Goal: Information Seeking & Learning: Find specific fact

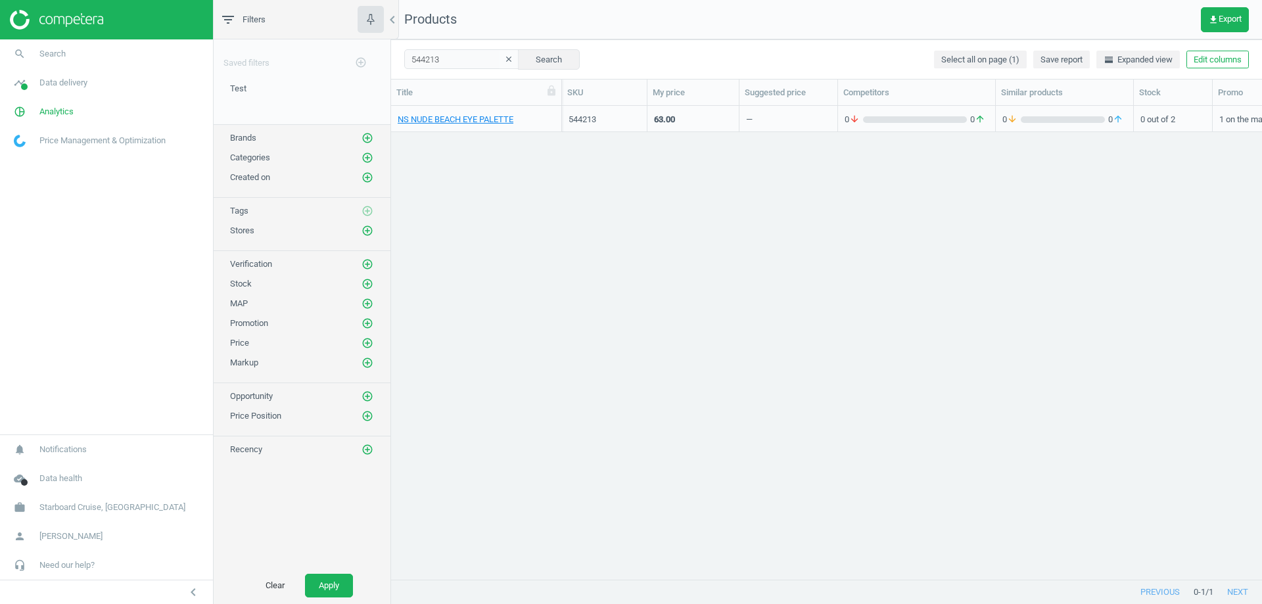
scroll to position [11, 11]
click at [106, 507] on span "Starboard Cruise, [GEOGRAPHIC_DATA]" at bounding box center [112, 507] width 146 height 12
click at [66, 467] on span "Switch campaign" at bounding box center [43, 468] width 58 height 11
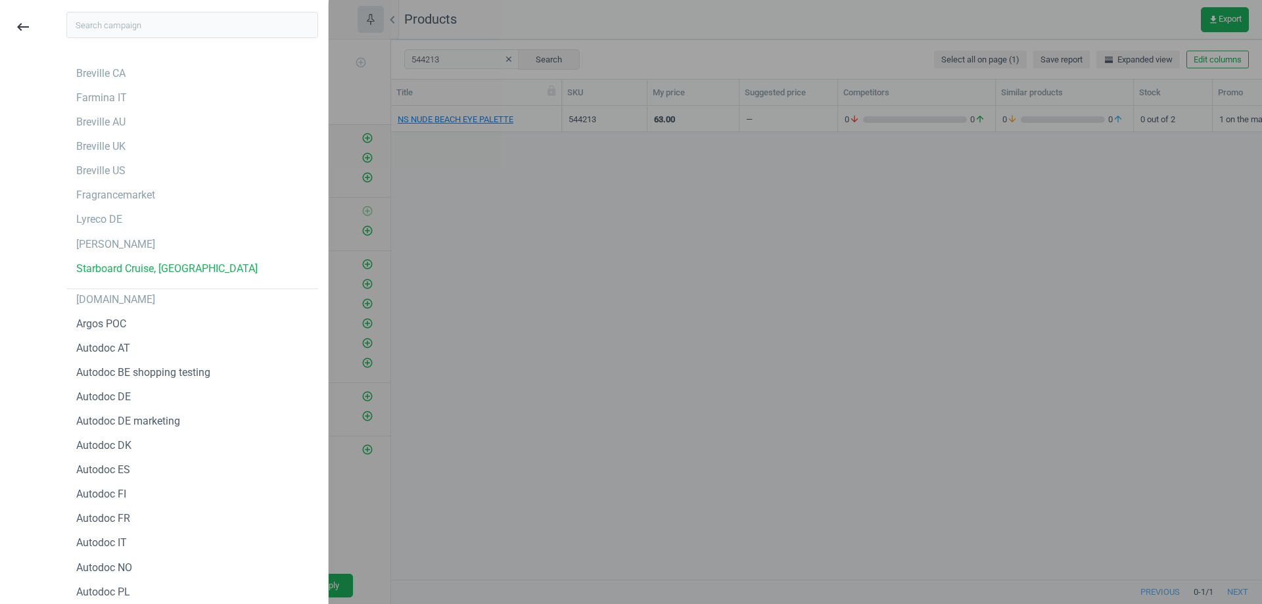
click at [178, 30] on input "text" at bounding box center [192, 25] width 252 height 26
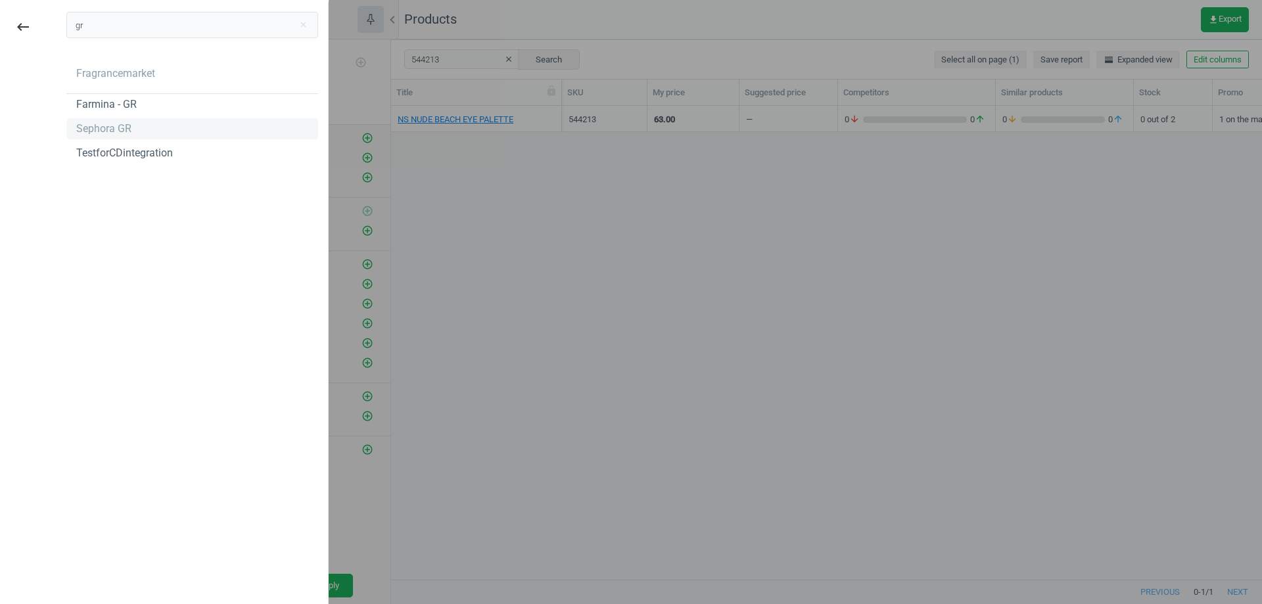
type input "gr"
click at [117, 125] on div "Sephora GR" at bounding box center [103, 129] width 55 height 14
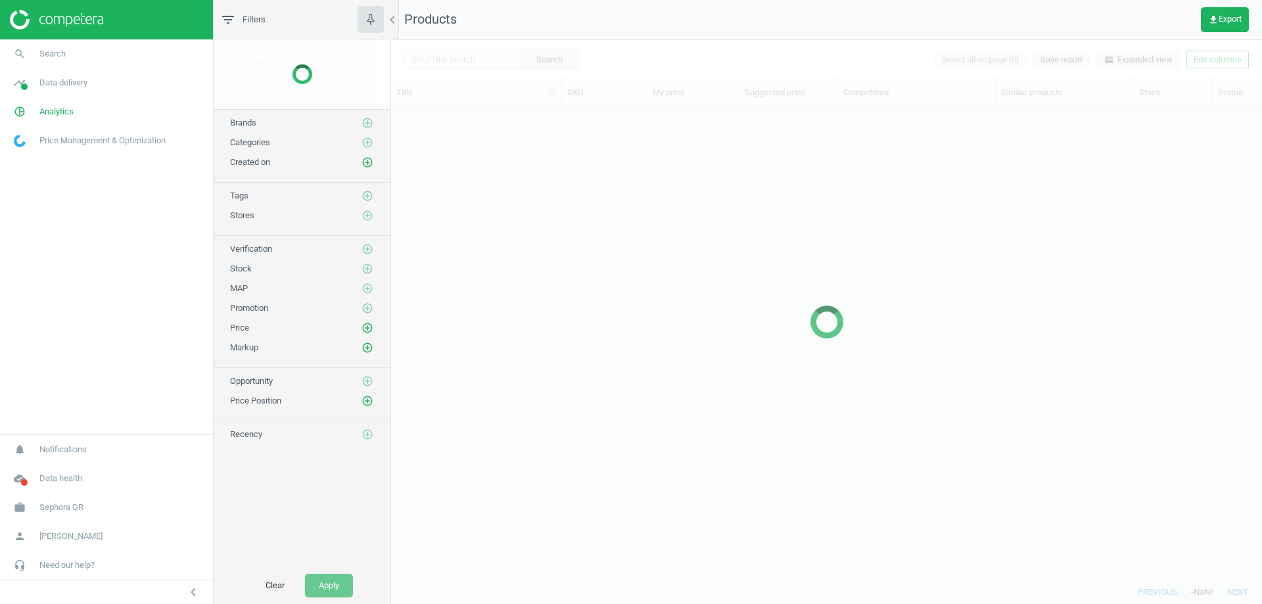
scroll to position [453, 861]
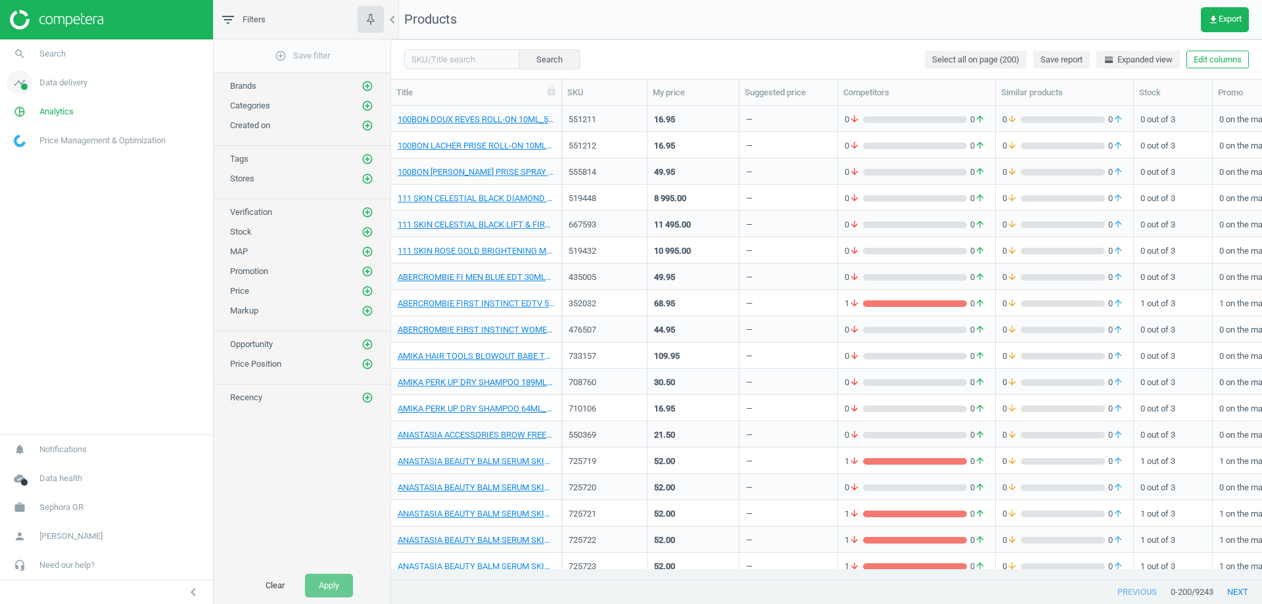
click at [56, 78] on span "Data delivery" at bounding box center [63, 83] width 48 height 12
click at [38, 148] on span "Matches" at bounding box center [28, 150] width 29 height 11
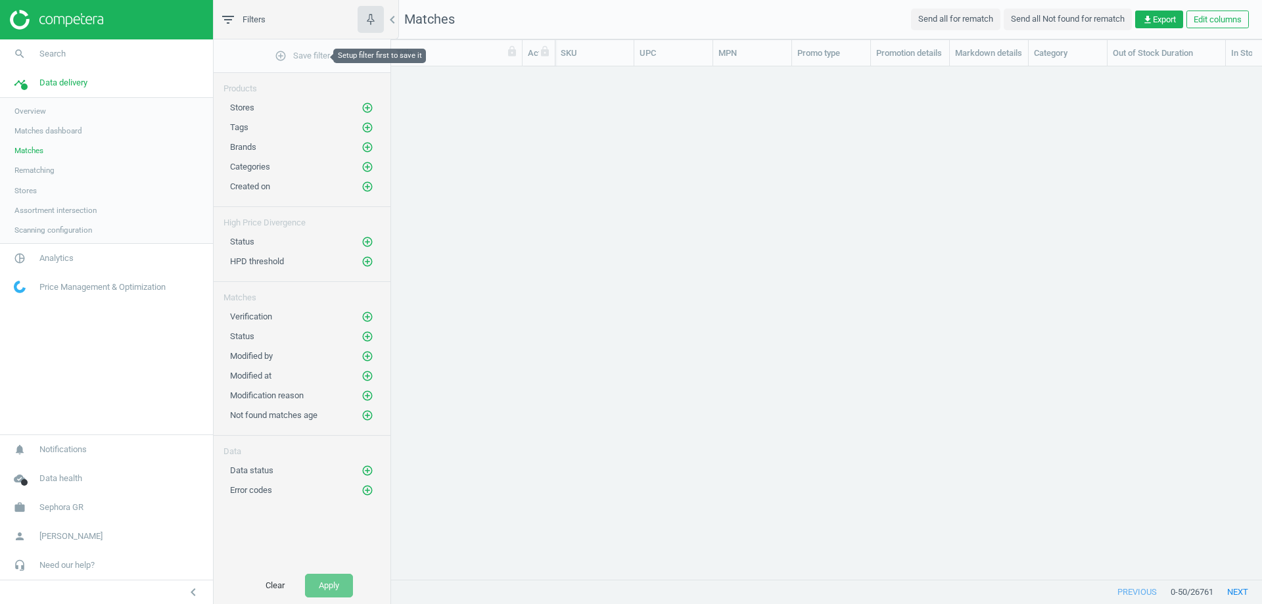
scroll to position [493, 861]
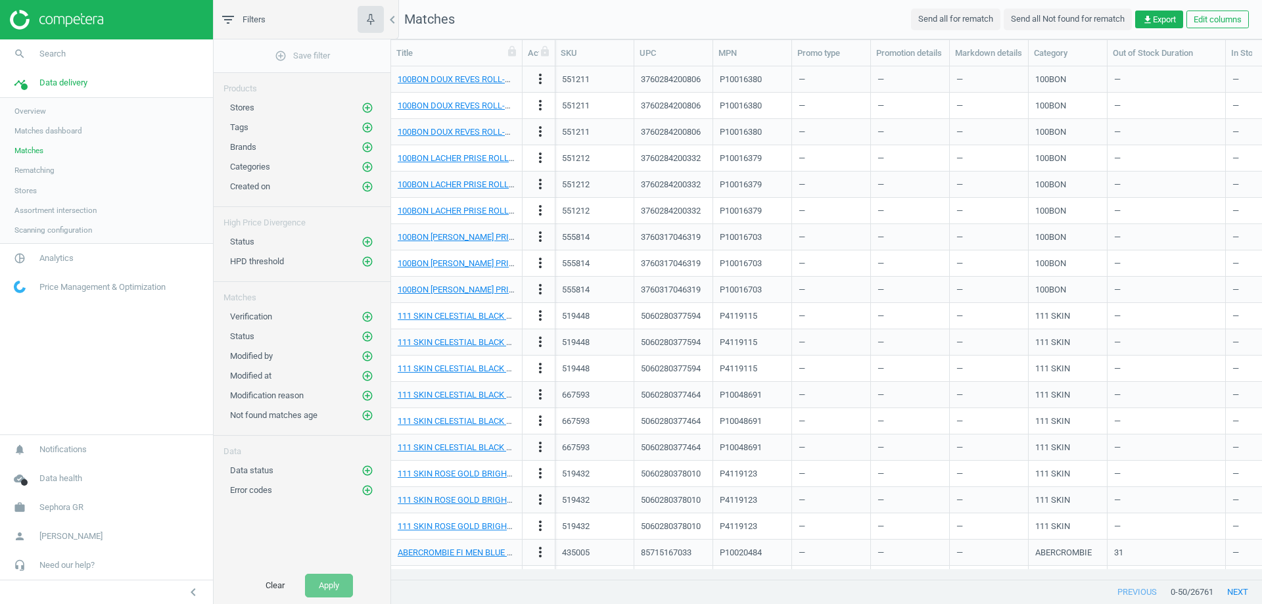
click at [43, 257] on span "Analytics" at bounding box center [56, 258] width 34 height 12
click at [45, 158] on link "Products" at bounding box center [106, 160] width 213 height 20
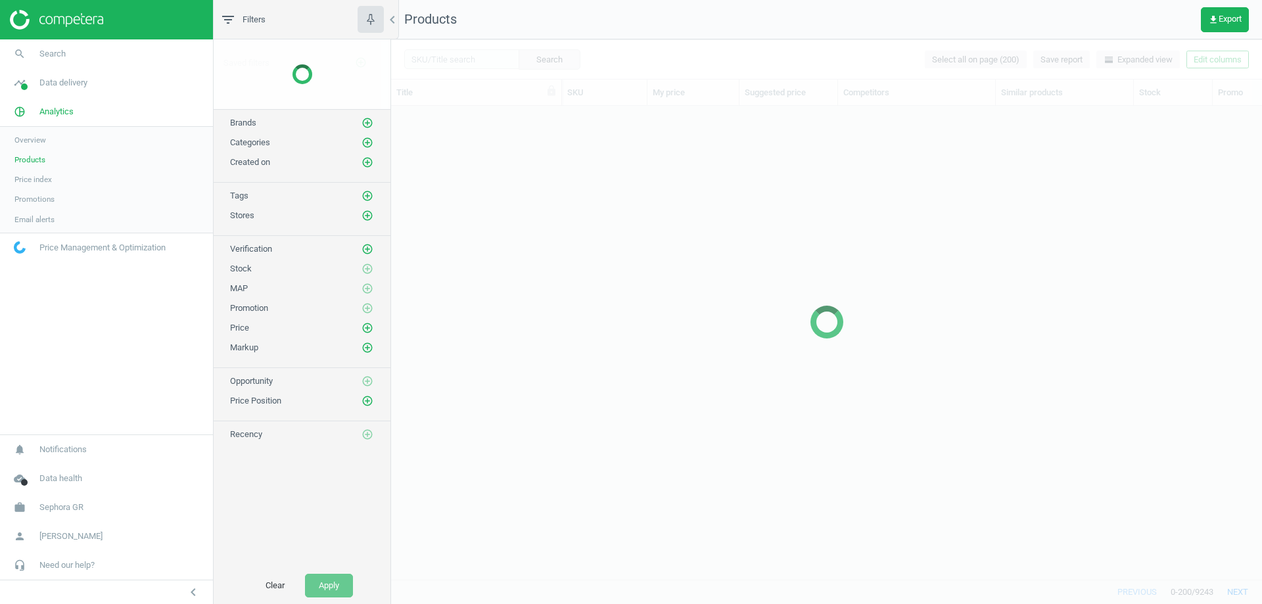
scroll to position [453, 861]
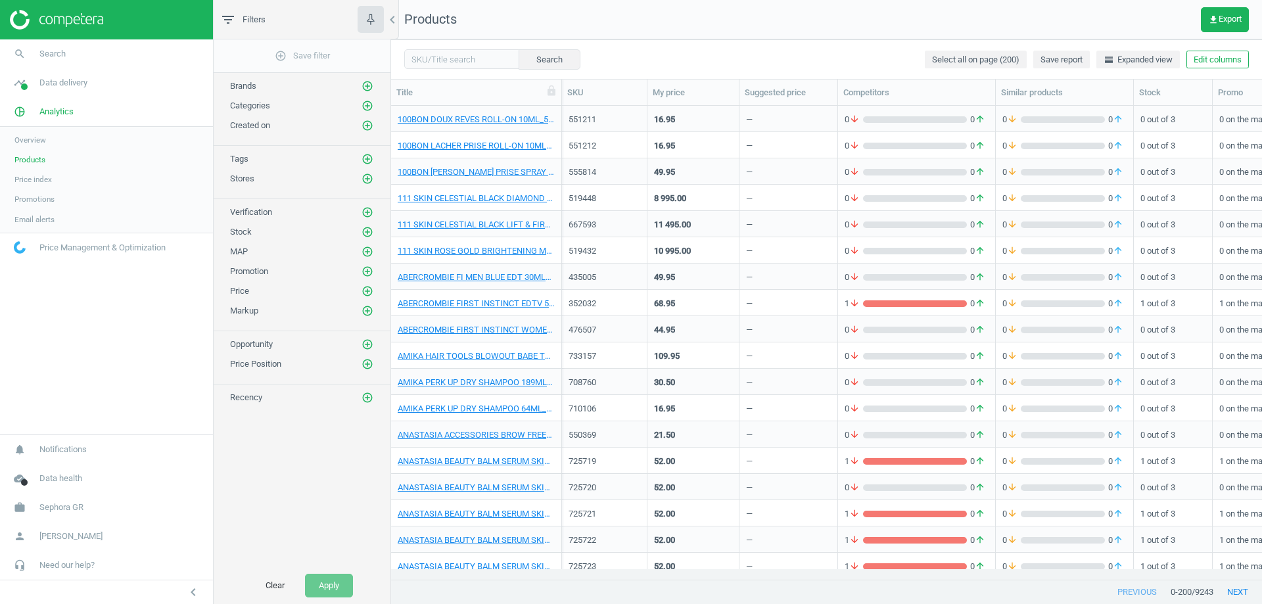
click at [456, 47] on div "Search Select all on page (200) Save report horizontal_split Expanded view Edit…" at bounding box center [826, 58] width 871 height 39
click at [461, 60] on input "text" at bounding box center [461, 59] width 115 height 20
paste input "https://www.notino.gr/calvin-klein/eternity-eau-de-parfum-gia-gynakes/p-60105/"
click at [445, 58] on input "https://www.notino.gr/calvin-klein/eternity-eau-de-parfum-gia-gynakes/p-60105/h…" at bounding box center [461, 59] width 115 height 20
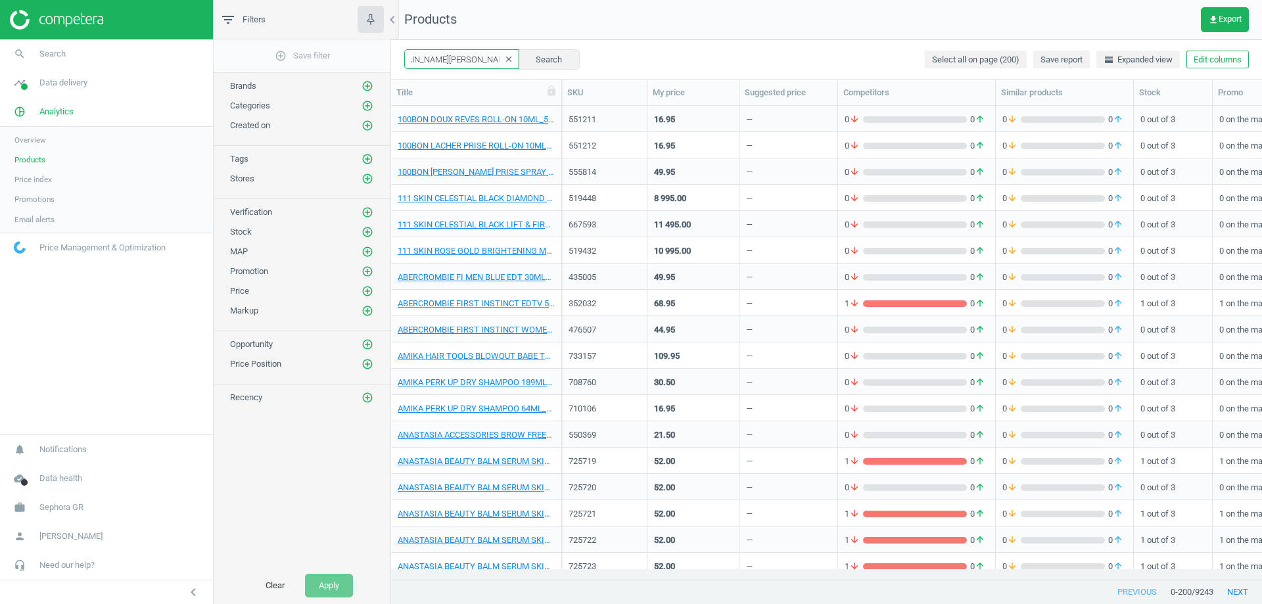
scroll to position [0, 0]
click at [464, 58] on input "https://www.notino.gr/calvin-klein/eternity-eau-de-parfum-gia-gynakes/p-60105/h…" at bounding box center [461, 59] width 115 height 20
paste input "17711"
type input "17711"
click at [527, 60] on button "Search" at bounding box center [549, 59] width 62 height 20
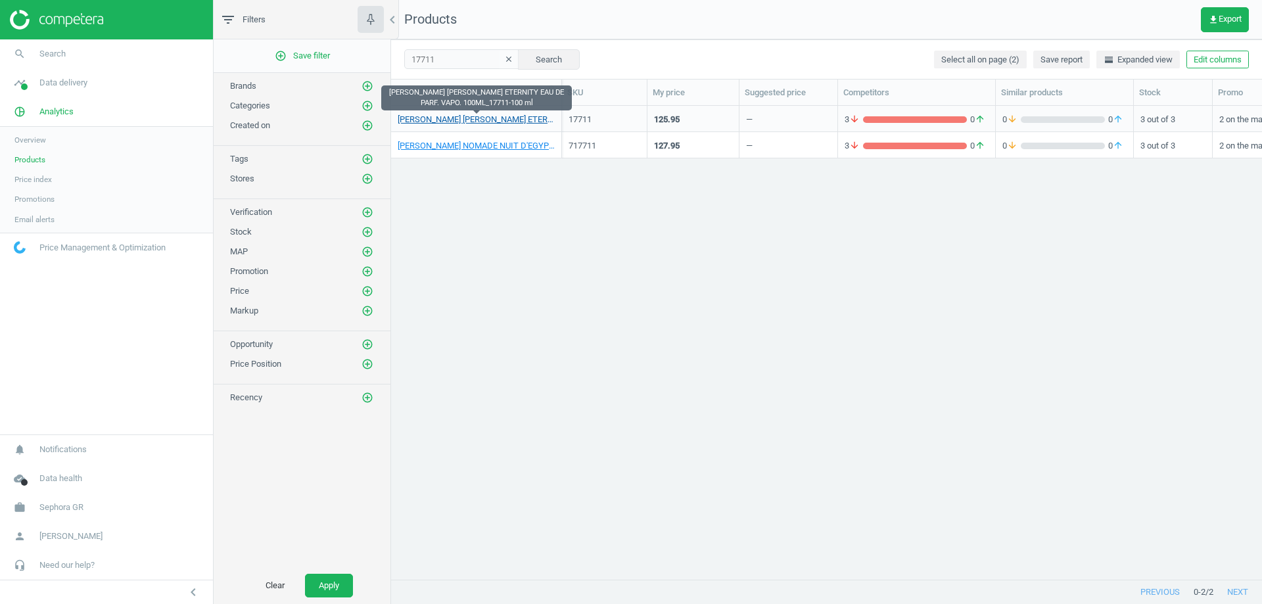
click at [489, 122] on link "CALVIN KLEIN ETERNITY EAU DE PARF. VAPO. 100ML_17711-100 ml" at bounding box center [476, 120] width 157 height 12
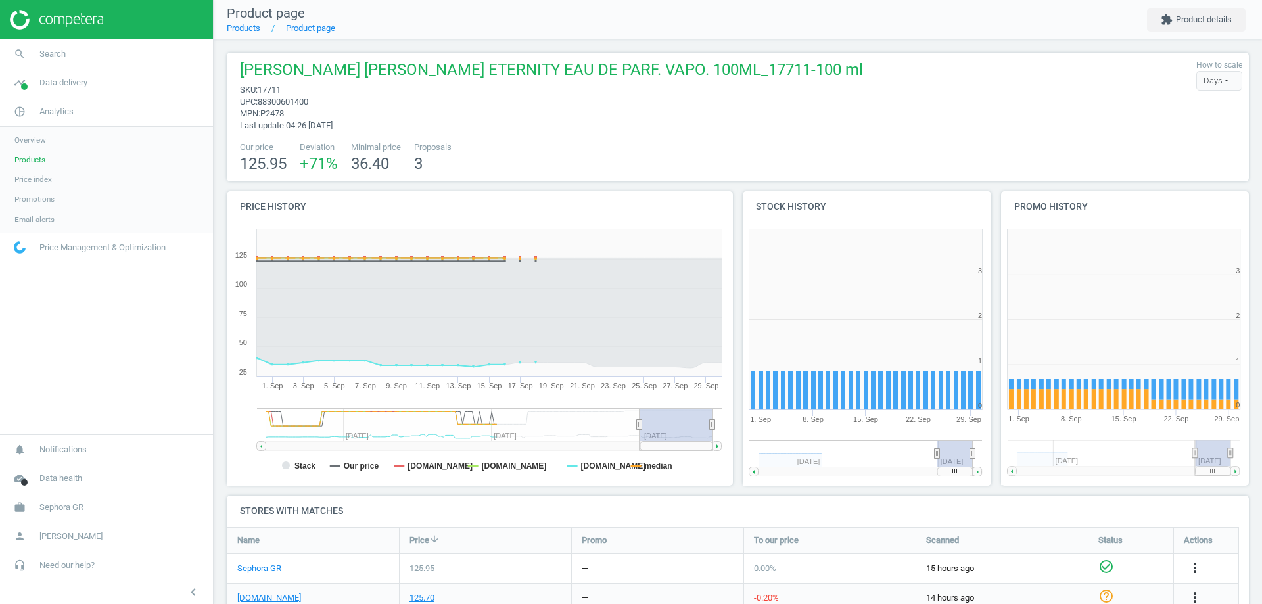
scroll to position [283, 266]
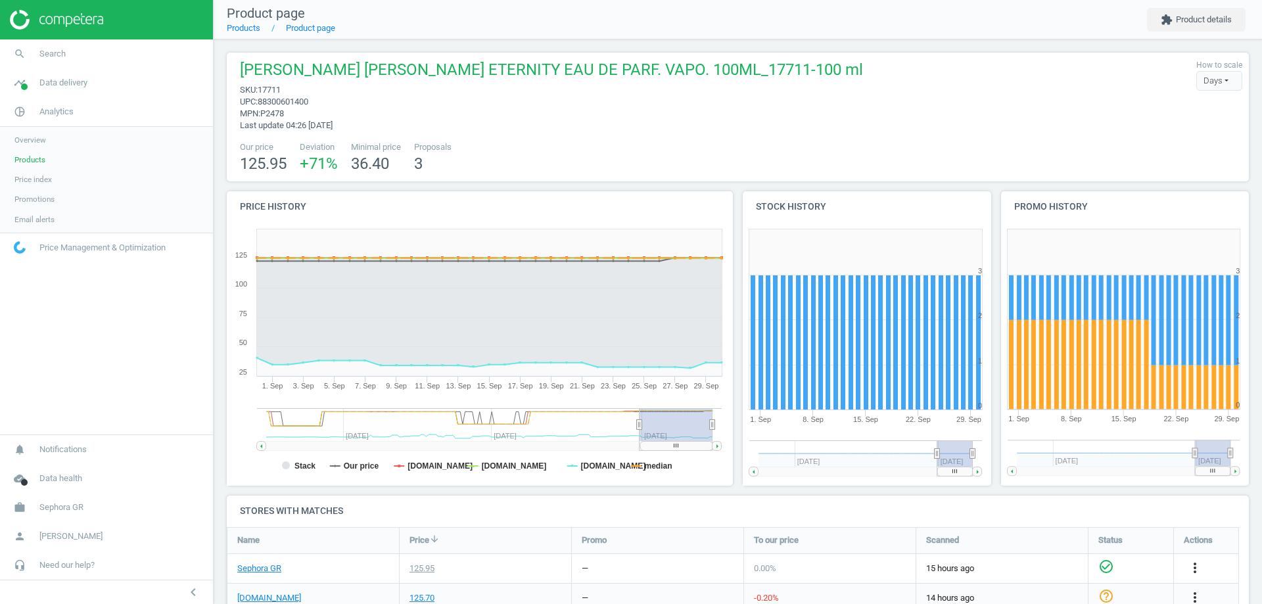
click at [434, 64] on span "CALVIN KLEIN ETERNITY EAU DE PARF. VAPO. 100ML_17711-100 ml" at bounding box center [551, 71] width 623 height 25
drag, startPoint x: 434, startPoint y: 64, endPoint x: 533, endPoint y: 80, distance: 100.5
click at [533, 80] on span "CALVIN KLEIN ETERNITY EAU DE PARF. VAPO. 100ML_17711-100 ml" at bounding box center [551, 71] width 623 height 25
click at [287, 101] on span "88300601400" at bounding box center [283, 102] width 51 height 10
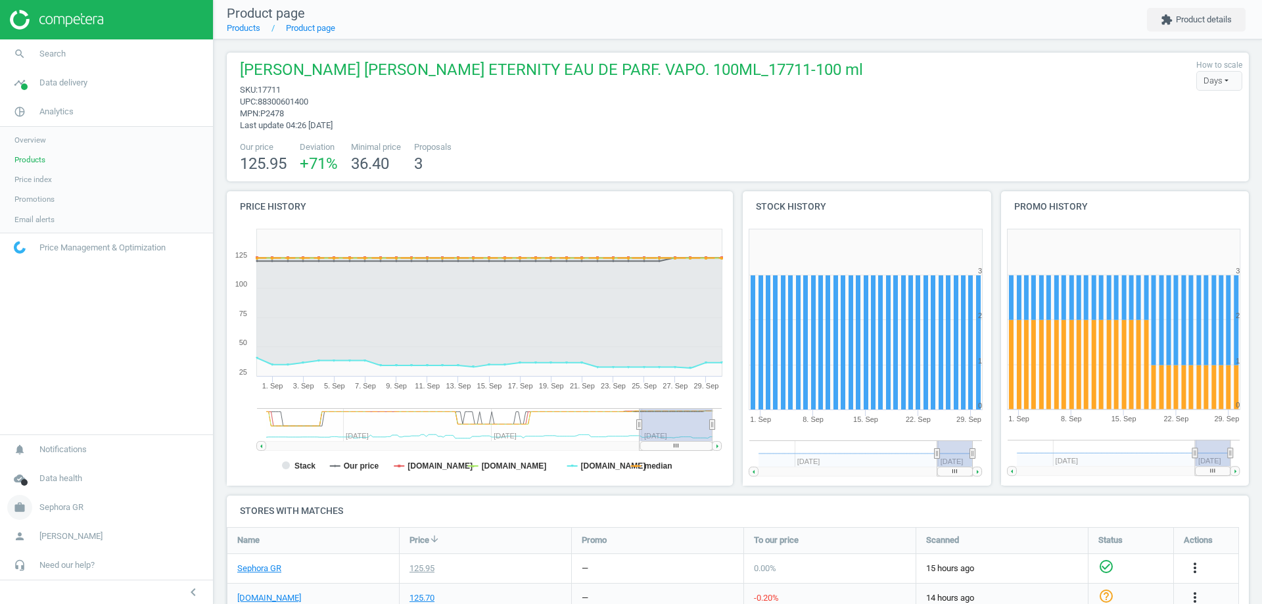
click at [82, 505] on span "Sephora GR" at bounding box center [61, 507] width 44 height 12
click at [55, 468] on span "Switch campaign" at bounding box center [43, 468] width 58 height 11
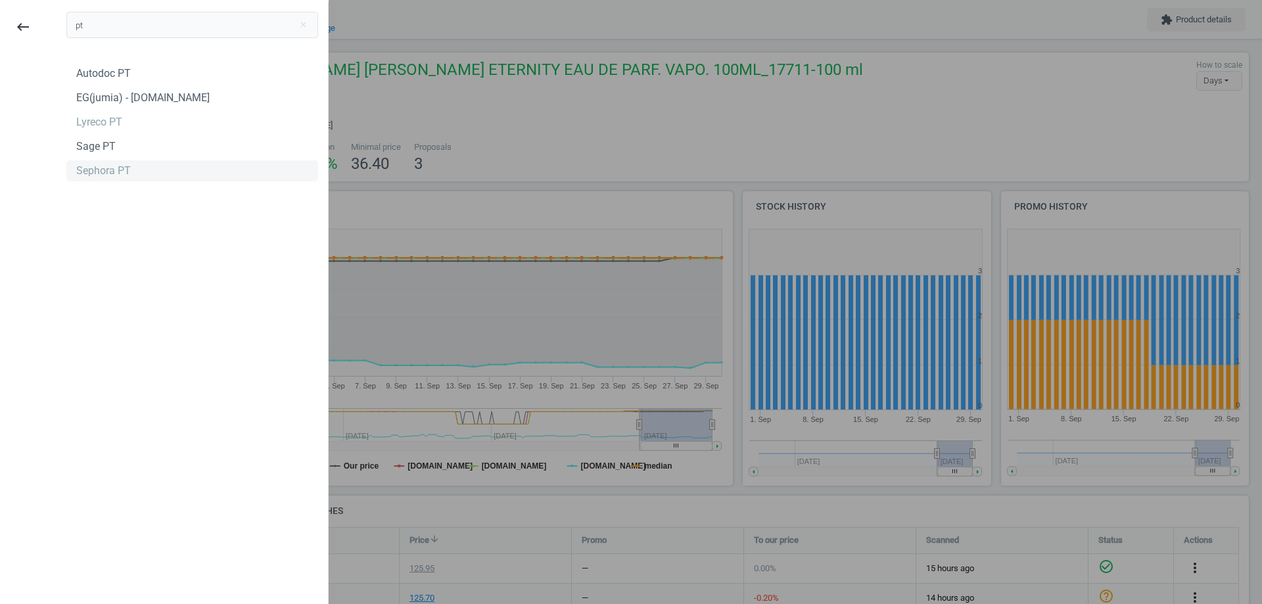
type input "pt"
click at [103, 178] on div "Sephora PT" at bounding box center [103, 171] width 55 height 14
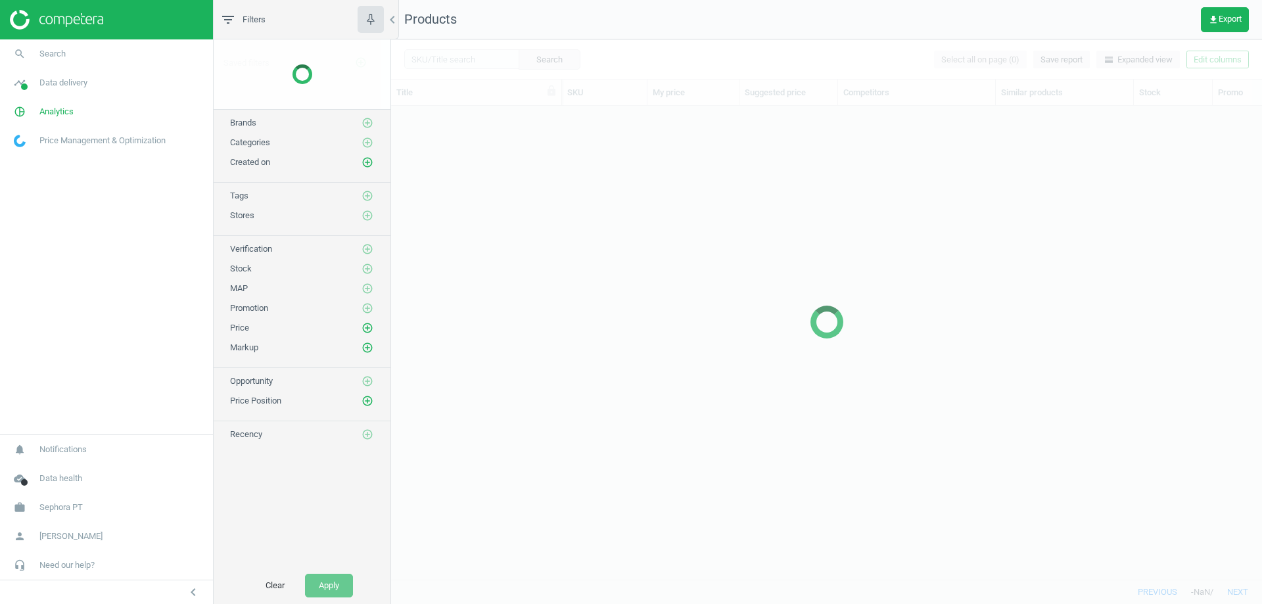
scroll to position [453, 861]
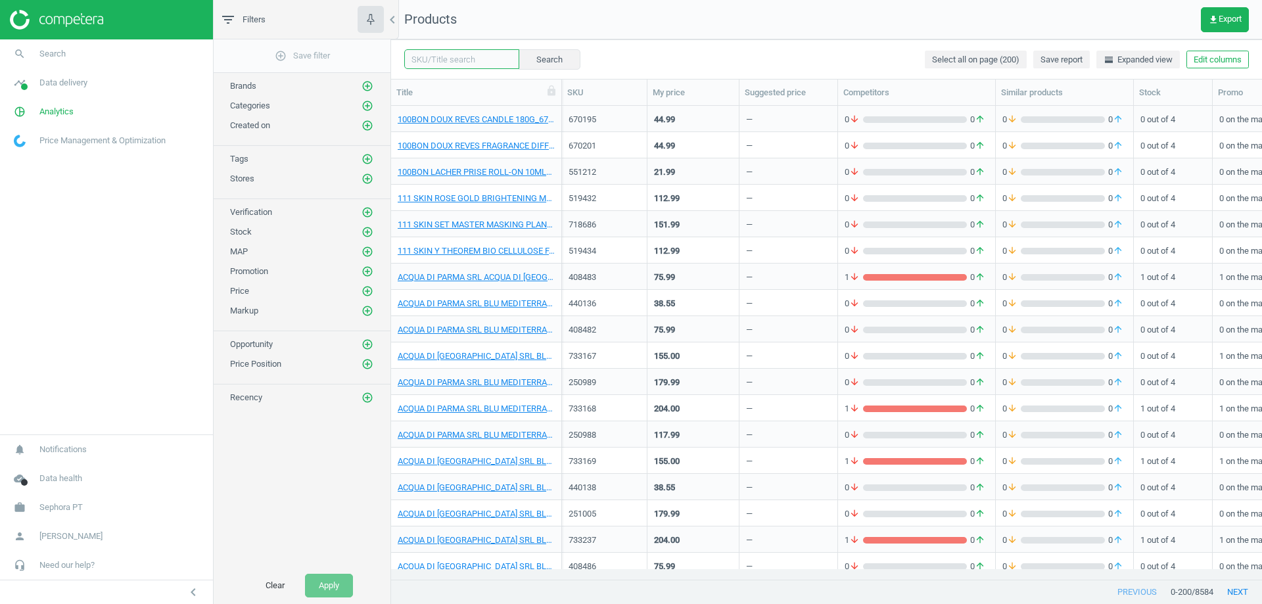
click at [426, 55] on input "text" at bounding box center [461, 59] width 115 height 20
paste input "17711"
type input "17711"
click at [547, 55] on button "Search" at bounding box center [549, 59] width 62 height 20
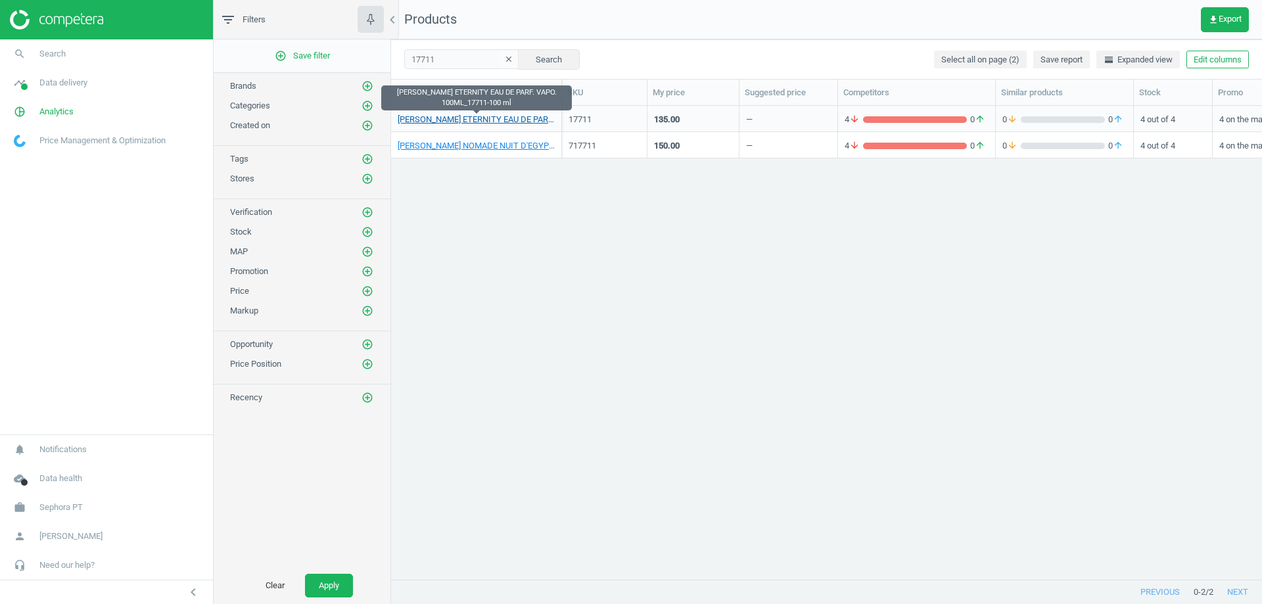
click at [483, 120] on link "CALVIN KLEIN ETERNITY EAU DE PARF. VAPO. 100ML_17711-100 ml" at bounding box center [476, 120] width 157 height 12
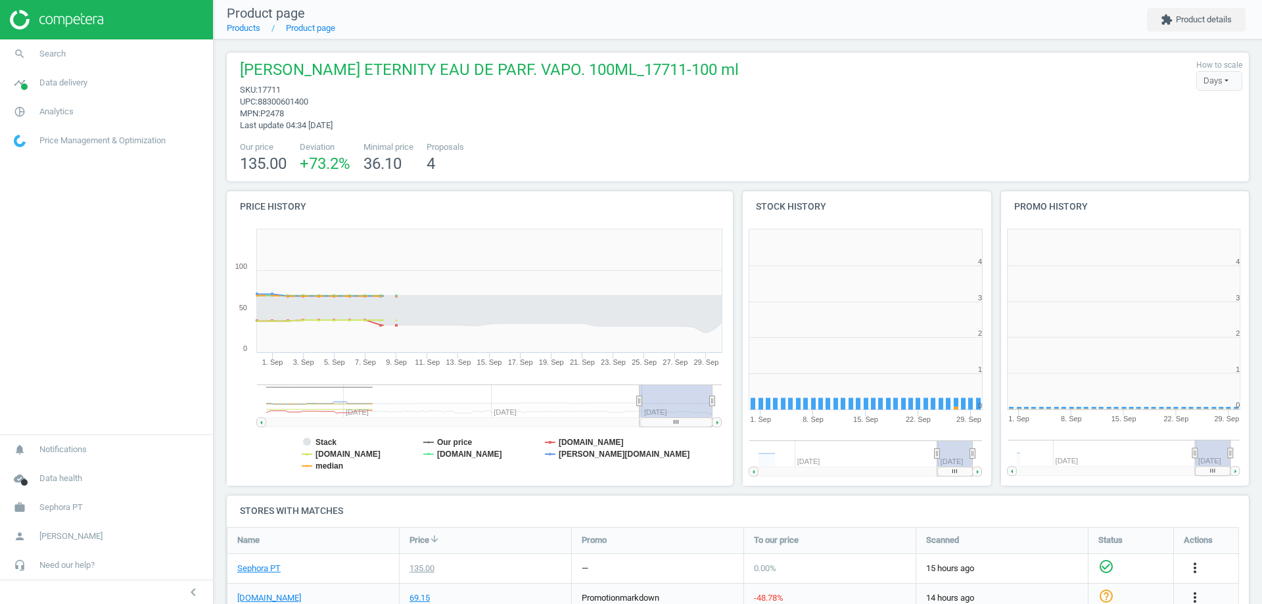
scroll to position [283, 266]
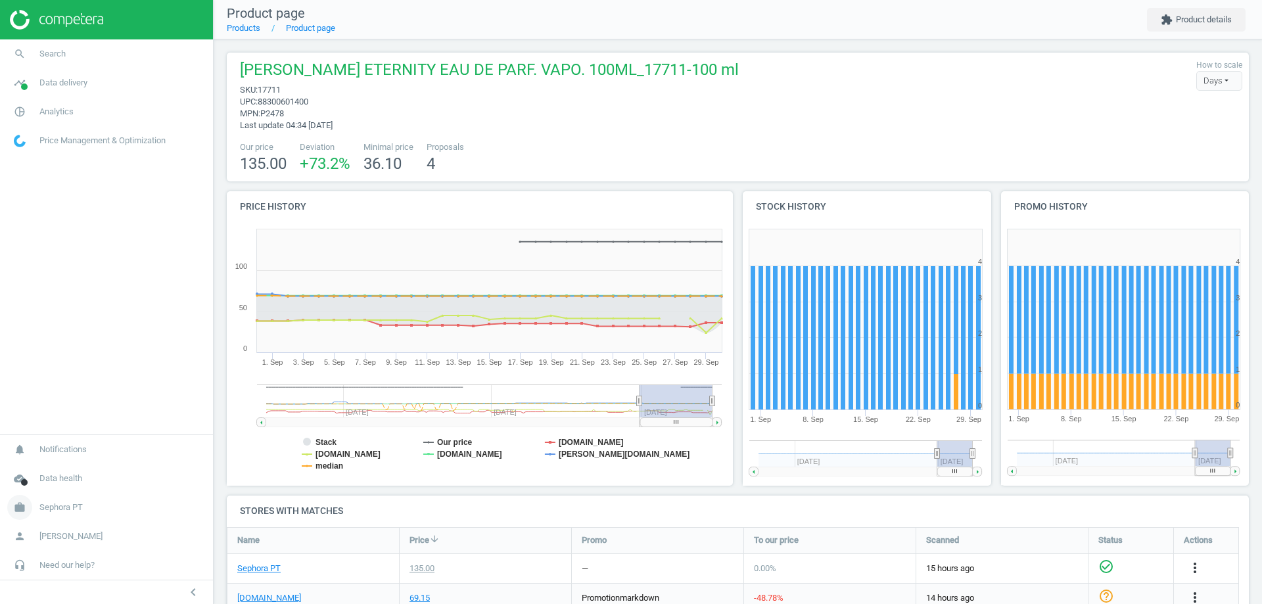
click at [55, 511] on span "Sephora PT" at bounding box center [60, 507] width 43 height 12
click at [60, 471] on span "Switch campaign" at bounding box center [43, 468] width 58 height 11
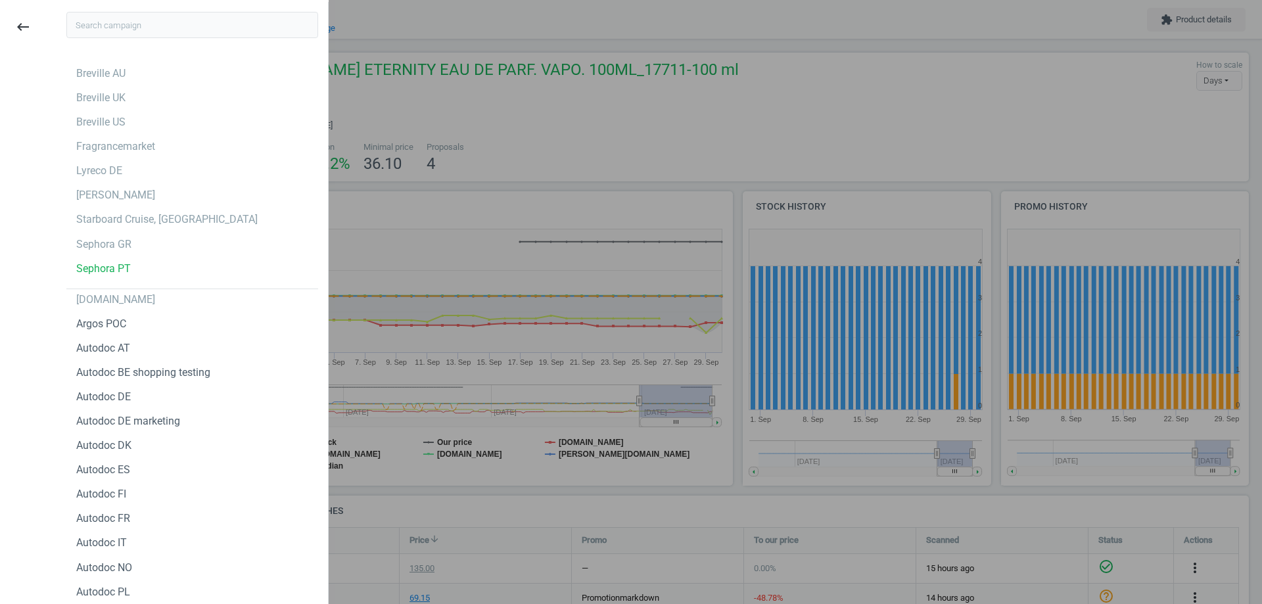
click at [124, 24] on input "text" at bounding box center [192, 25] width 252 height 26
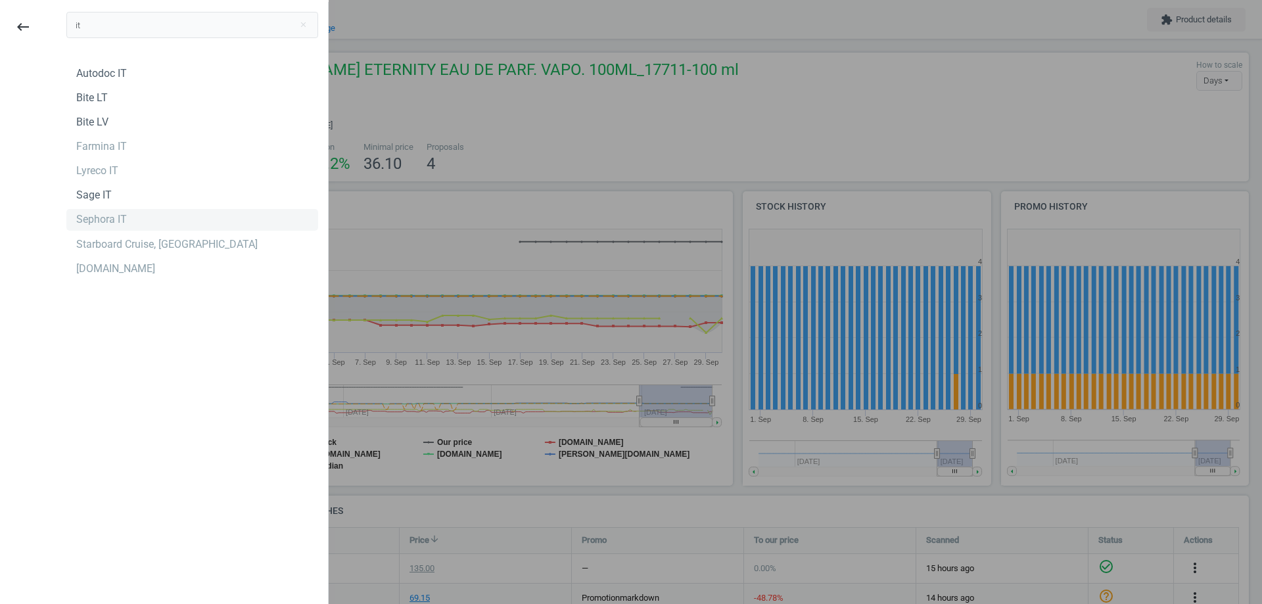
type input "it"
click at [89, 226] on div "Sephora IT" at bounding box center [101, 219] width 51 height 14
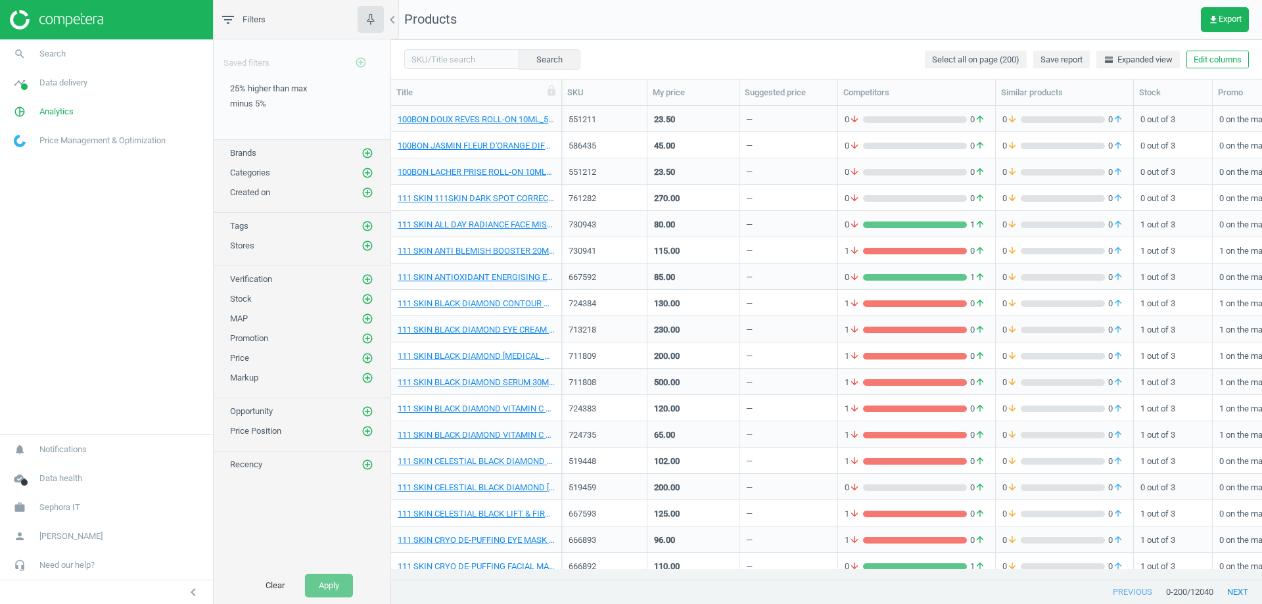
scroll to position [453, 861]
click at [465, 58] on input "text" at bounding box center [461, 59] width 115 height 20
paste input "139359"
type input "139359"
click at [547, 59] on button "Search" at bounding box center [549, 59] width 62 height 20
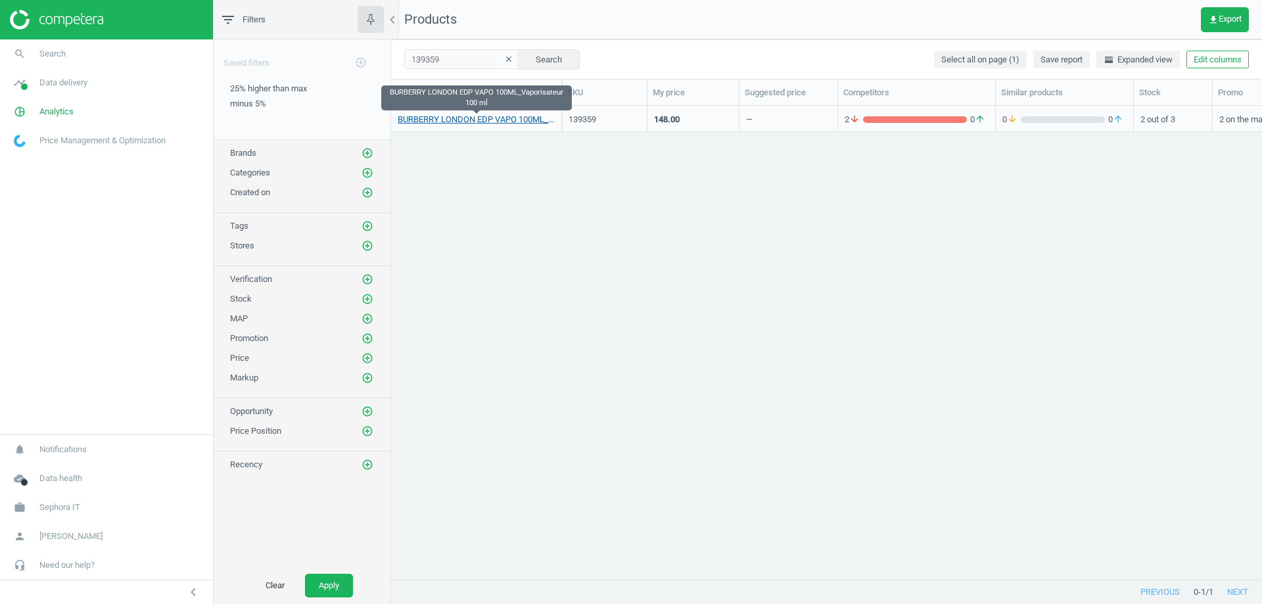
click at [470, 121] on link "BURBERRY LONDON EDP VAPO 100ML_Vaporisateur 100 ml" at bounding box center [476, 120] width 157 height 12
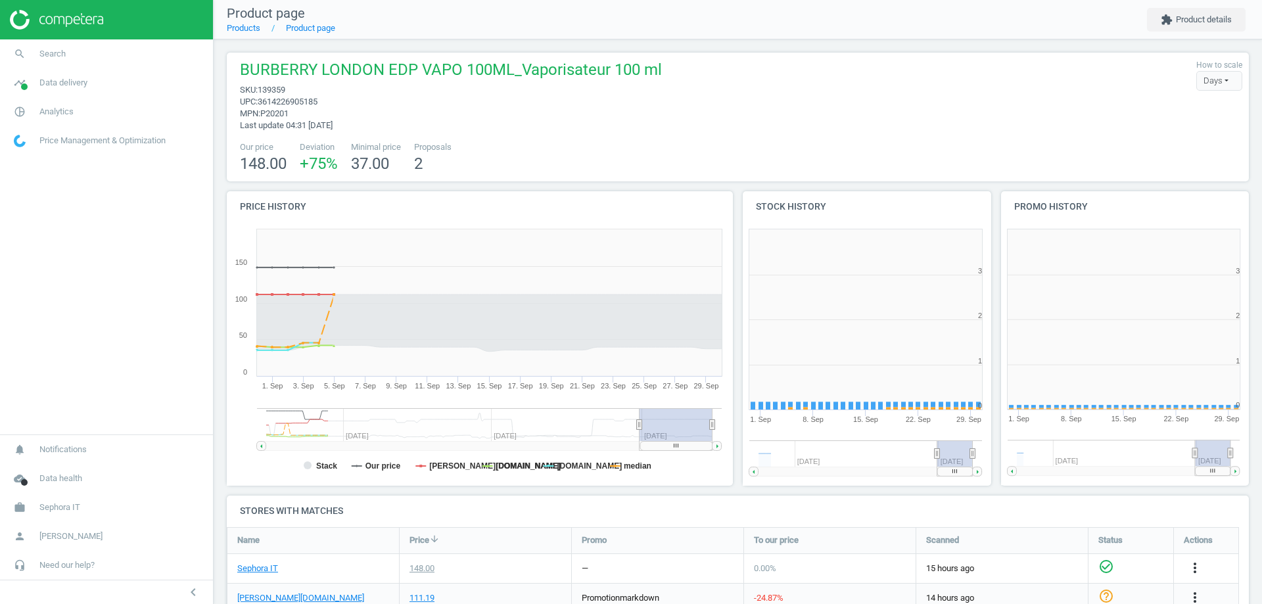
scroll to position [283, 266]
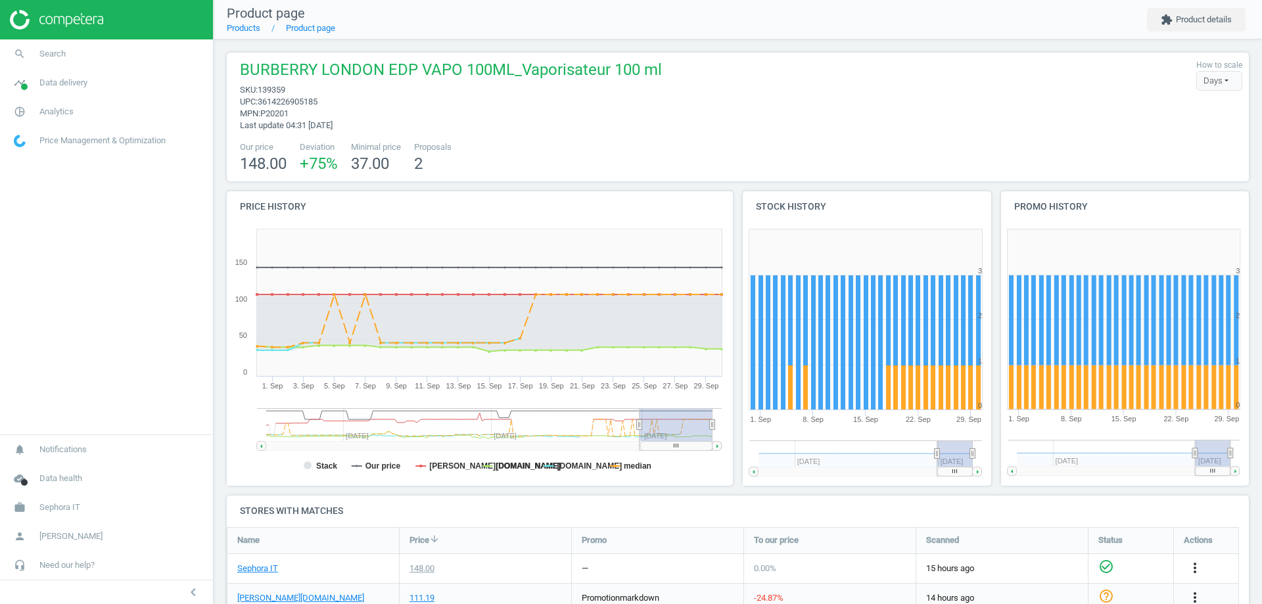
click at [304, 105] on span "3614226905185" at bounding box center [288, 102] width 60 height 10
copy span "3614226905185"
click at [74, 514] on link "work Sephora IT" at bounding box center [106, 507] width 213 height 29
click at [45, 488] on span "Campaign settings" at bounding box center [46, 488] width 64 height 11
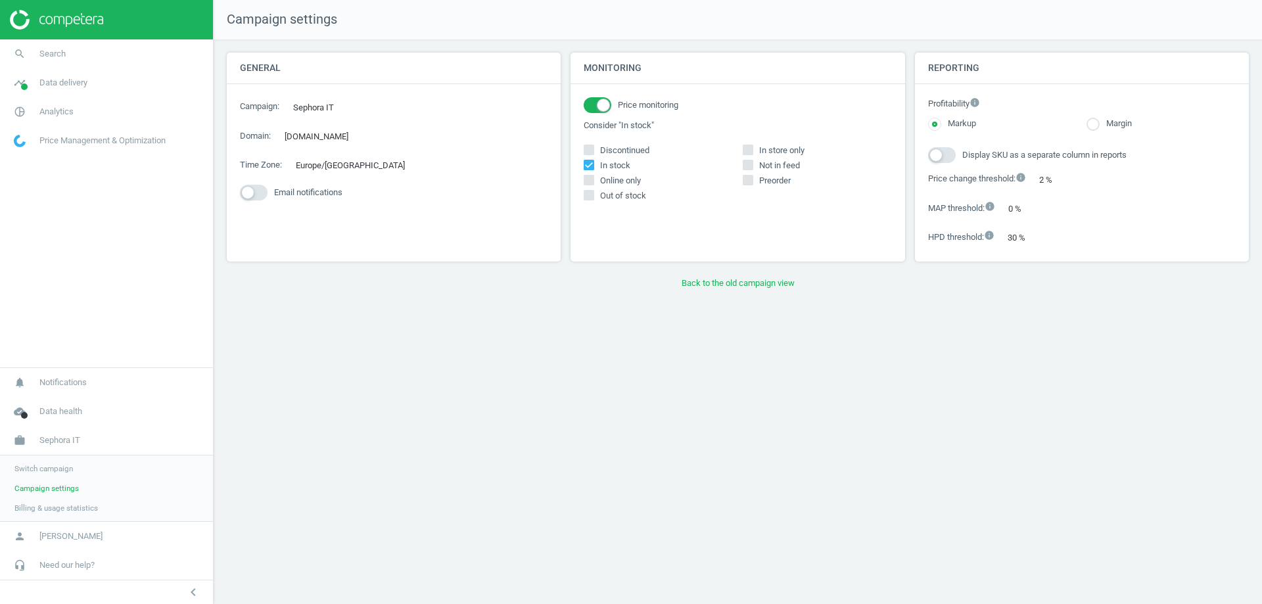
click at [49, 473] on span "Switch campaign" at bounding box center [43, 468] width 58 height 11
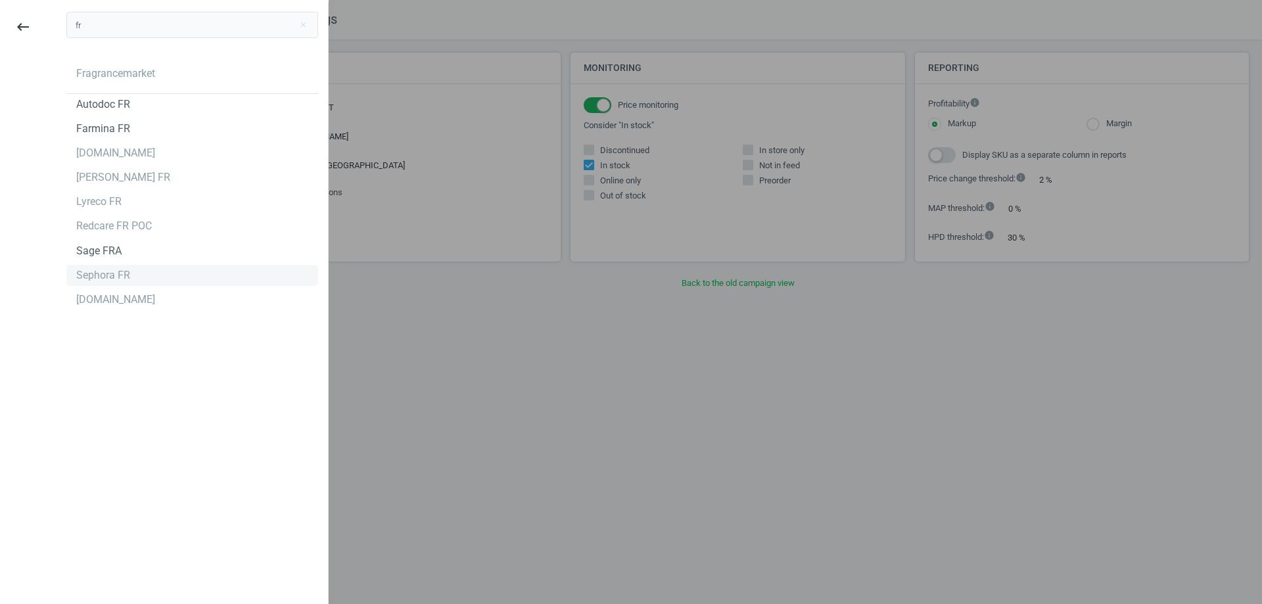
type input "fr"
click at [107, 281] on div "Sephora FR" at bounding box center [103, 275] width 54 height 14
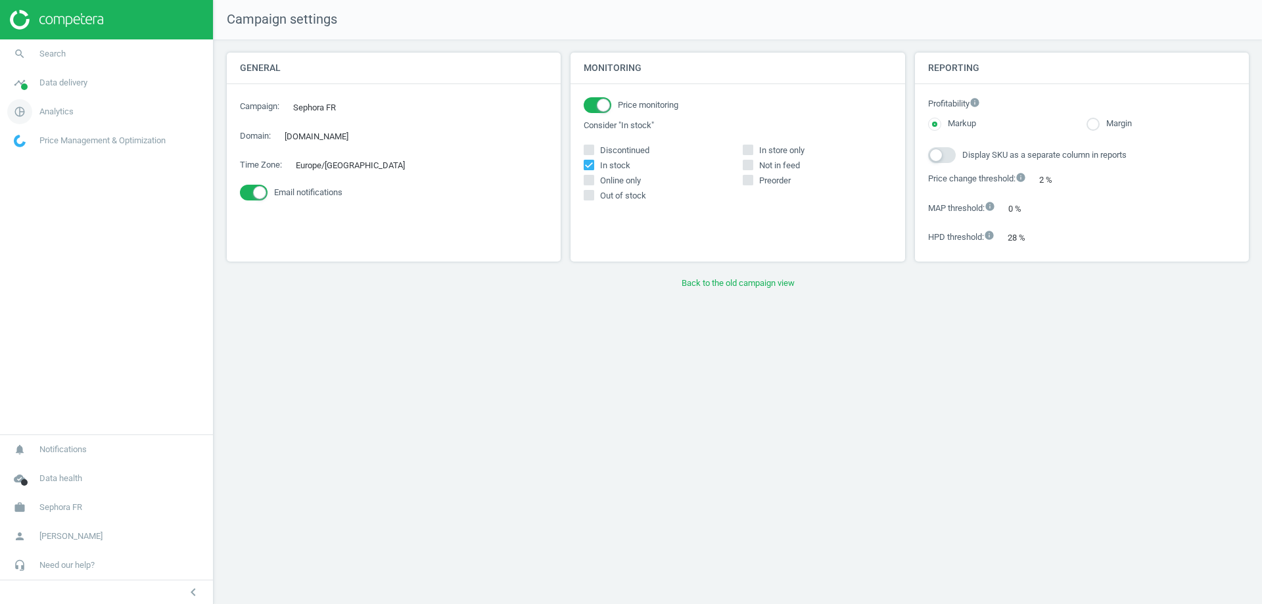
click at [62, 103] on link "pie_chart_outlined Analytics" at bounding box center [106, 111] width 213 height 29
click at [40, 156] on span "Products" at bounding box center [29, 159] width 31 height 11
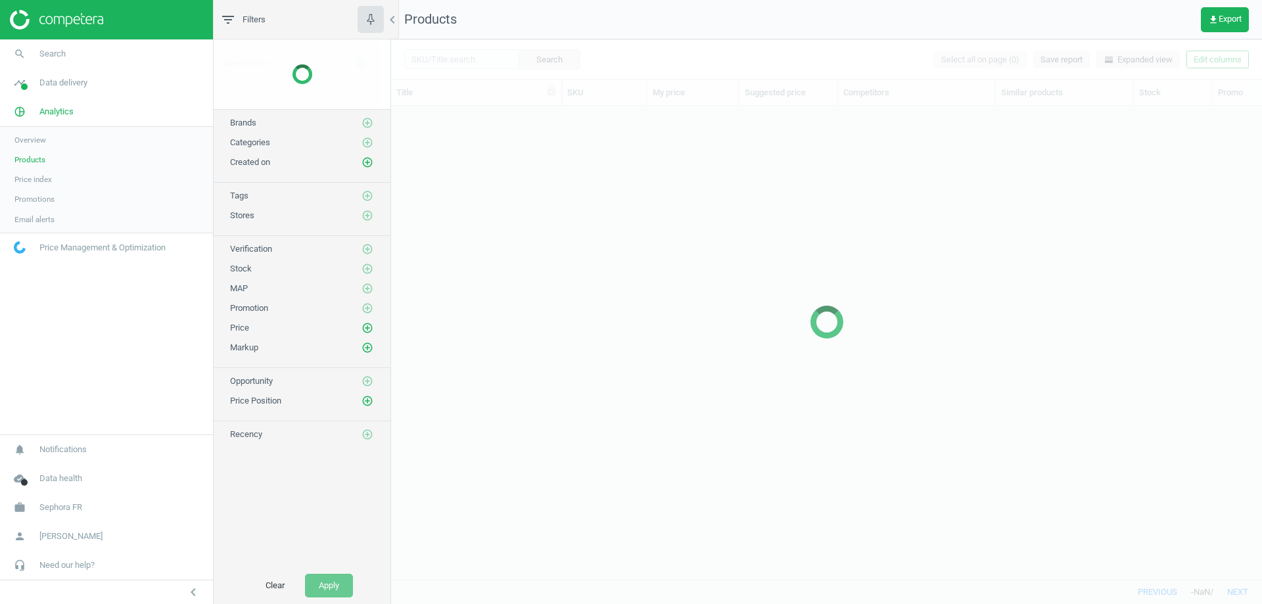
scroll to position [453, 861]
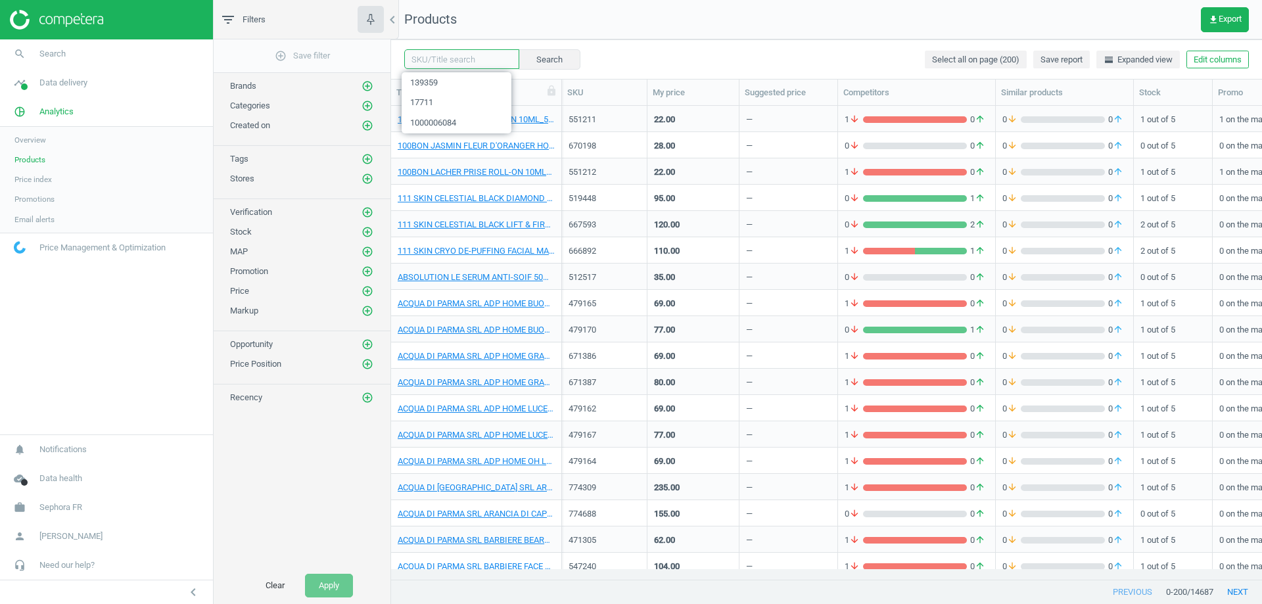
click at [453, 64] on input "text" at bounding box center [461, 59] width 115 height 20
paste input "215318"
type input "215318"
click at [540, 57] on button "Search" at bounding box center [549, 59] width 62 height 20
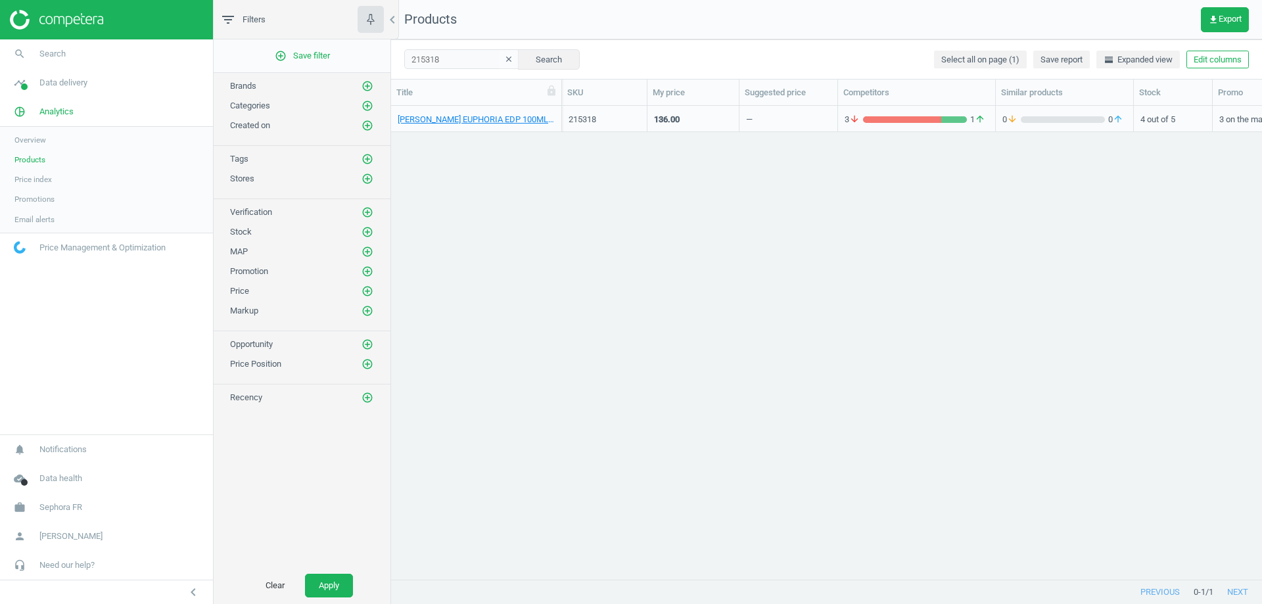
drag, startPoint x: 639, startPoint y: 569, endPoint x: 684, endPoint y: 572, distance: 45.4
click at [684, 579] on div at bounding box center [910, 579] width 697 height 1
click at [495, 121] on link "CALVIN KLEIN EUPHORIA EDP 100ML_Eau de Parfum 100ml" at bounding box center [476, 120] width 157 height 12
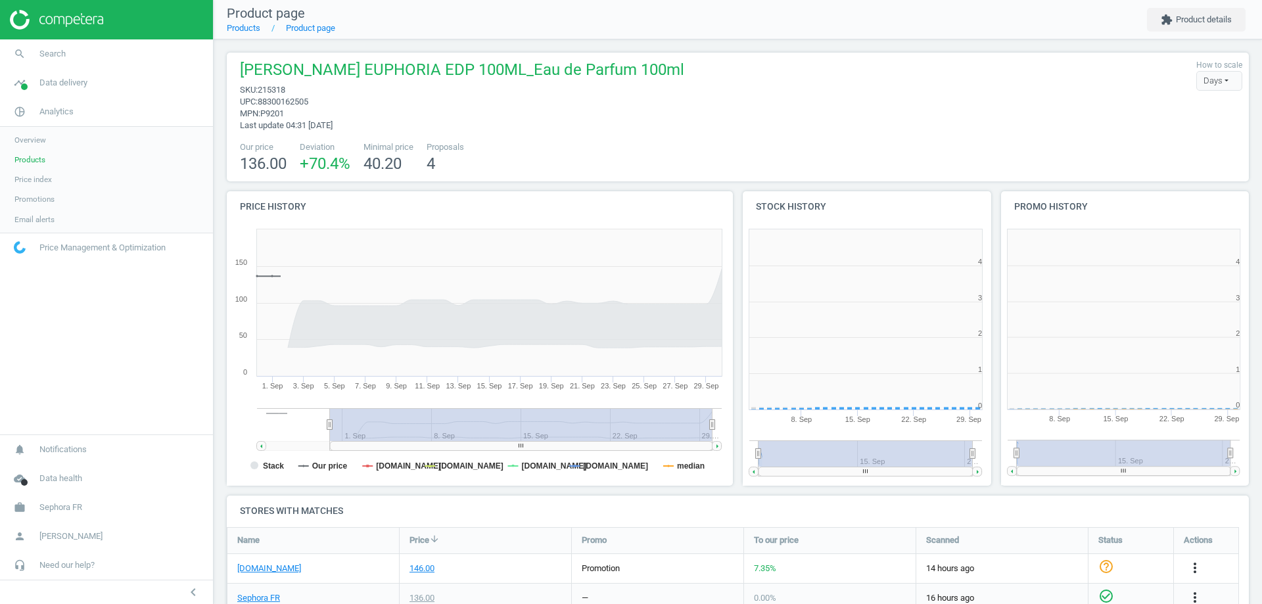
scroll to position [283, 266]
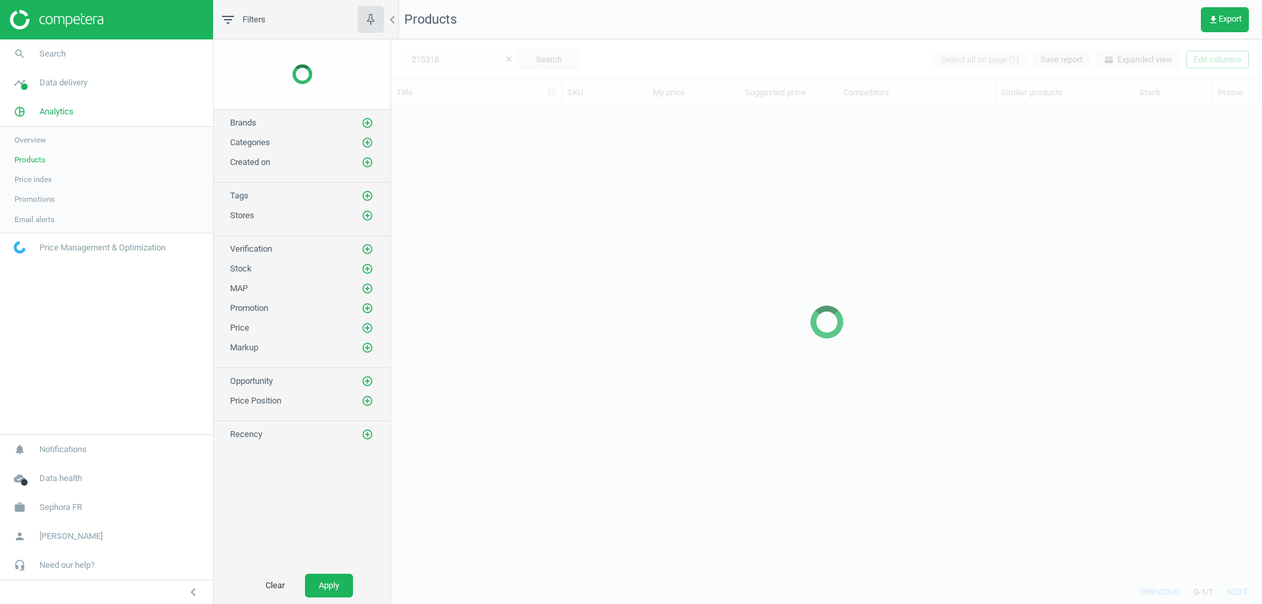
scroll to position [453, 861]
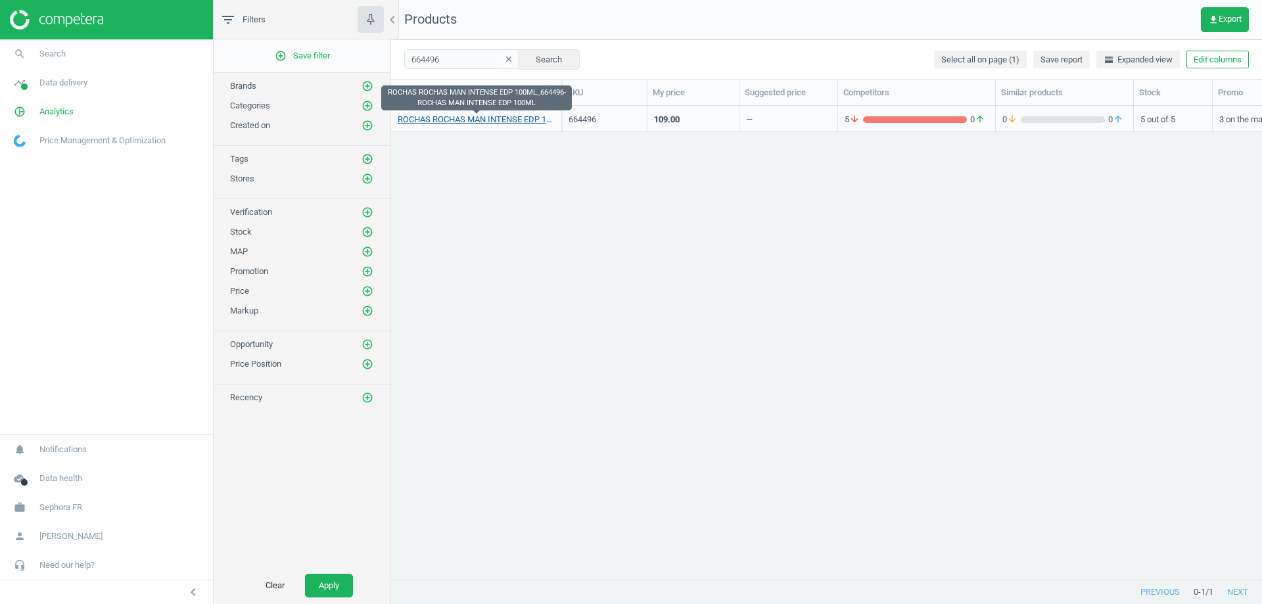
click at [507, 118] on link "ROCHAS ROCHAS MAN INTENSE EDP 100ML_664496-ROCHAS MAN INTENSE EDP 100ML" at bounding box center [476, 120] width 157 height 12
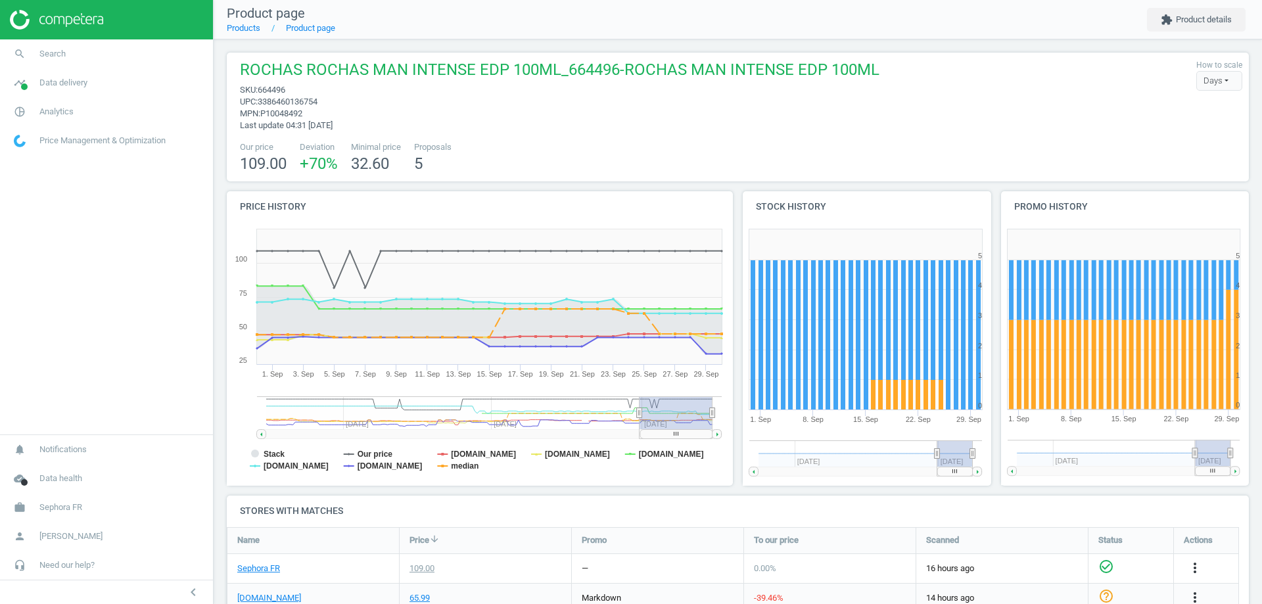
scroll to position [283, 266]
click at [64, 510] on span "Sephora FR" at bounding box center [60, 507] width 43 height 12
click at [47, 472] on span "Switch campaign" at bounding box center [43, 468] width 58 height 11
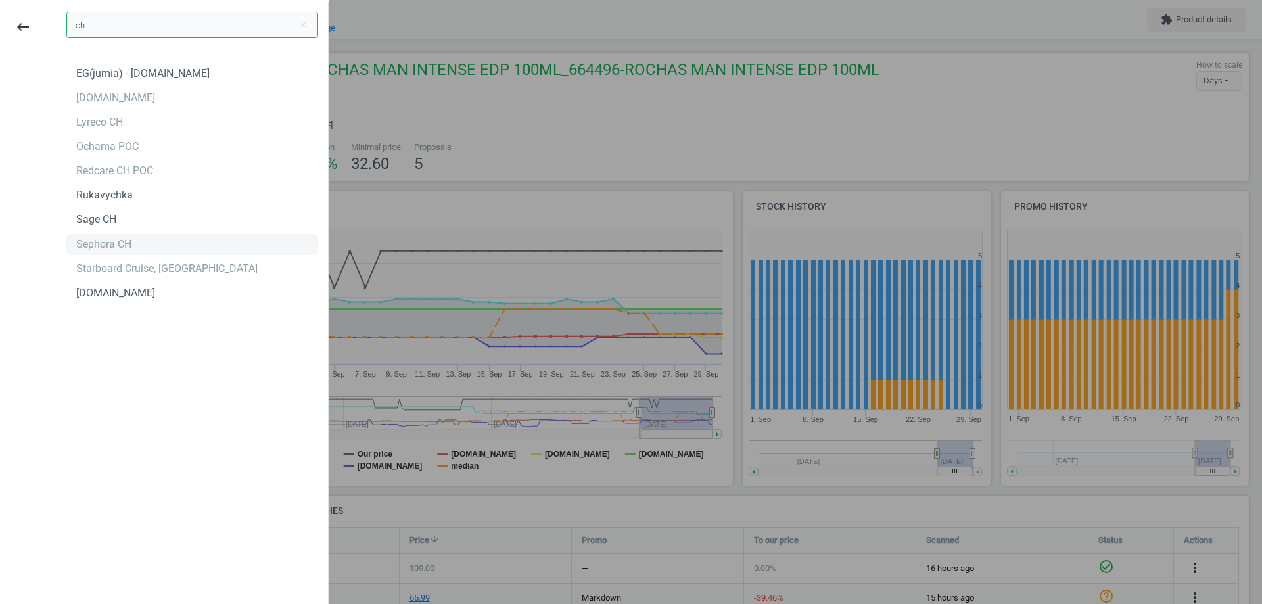
type input "ch"
click at [99, 251] on div "Sephora CH" at bounding box center [103, 244] width 55 height 14
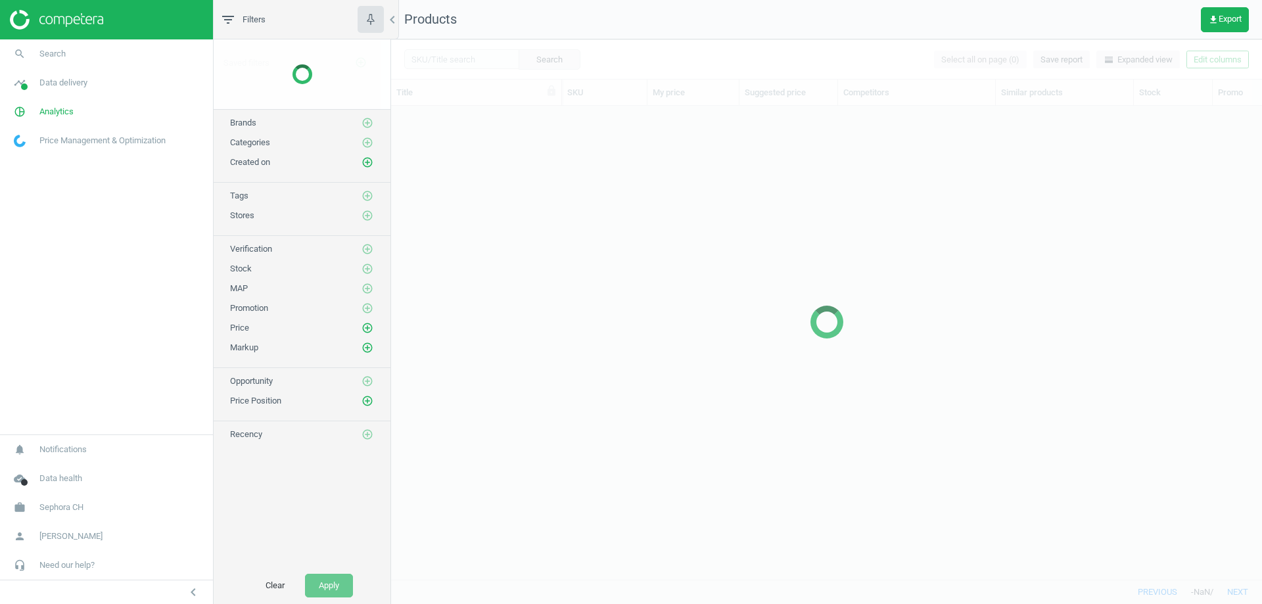
scroll to position [453, 861]
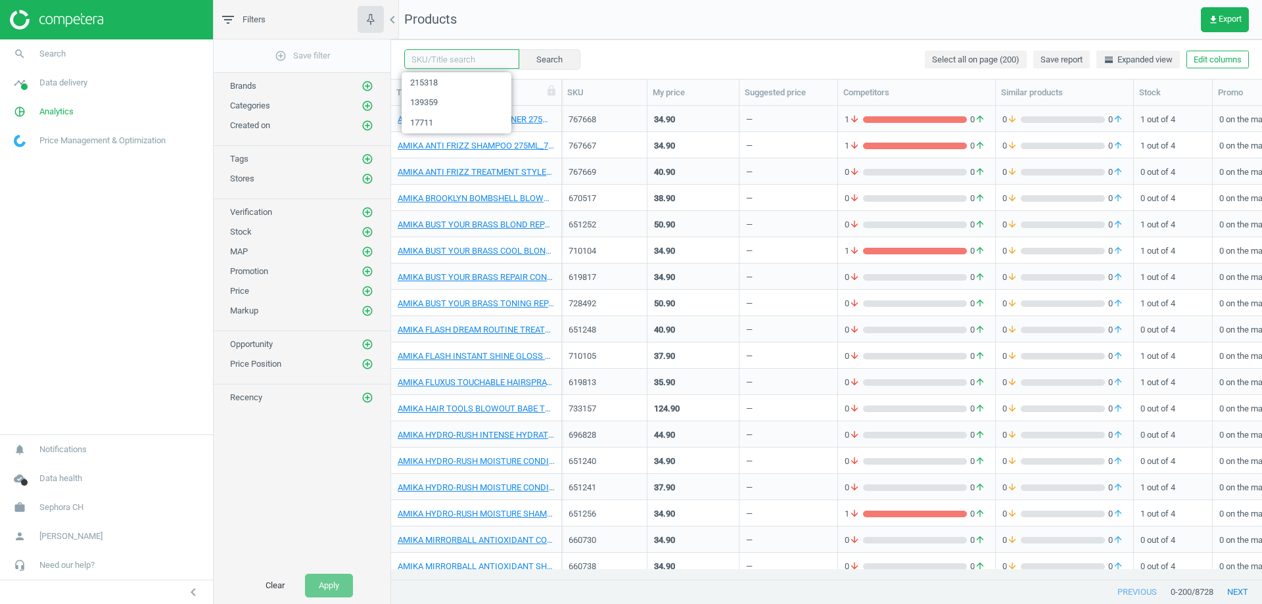
click at [453, 68] on input "text" at bounding box center [461, 59] width 115 height 20
paste input "512530"
type input "512530"
click at [522, 68] on button "Search" at bounding box center [549, 59] width 62 height 20
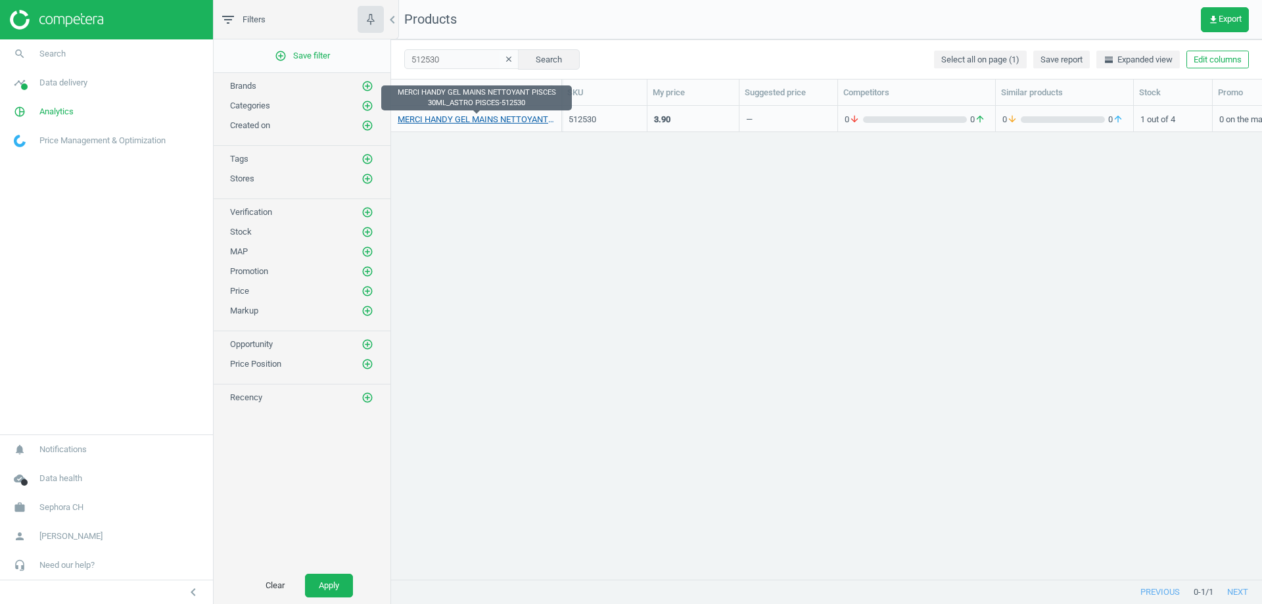
click at [453, 118] on link "MERCI HANDY GEL MAINS NETTOYANT PISCES 30ML_ASTRO PISCES-512530" at bounding box center [476, 120] width 157 height 12
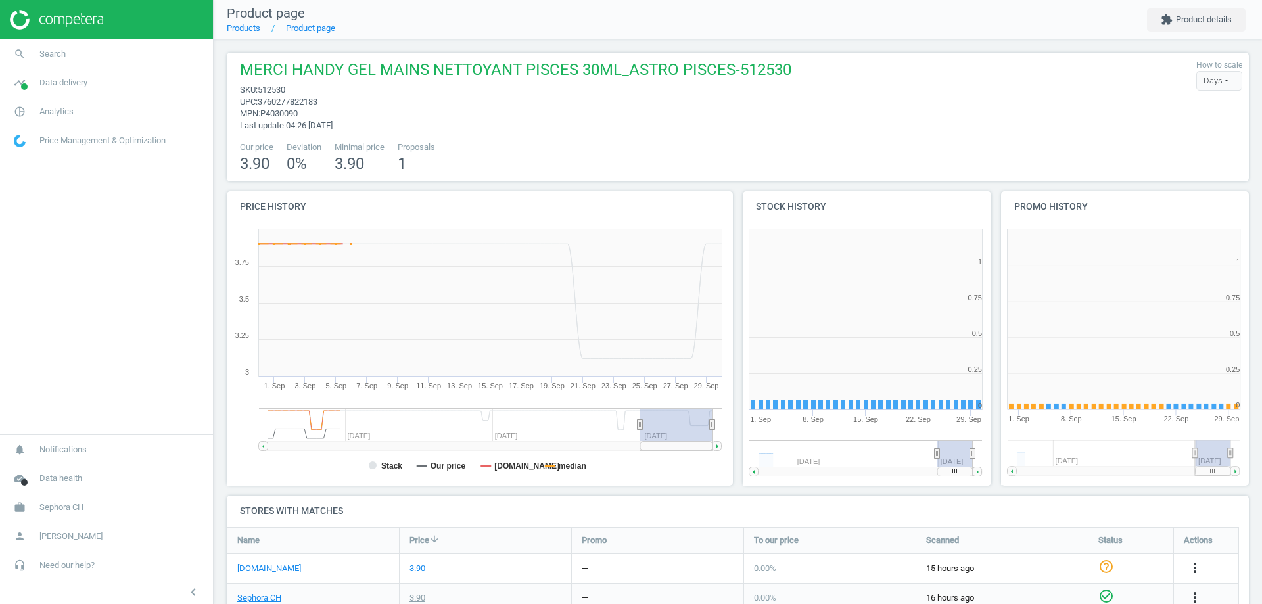
scroll to position [283, 266]
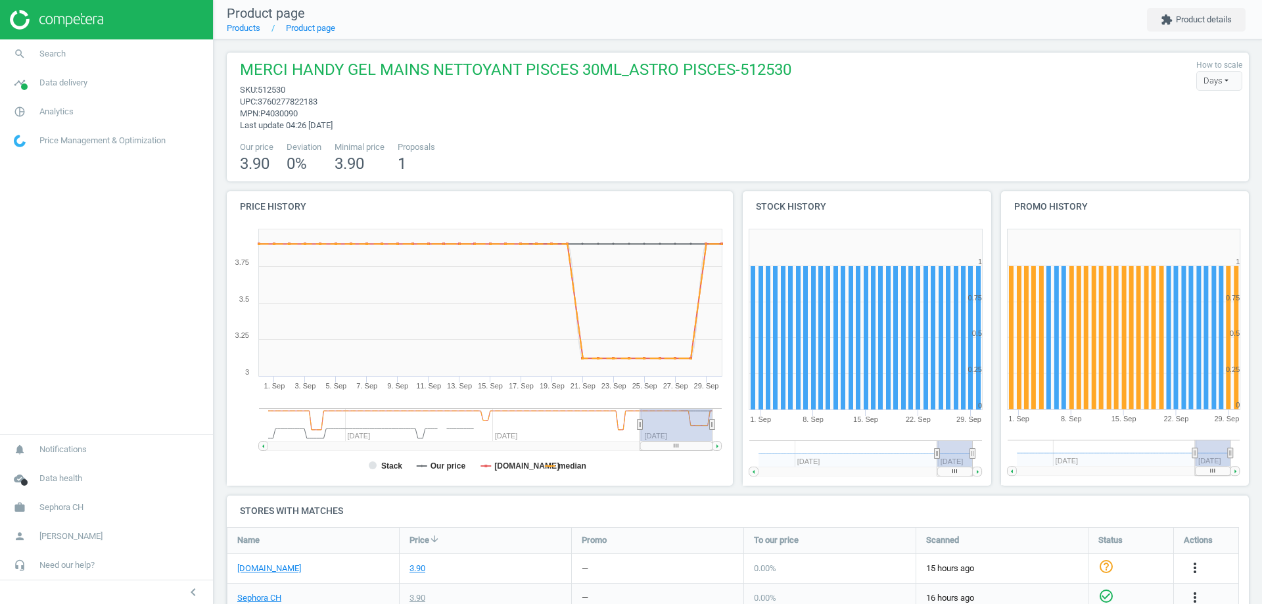
click at [300, 102] on span "3760277822183" at bounding box center [288, 102] width 60 height 10
copy span "3760277822183"
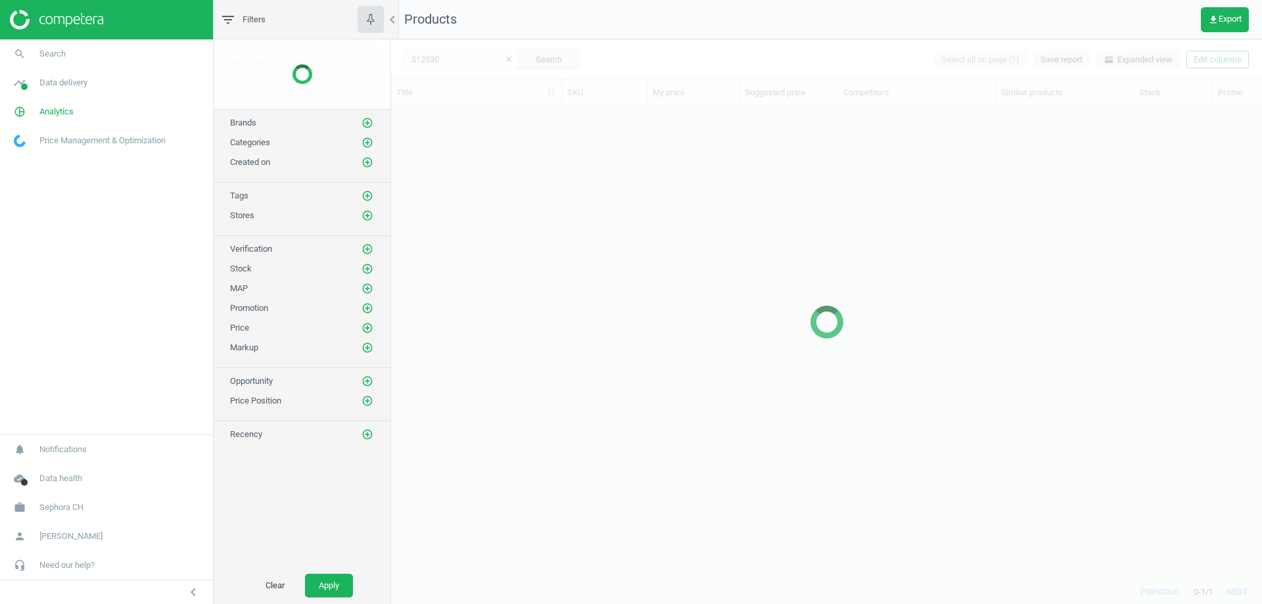
scroll to position [453, 861]
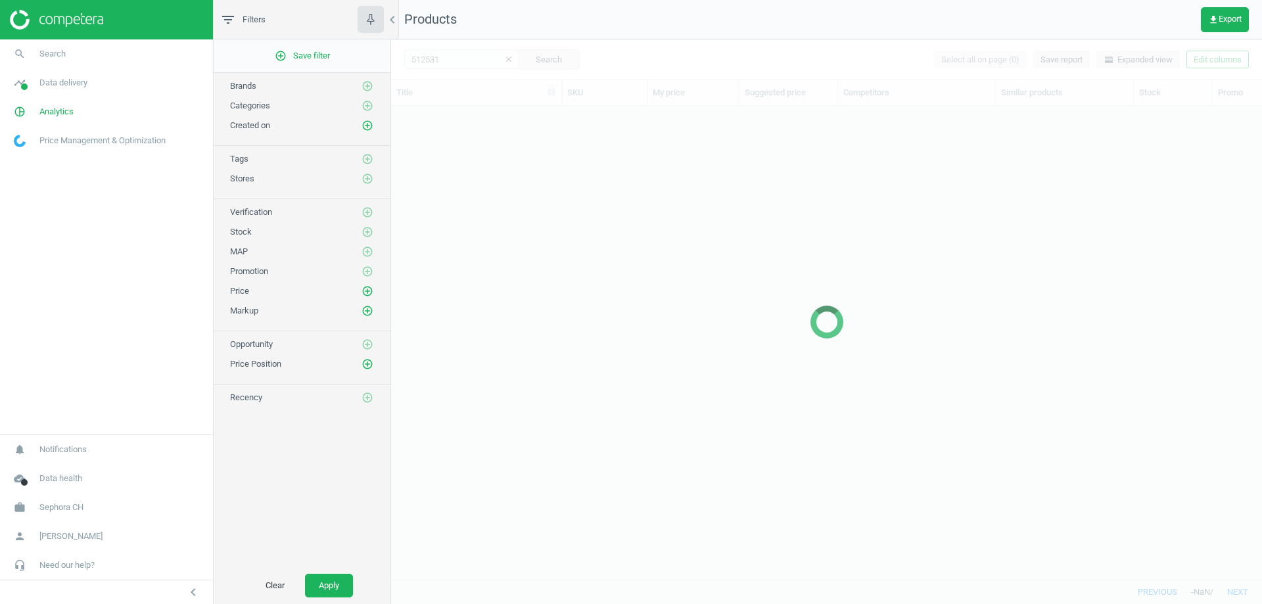
scroll to position [453, 861]
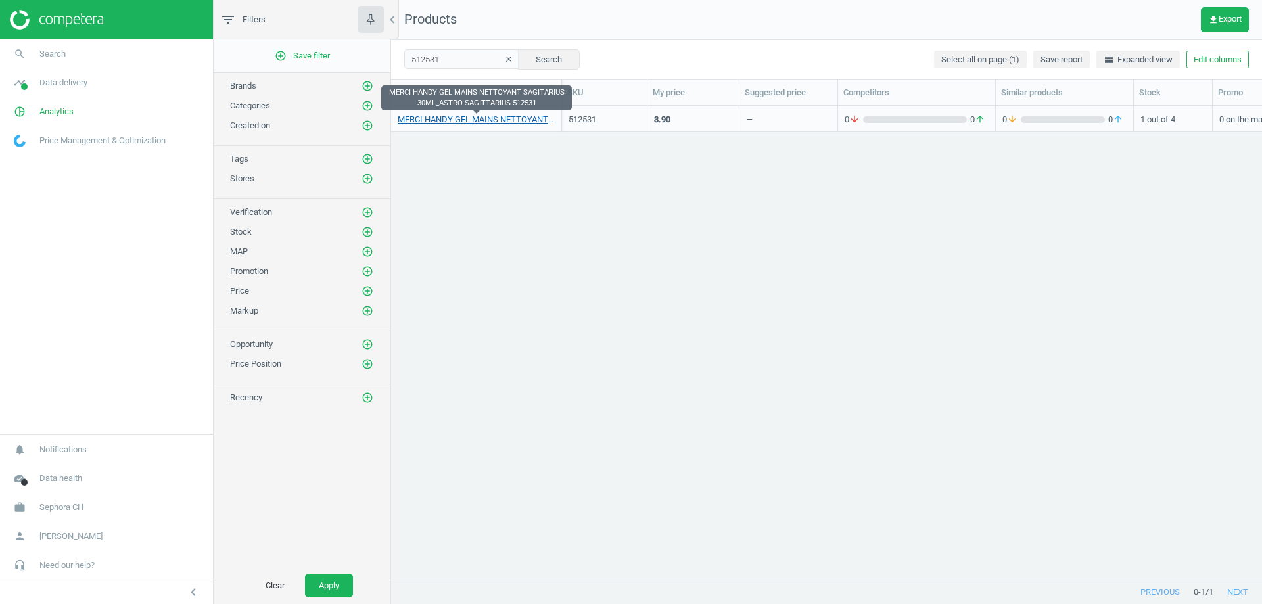
click at [475, 117] on link "MERCI HANDY GEL MAINS NETTOYANT SAGITARIUS 30ML_ASTRO SAGITTARIUS-512531" at bounding box center [476, 120] width 157 height 12
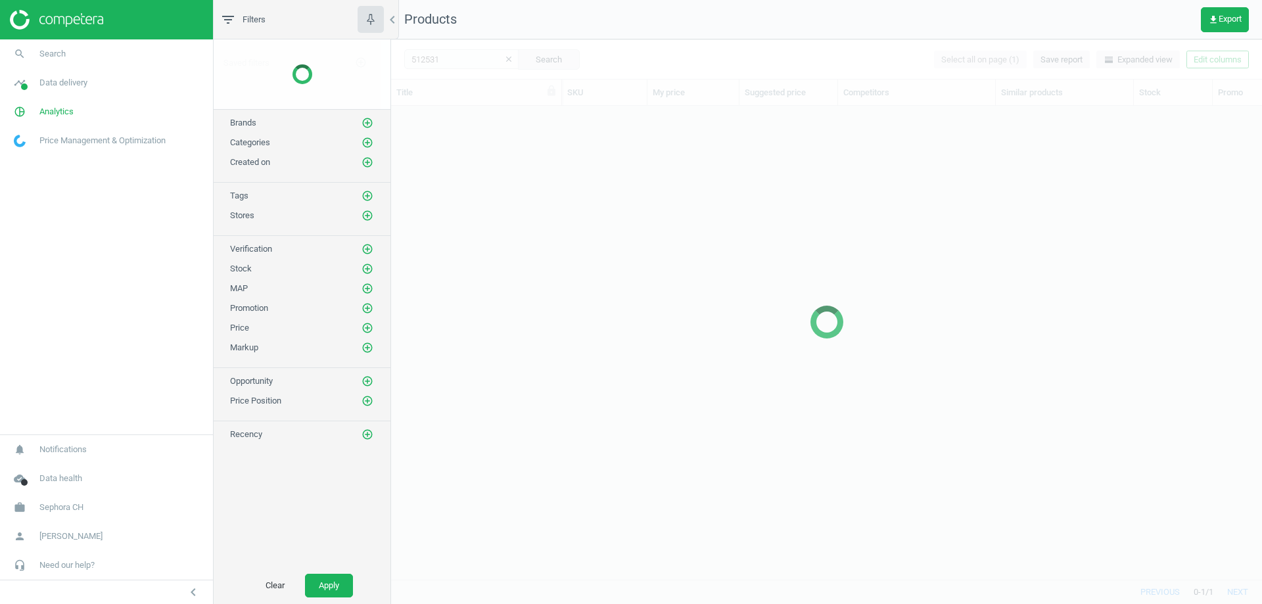
scroll to position [453, 861]
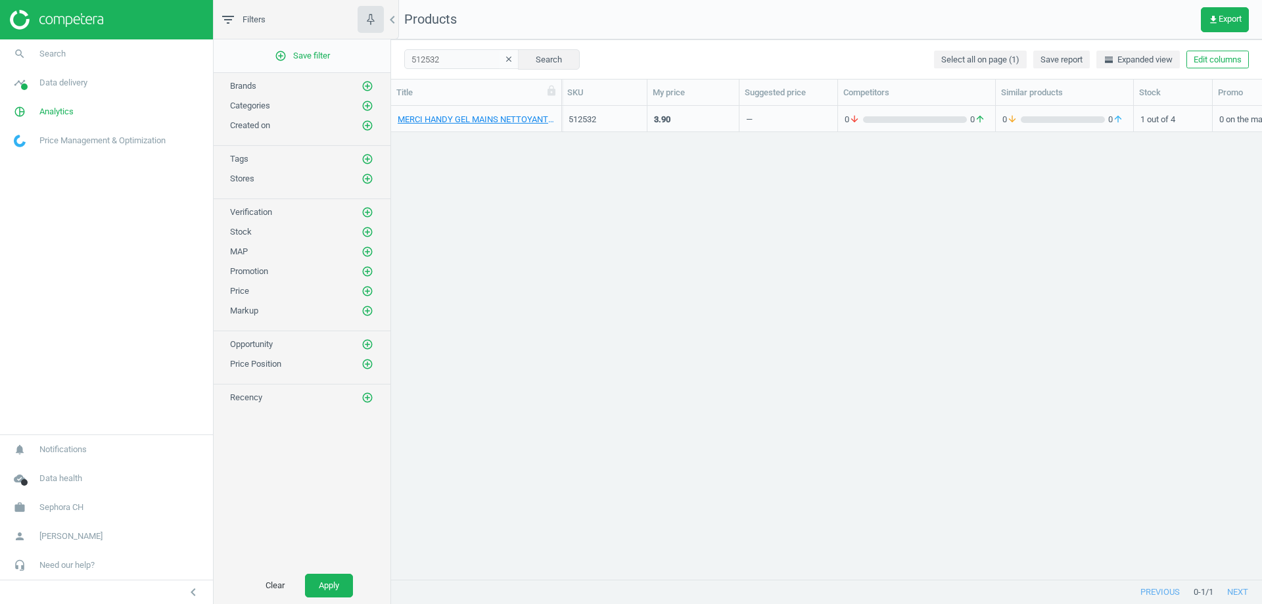
scroll to position [11, 11]
click at [481, 116] on link "MERCI HANDY GEL MAINS NETTOYANT SCORPIO 30ML_ASTRO SCORPIO-512532" at bounding box center [476, 120] width 157 height 12
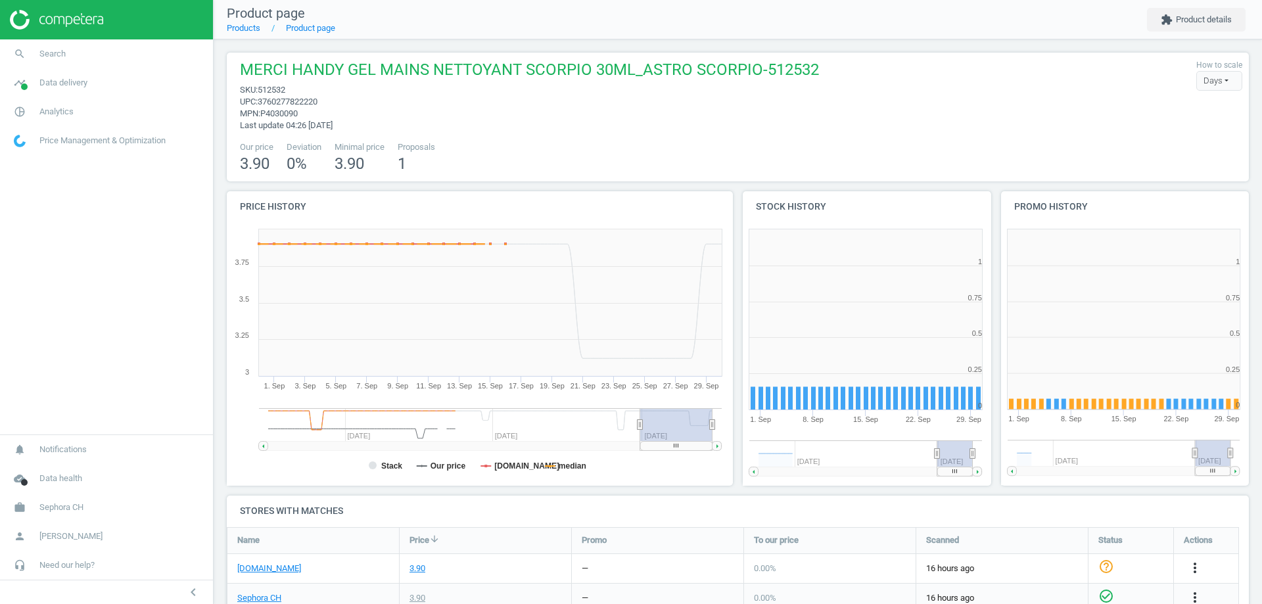
scroll to position [283, 266]
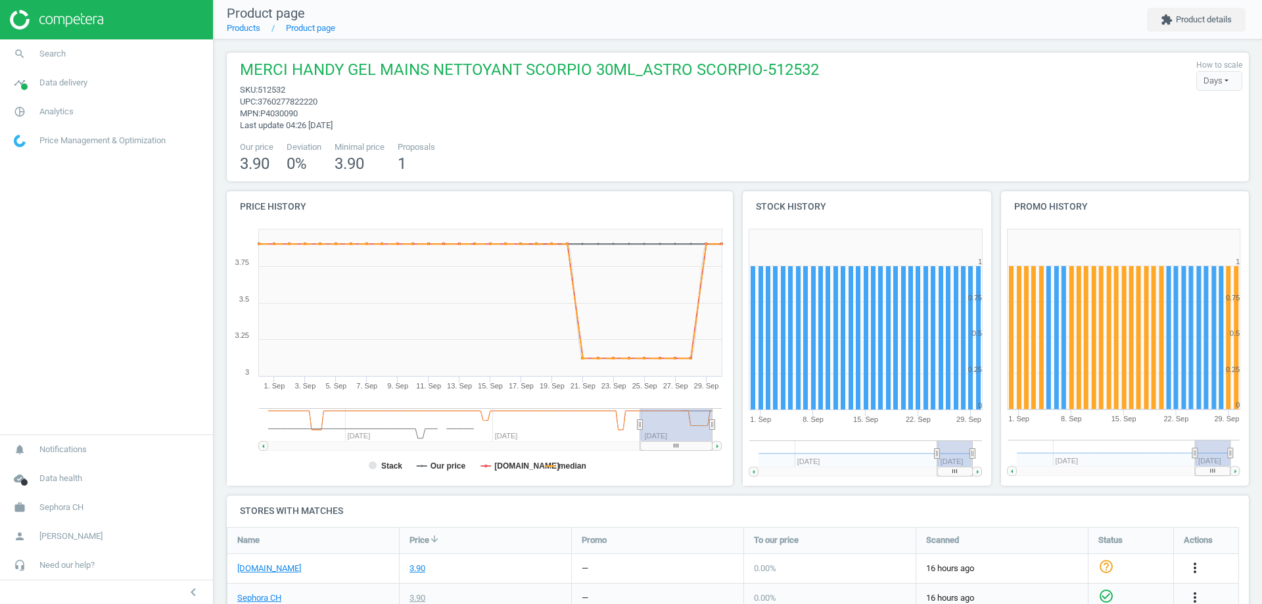
click at [313, 104] on span "3760277822220" at bounding box center [288, 102] width 60 height 10
click at [312, 103] on span "3760277822220" at bounding box center [288, 102] width 60 height 10
copy span "3760277822220"
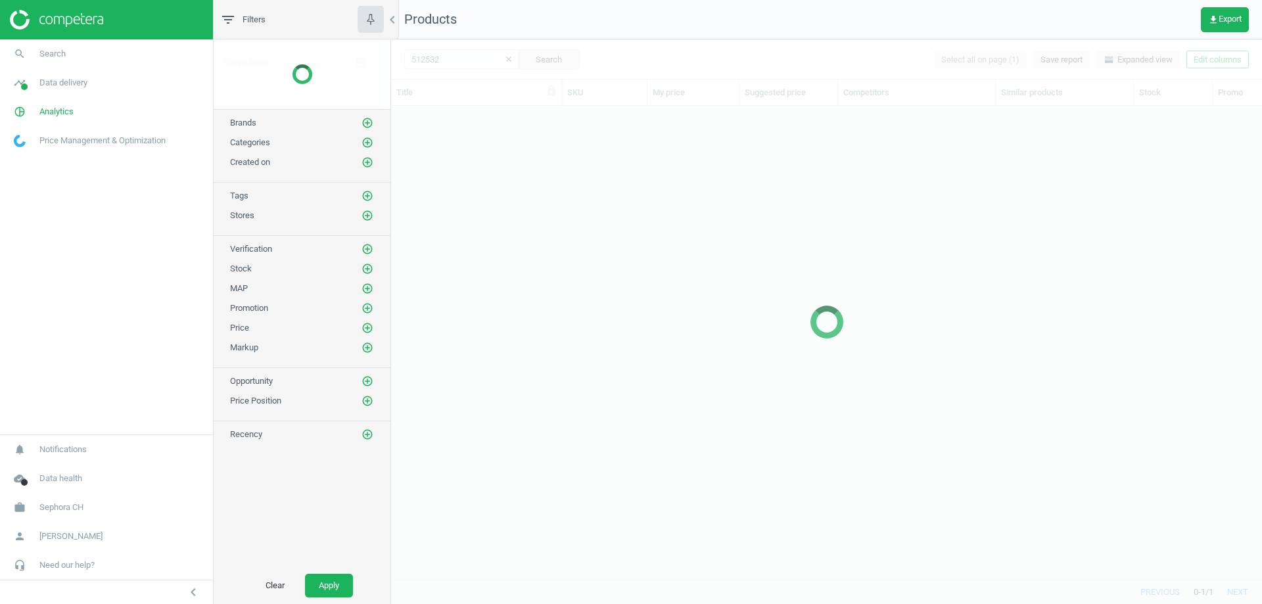
scroll to position [453, 861]
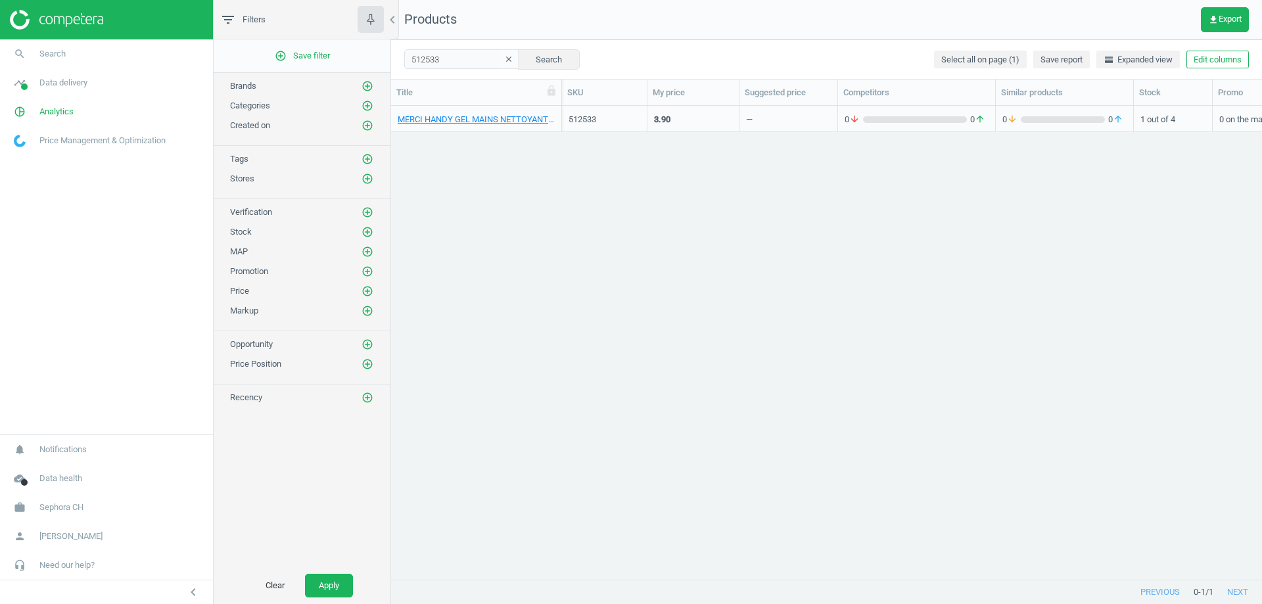
scroll to position [11, 11]
click at [461, 119] on link "MERCI HANDY GEL MAINS NETTOYANT TAURUS 30ML_ASTRO TAURUS-512533" at bounding box center [476, 120] width 157 height 12
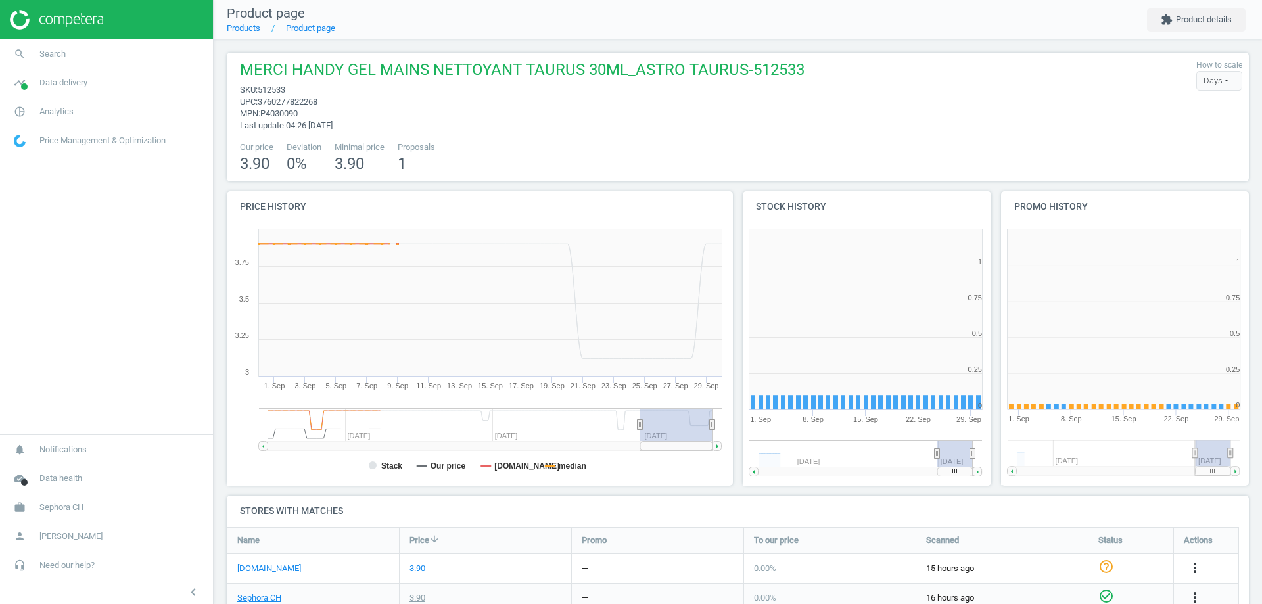
scroll to position [283, 266]
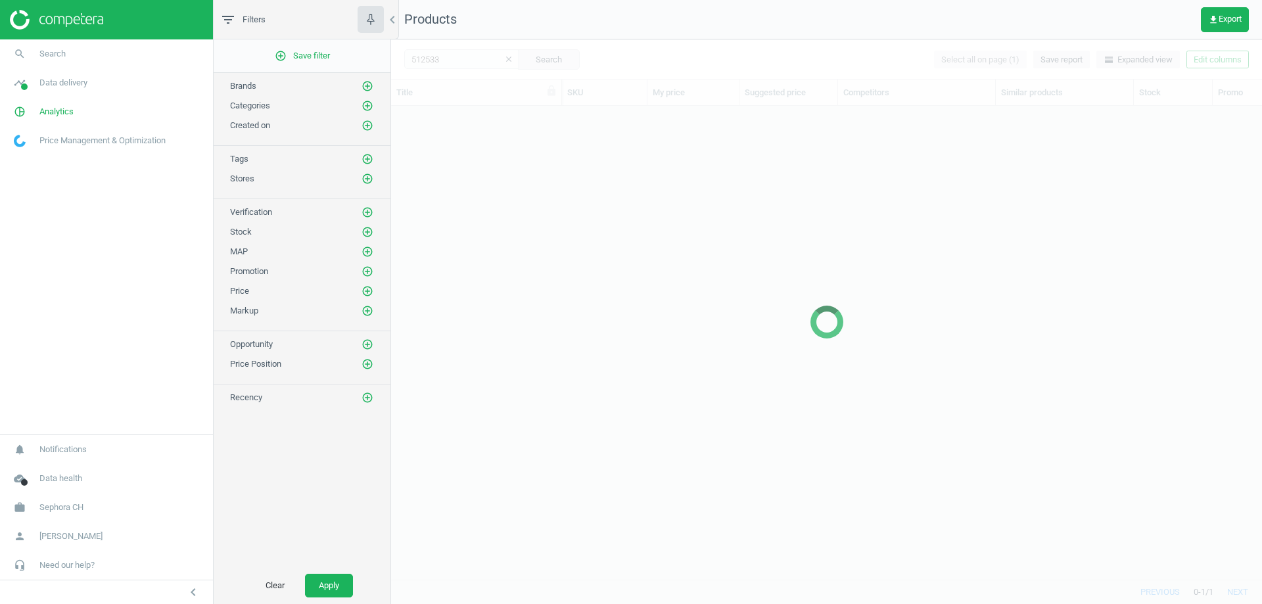
scroll to position [453, 861]
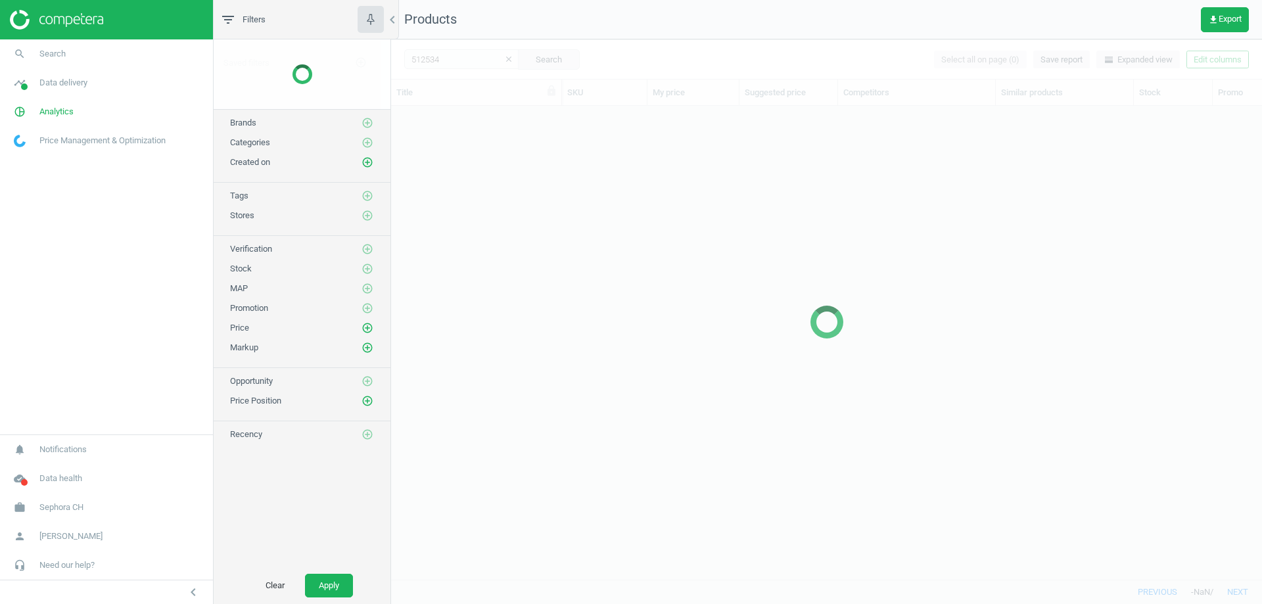
scroll to position [453, 861]
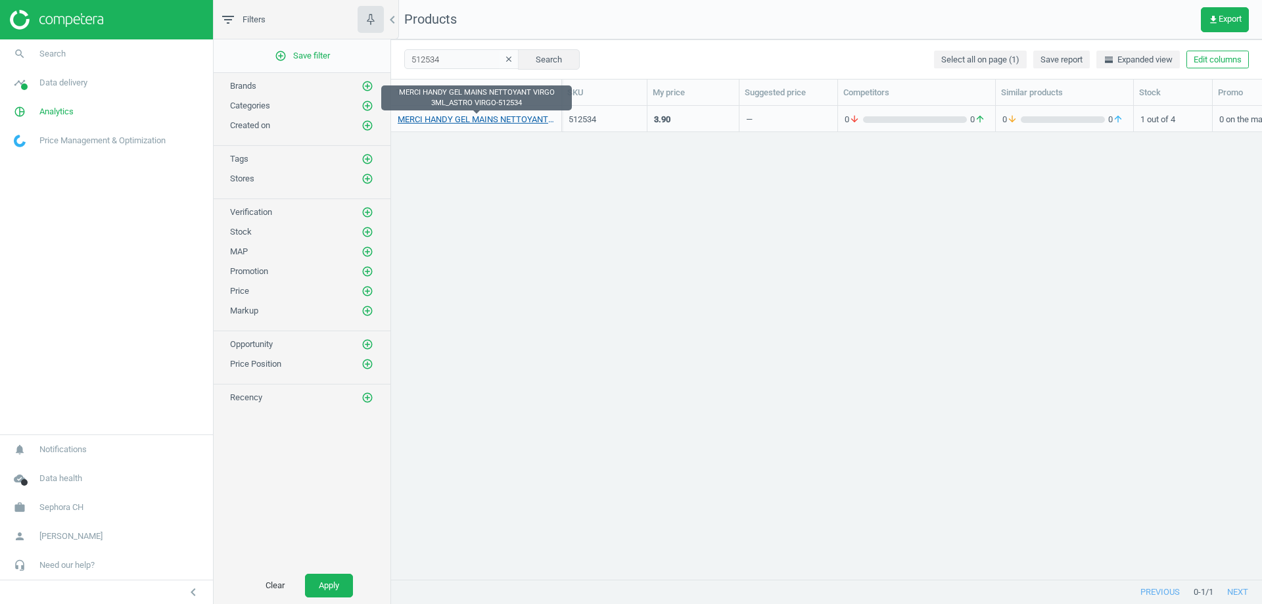
click at [477, 118] on link "MERCI HANDY GEL MAINS NETTOYANT VIRGO 3ML_ASTRO VIRGO-512534" at bounding box center [476, 120] width 157 height 12
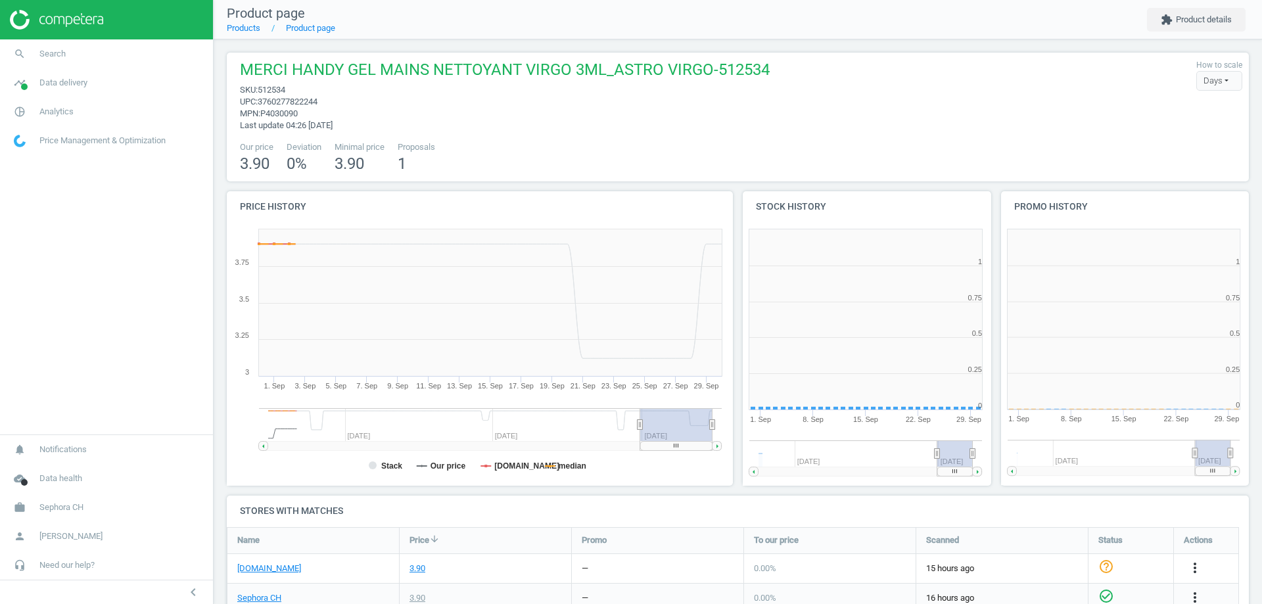
scroll to position [283, 266]
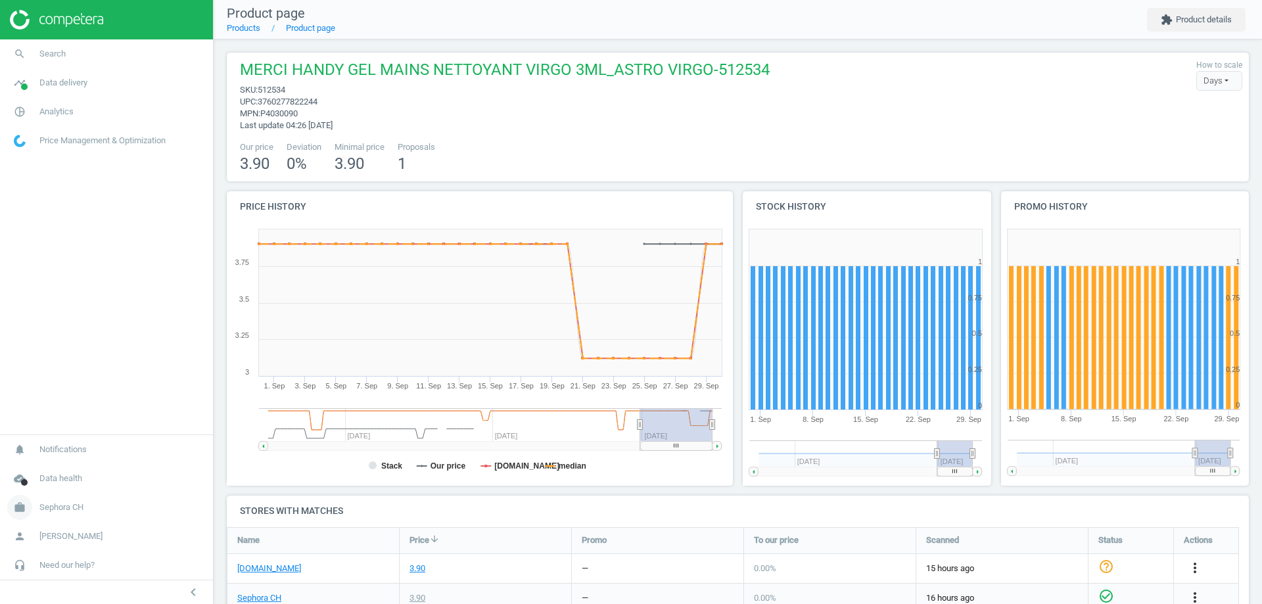
click at [68, 504] on span "Sephora CH" at bounding box center [61, 507] width 44 height 12
click at [56, 467] on span "Switch campaign" at bounding box center [43, 468] width 58 height 11
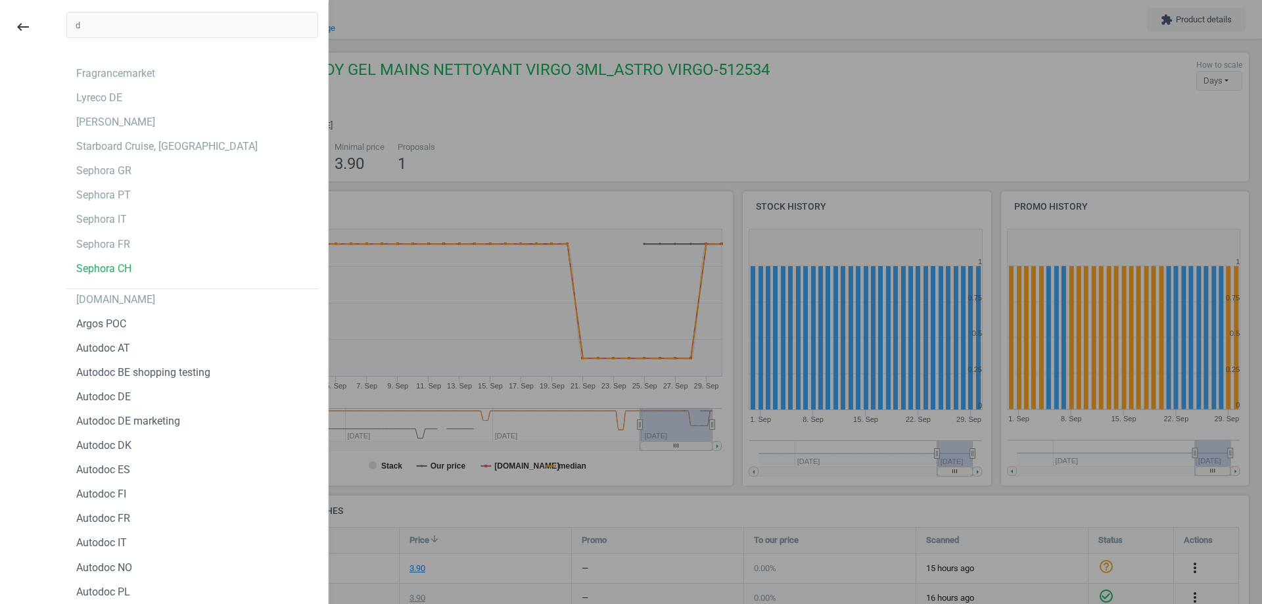
click at [148, 31] on input "d" at bounding box center [192, 25] width 252 height 26
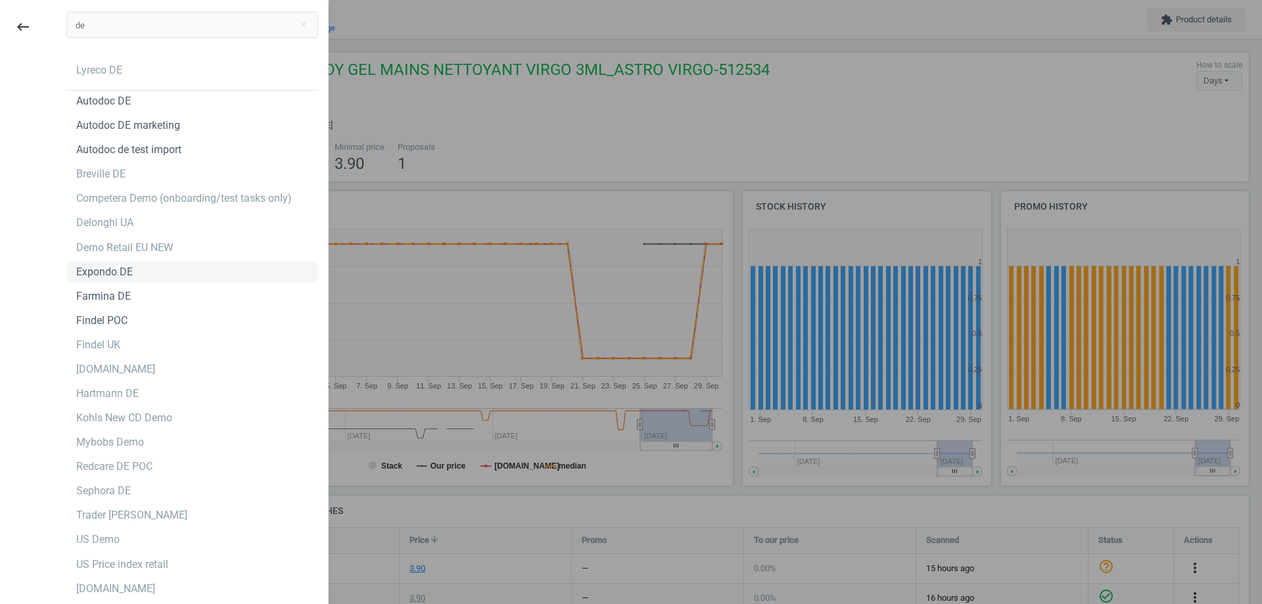
scroll to position [18, 0]
type input "de"
click at [108, 492] on div "Sephora DE" at bounding box center [103, 491] width 55 height 14
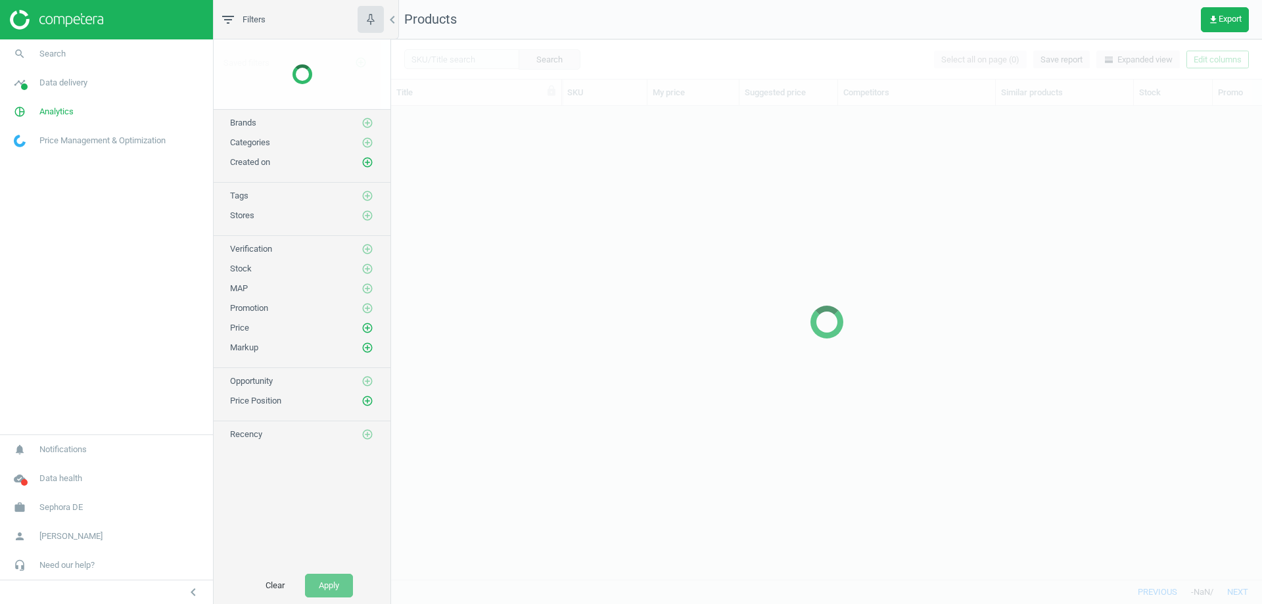
scroll to position [453, 861]
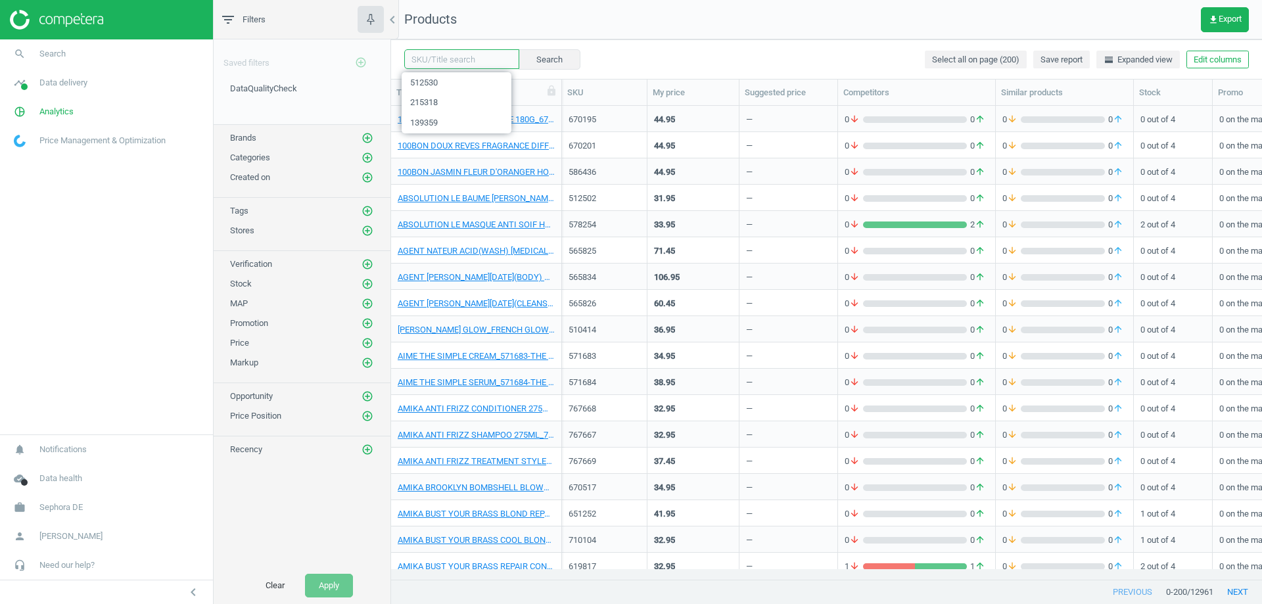
click at [440, 53] on input "text" at bounding box center [461, 59] width 115 height 20
paste input "695136"
type input "695136"
click at [526, 51] on button "Search" at bounding box center [549, 59] width 62 height 20
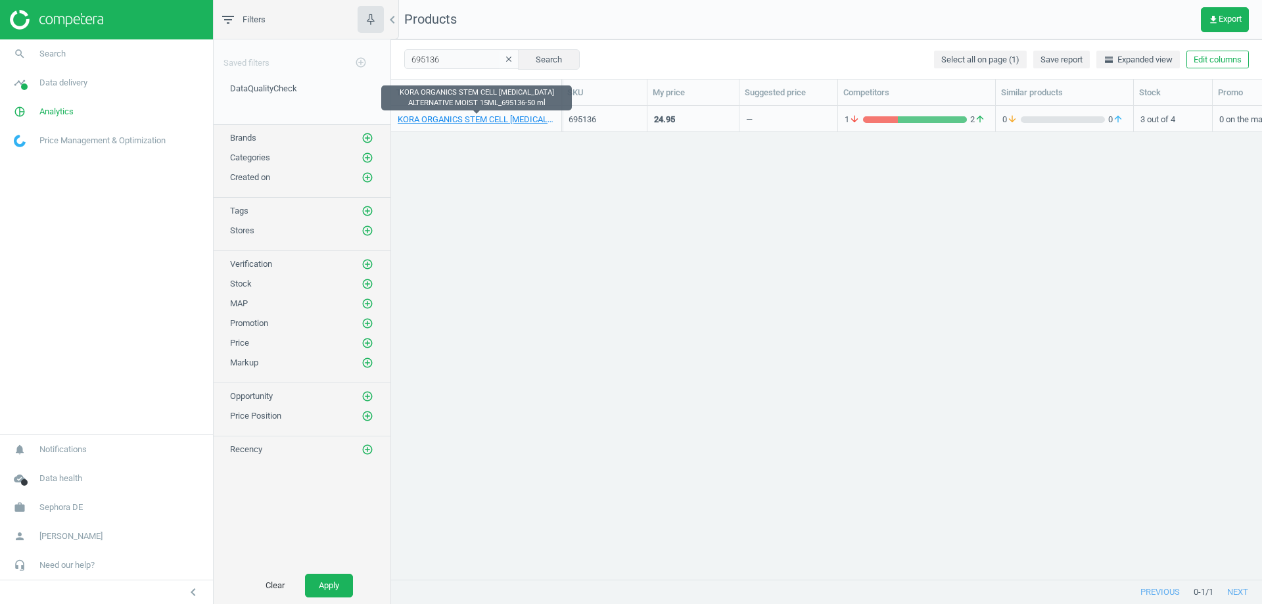
click at [458, 118] on link "KORA ORGANICS STEM CELL RETINOL ALTERNATIVE MOIST 15ML_695136-50 ml" at bounding box center [476, 120] width 157 height 12
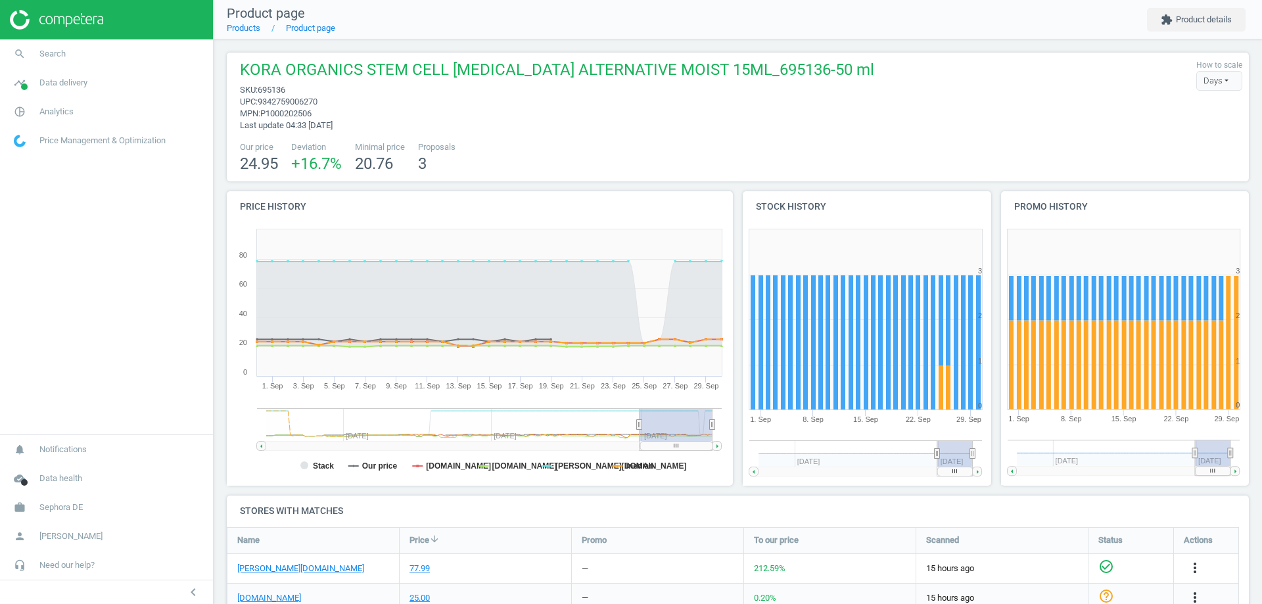
click at [286, 99] on span "9342759006270" at bounding box center [288, 102] width 60 height 10
copy span "9342759006270"
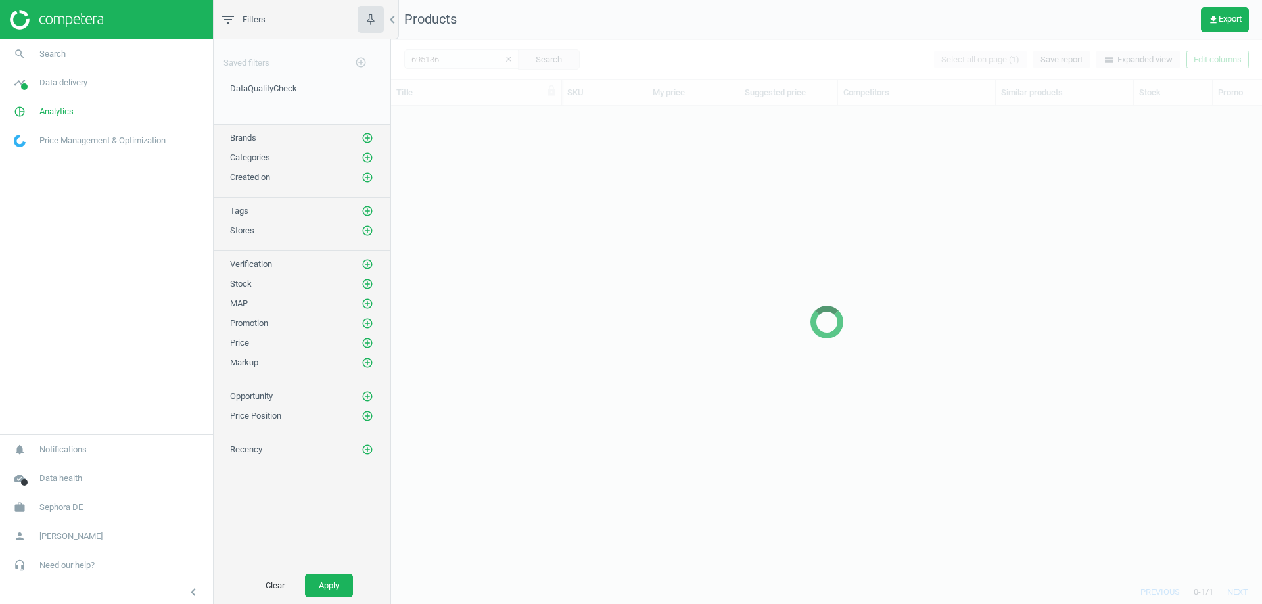
scroll to position [453, 861]
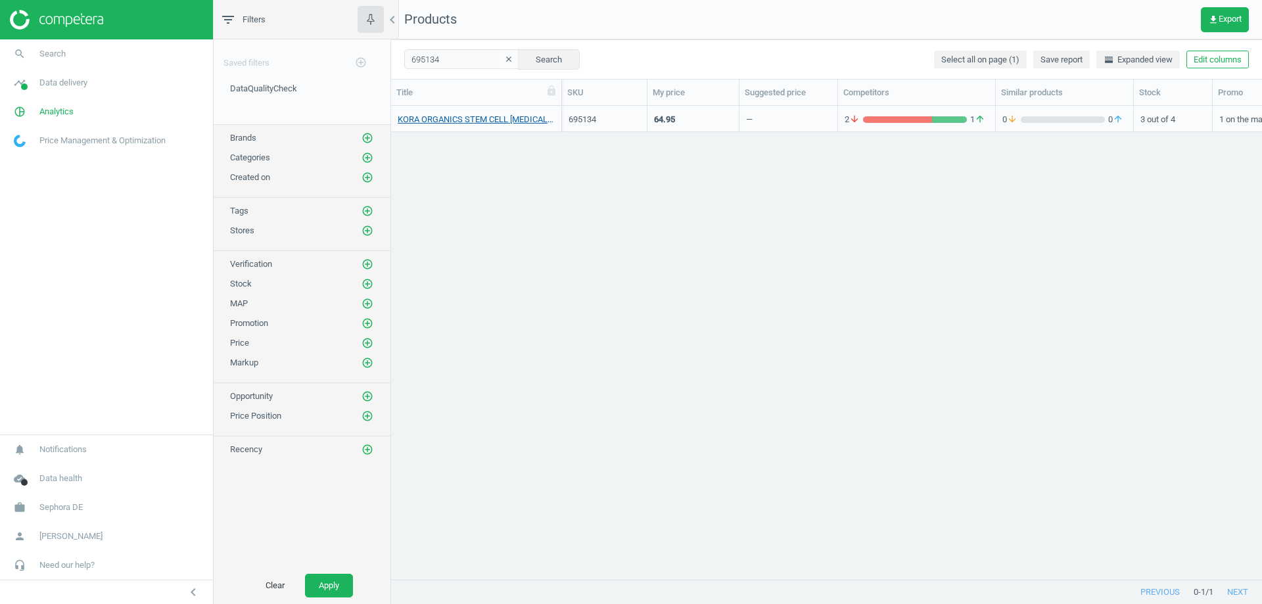
click at [449, 116] on link "KORA ORGANICS STEM CELL [MEDICAL_DATA] ALTERNATIVE MOIST JAR_695134-50 ml" at bounding box center [476, 120] width 157 height 12
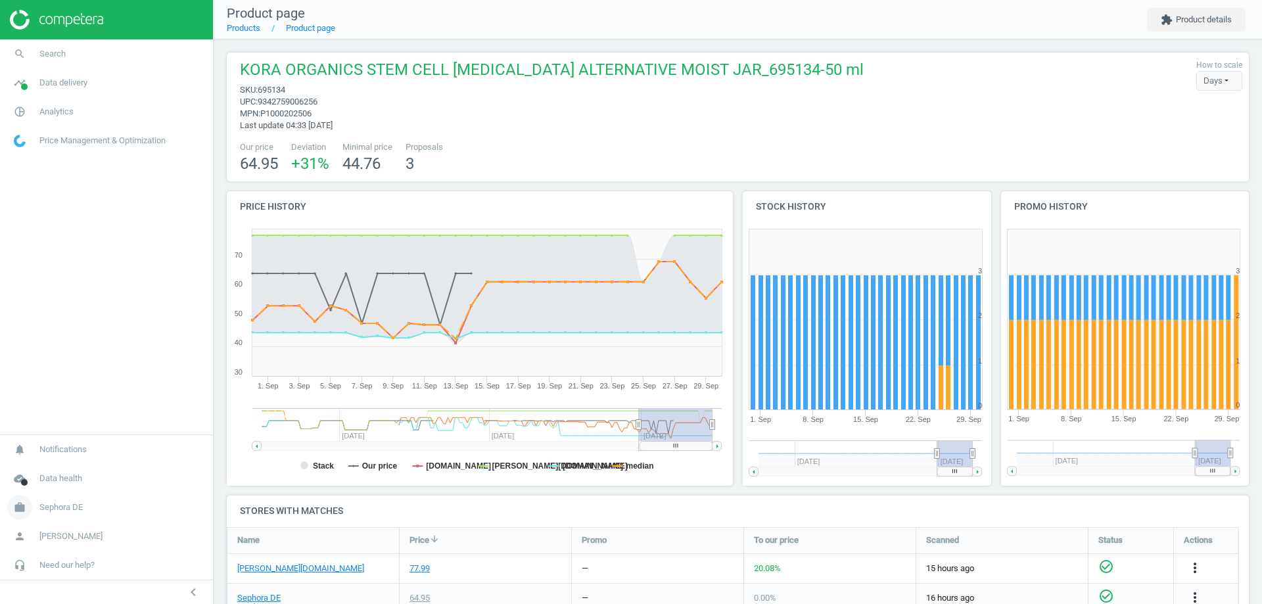
click at [58, 501] on span "Sephora DE" at bounding box center [60, 507] width 43 height 12
click at [58, 471] on span "Switch campaign" at bounding box center [43, 468] width 58 height 11
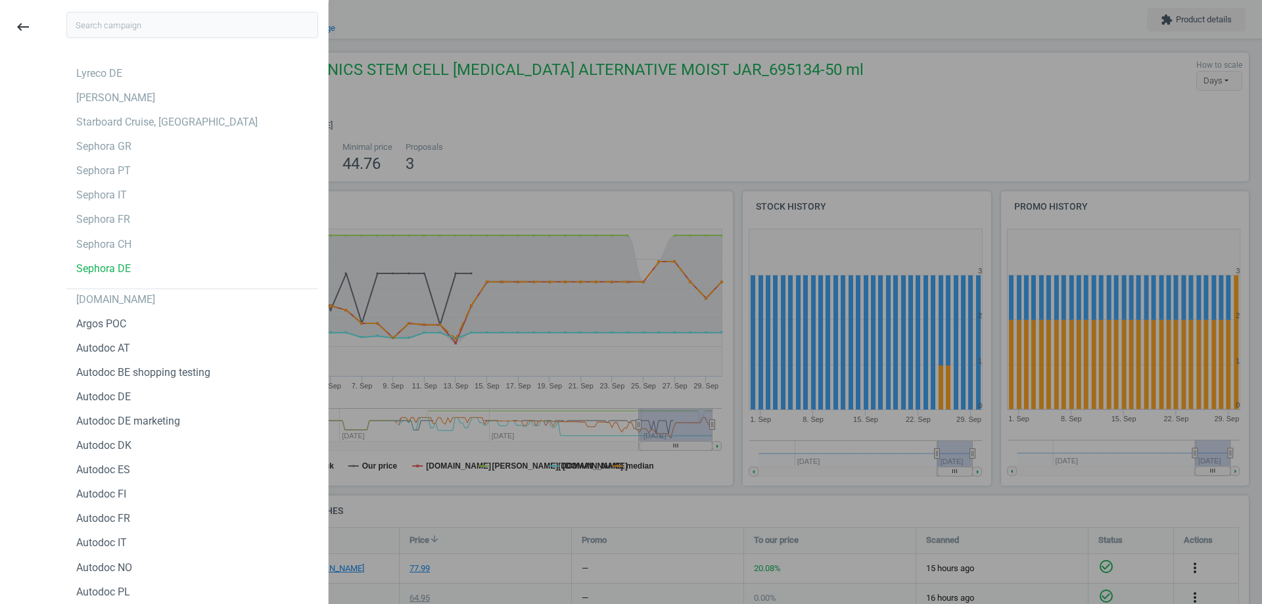
click at [166, 22] on input "text" at bounding box center [192, 25] width 252 height 26
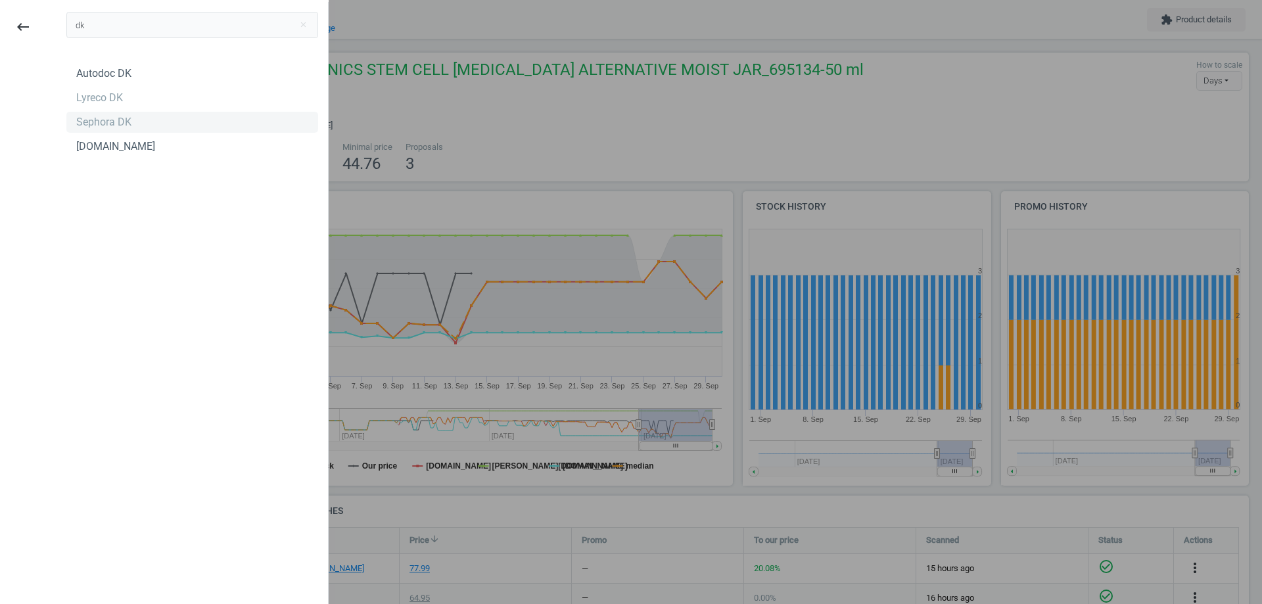
type input "dk"
click at [125, 120] on div "Sephora DK" at bounding box center [103, 122] width 55 height 14
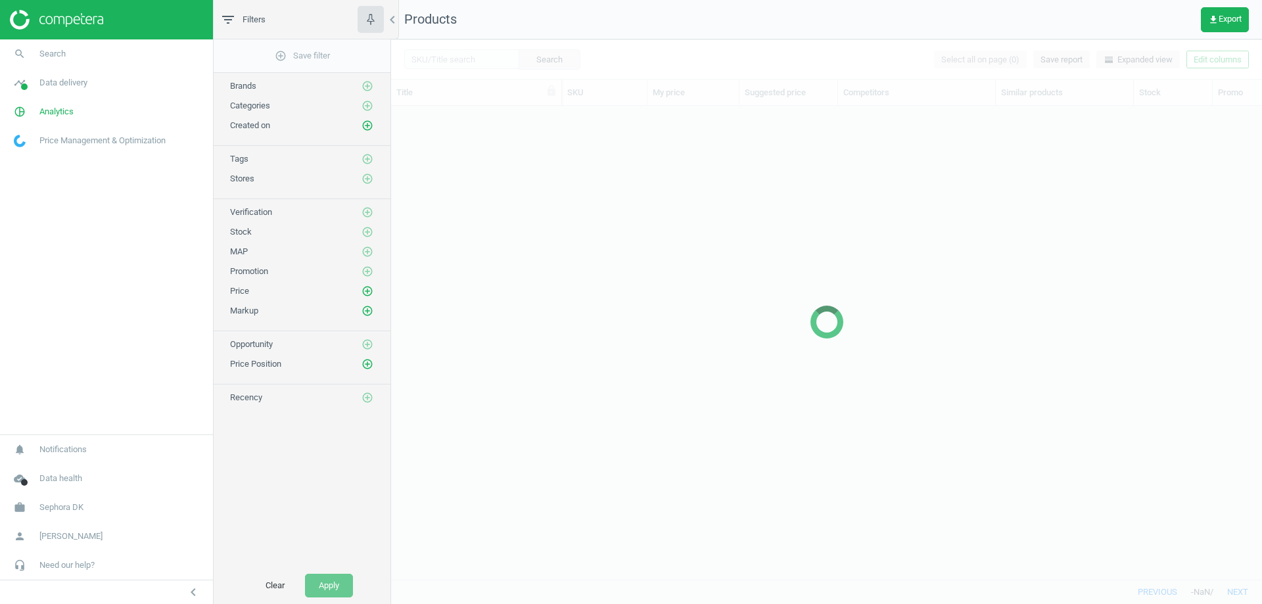
scroll to position [453, 861]
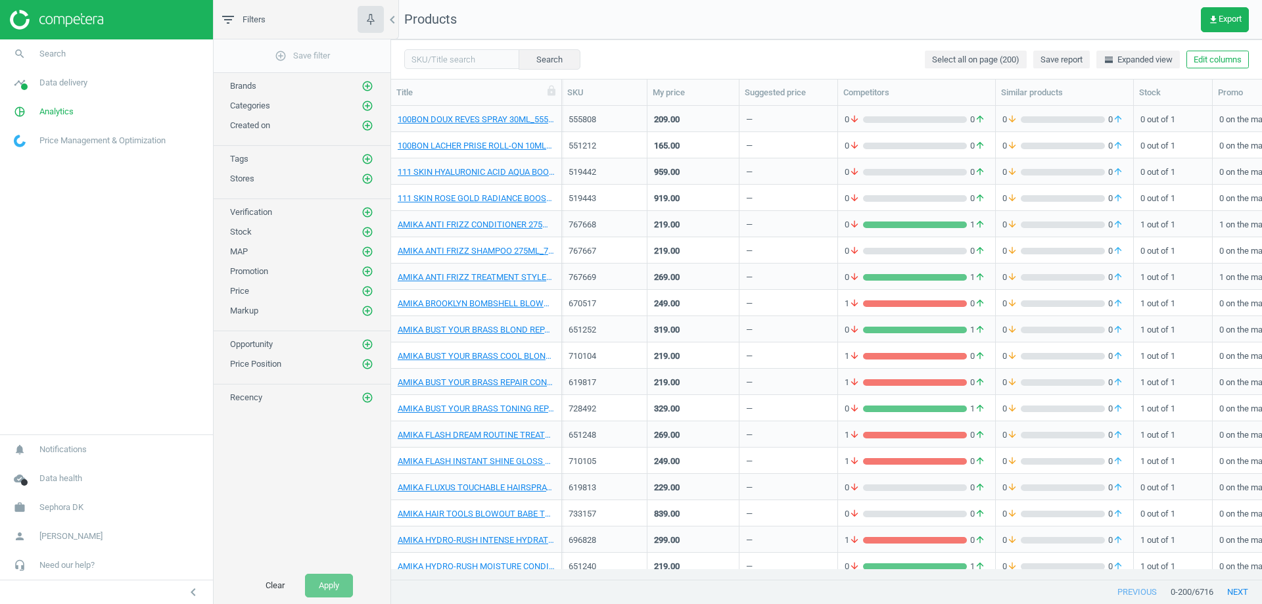
drag, startPoint x: 0, startPoint y: 0, endPoint x: 551, endPoint y: 26, distance: 551.3
click at [551, 26] on nav "Products get_app Export" at bounding box center [826, 19] width 871 height 39
click at [473, 55] on input "text" at bounding box center [461, 59] width 115 height 20
paste input "770624"
type input "770624"
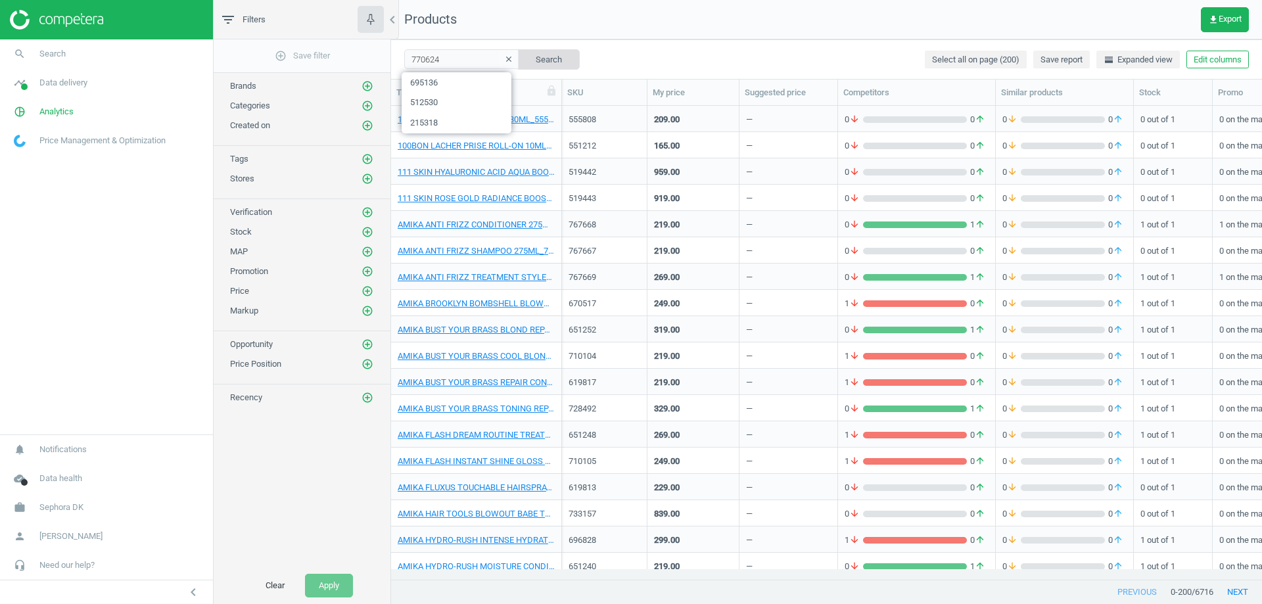
click at [537, 57] on button "Search" at bounding box center [549, 59] width 62 height 20
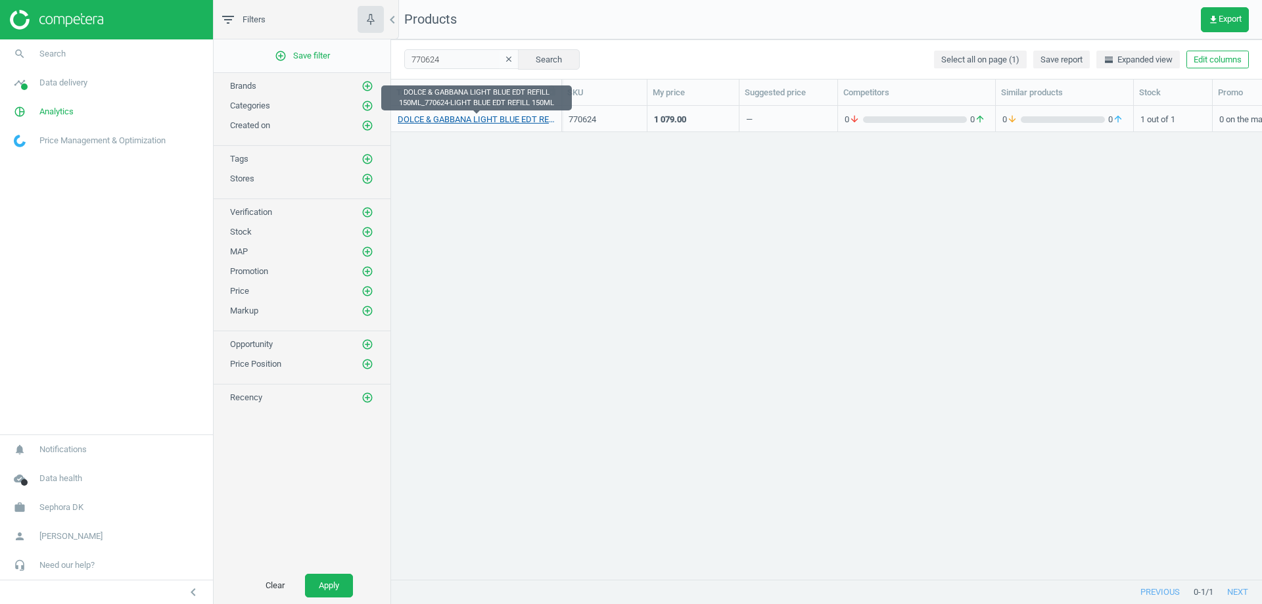
click at [463, 120] on link "DOLCE & GABBANA LIGHT BLUE EDT REFILL 150ML_770624-LIGHT BLUE EDT REFILL 150ML" at bounding box center [476, 120] width 157 height 12
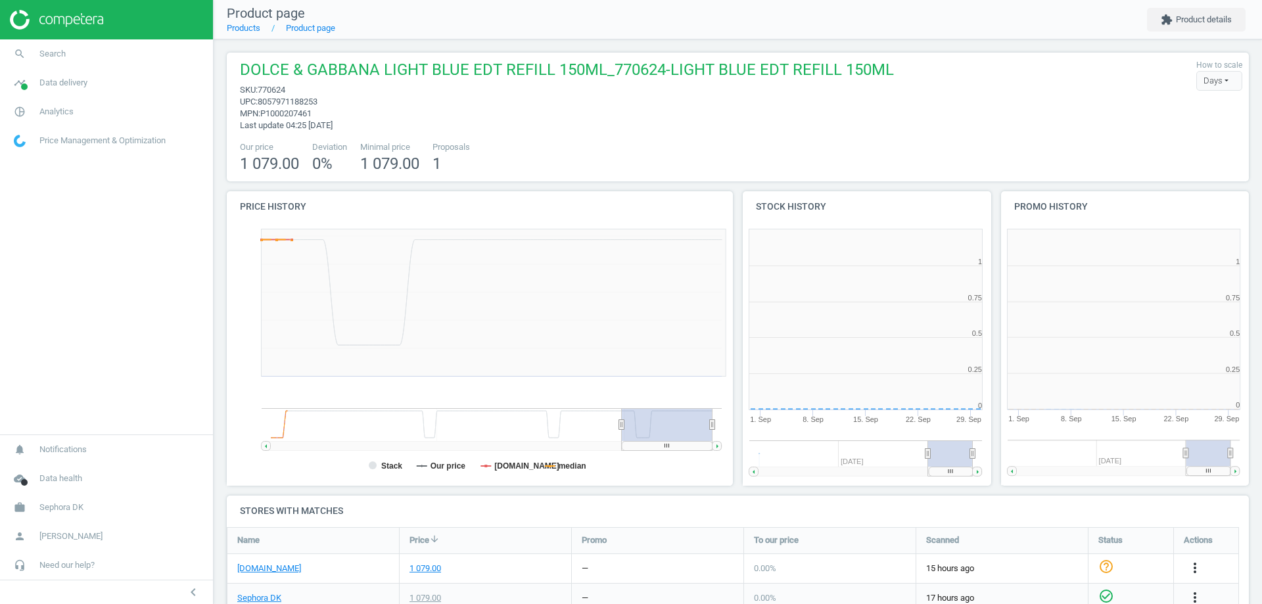
scroll to position [283, 266]
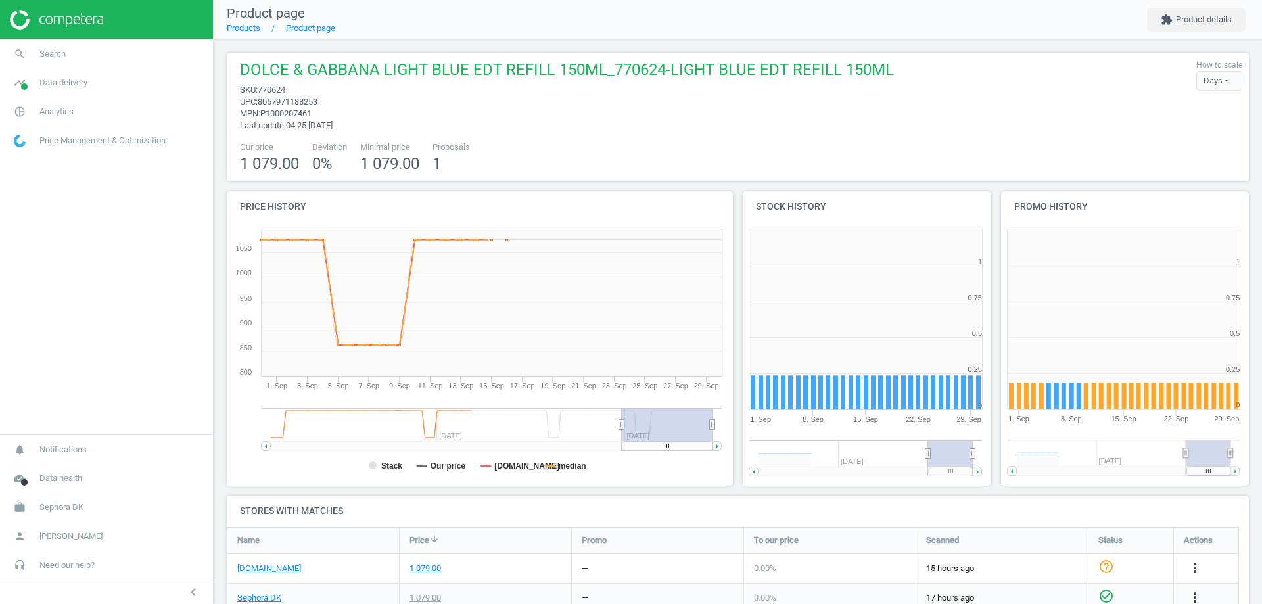
click at [298, 103] on span "8057971188253" at bounding box center [288, 102] width 60 height 10
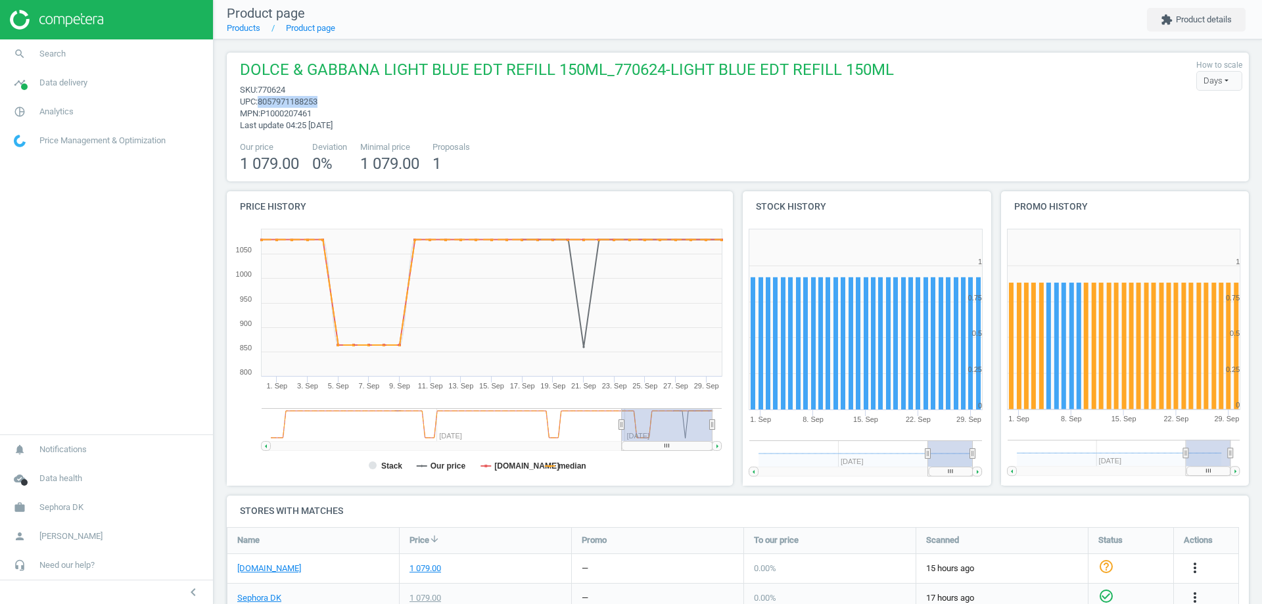
copy span "8057971188253"
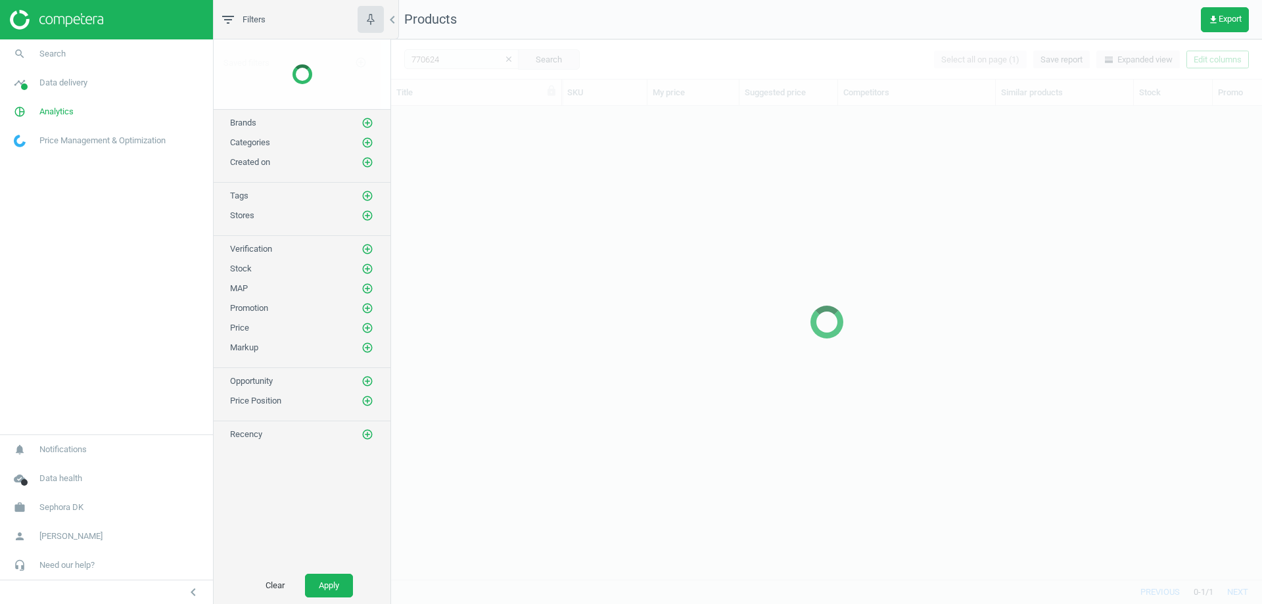
scroll to position [453, 861]
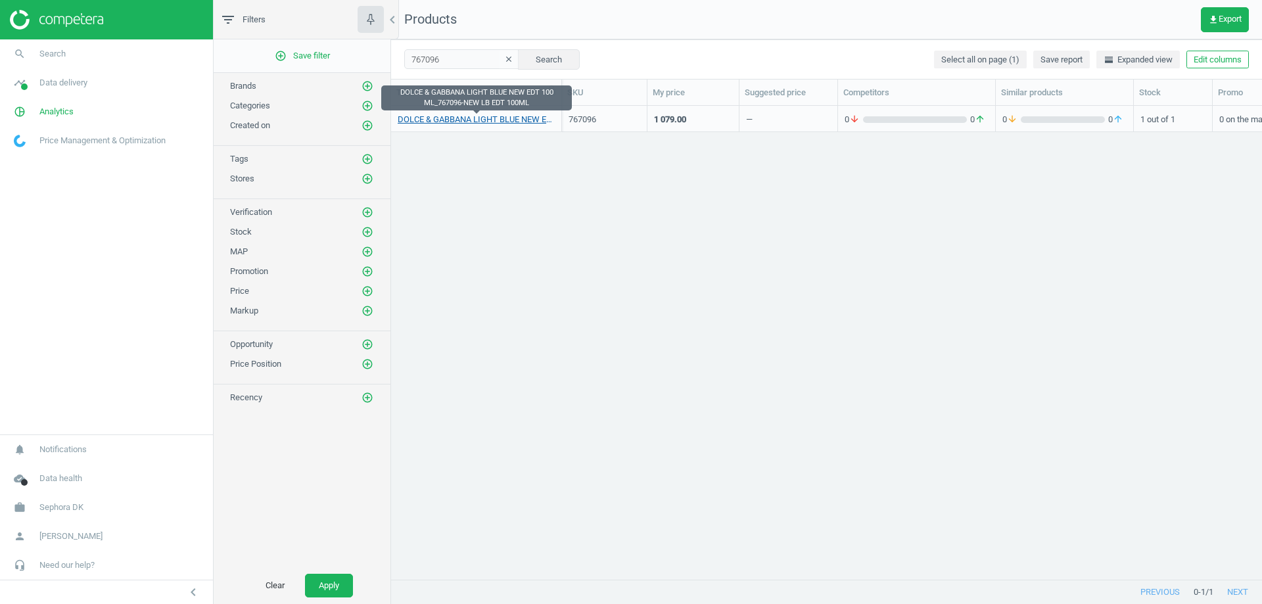
click at [480, 124] on link "DOLCE & GABBANA LIGHT BLUE NEW EDT 100 ML_767096-NEW LB EDT 100ML" at bounding box center [476, 120] width 157 height 12
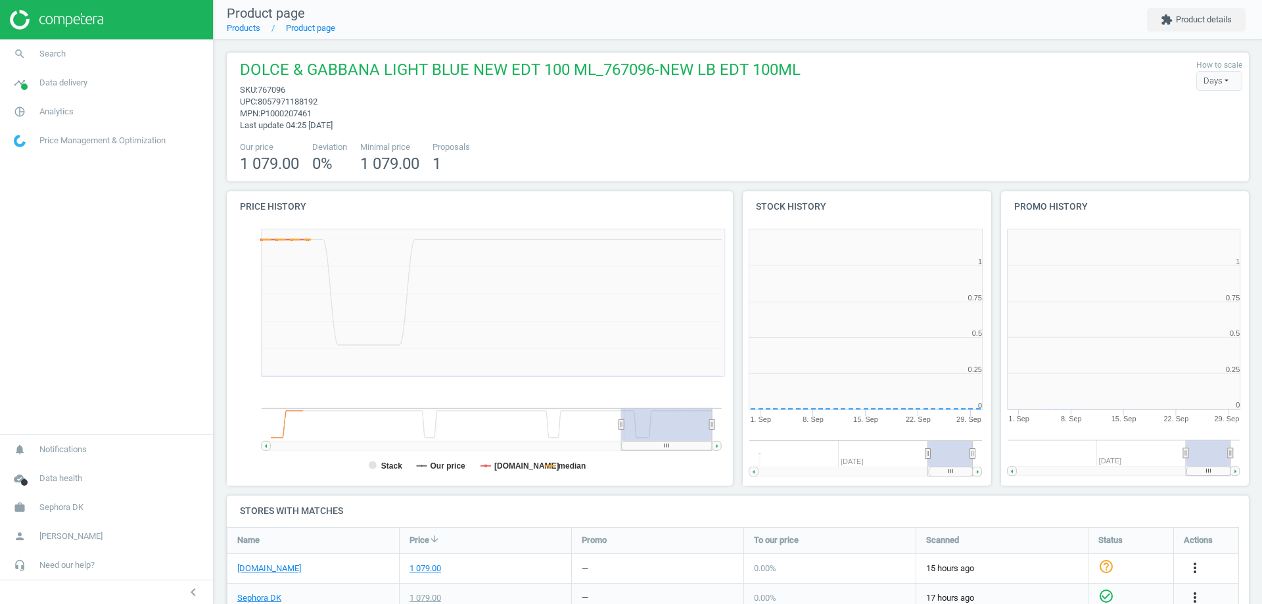
scroll to position [283, 266]
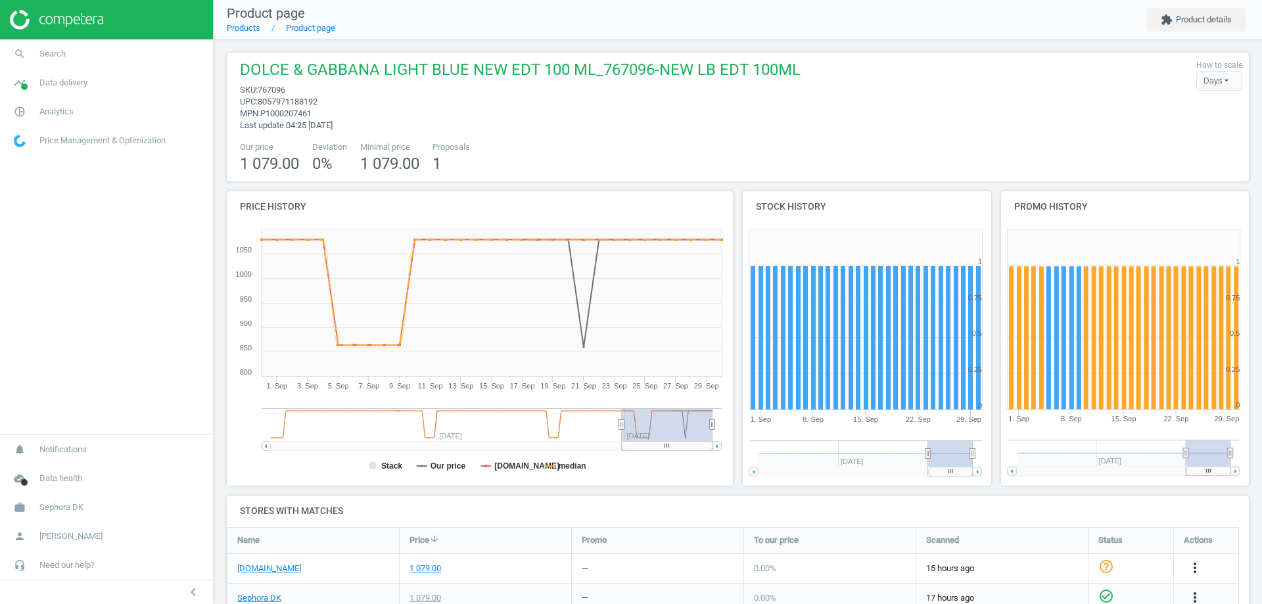
click at [310, 101] on span "8057971188192" at bounding box center [288, 102] width 60 height 10
copy span "8057971188192"
click at [61, 509] on span "Sephora DK" at bounding box center [61, 507] width 44 height 12
click at [62, 439] on span "Sephora DK" at bounding box center [61, 440] width 44 height 12
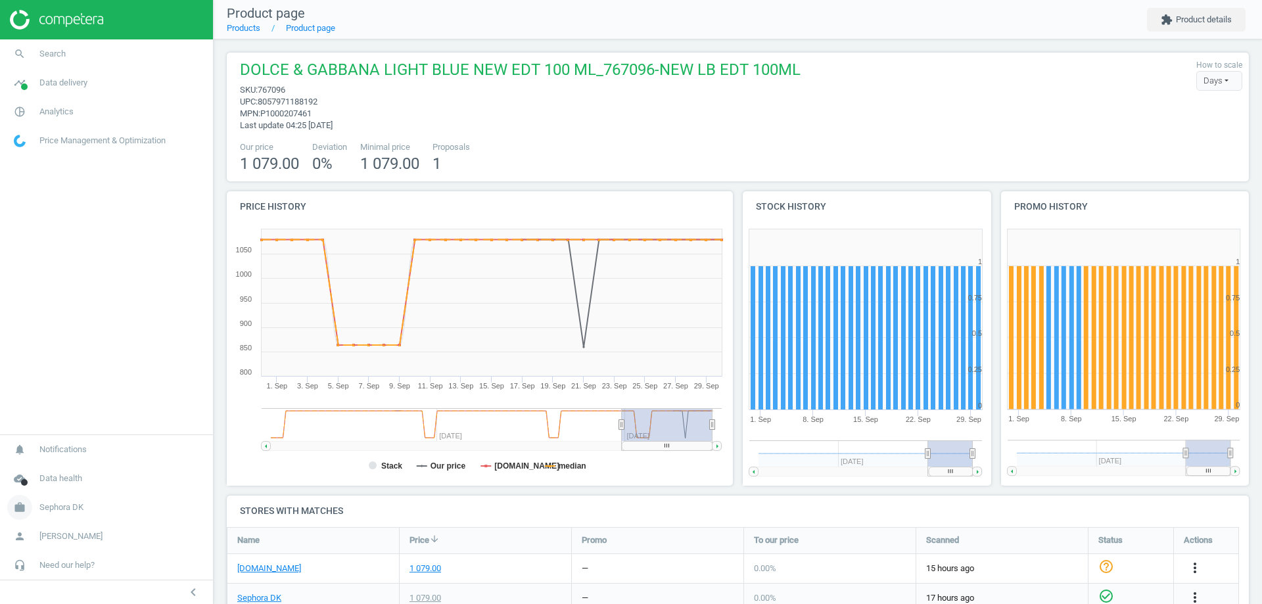
click at [68, 509] on span "Sephora DK" at bounding box center [61, 507] width 44 height 12
click at [57, 472] on span "Switch campaign" at bounding box center [43, 468] width 58 height 11
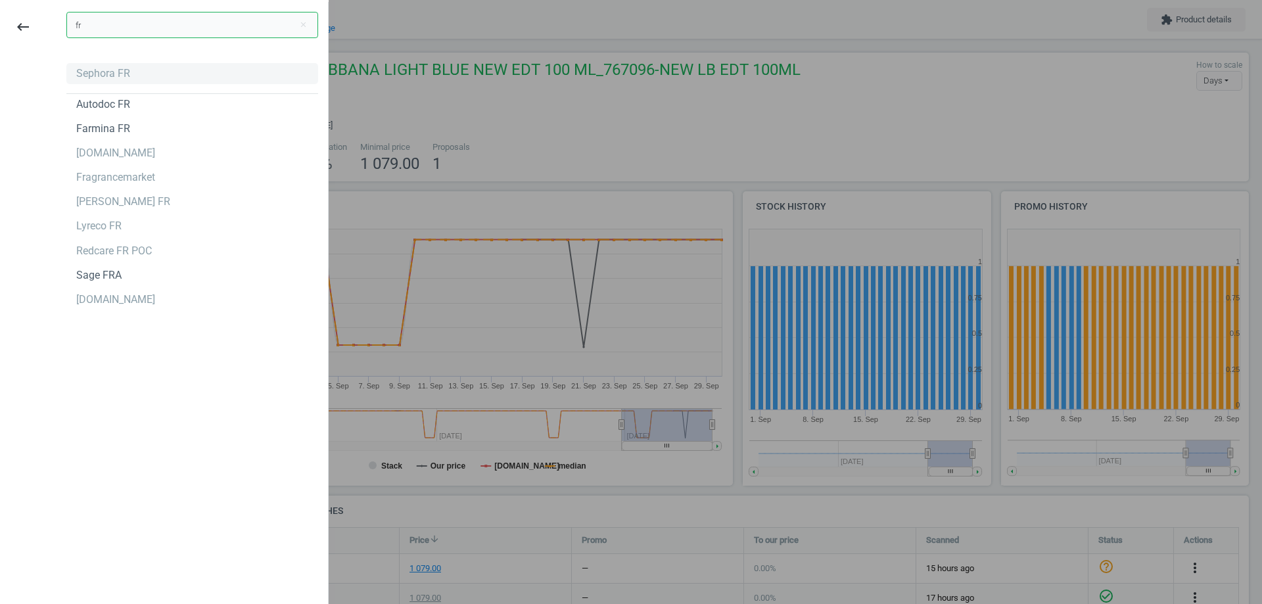
type input "fr"
click at [138, 73] on div "Sephora FR" at bounding box center [192, 73] width 252 height 21
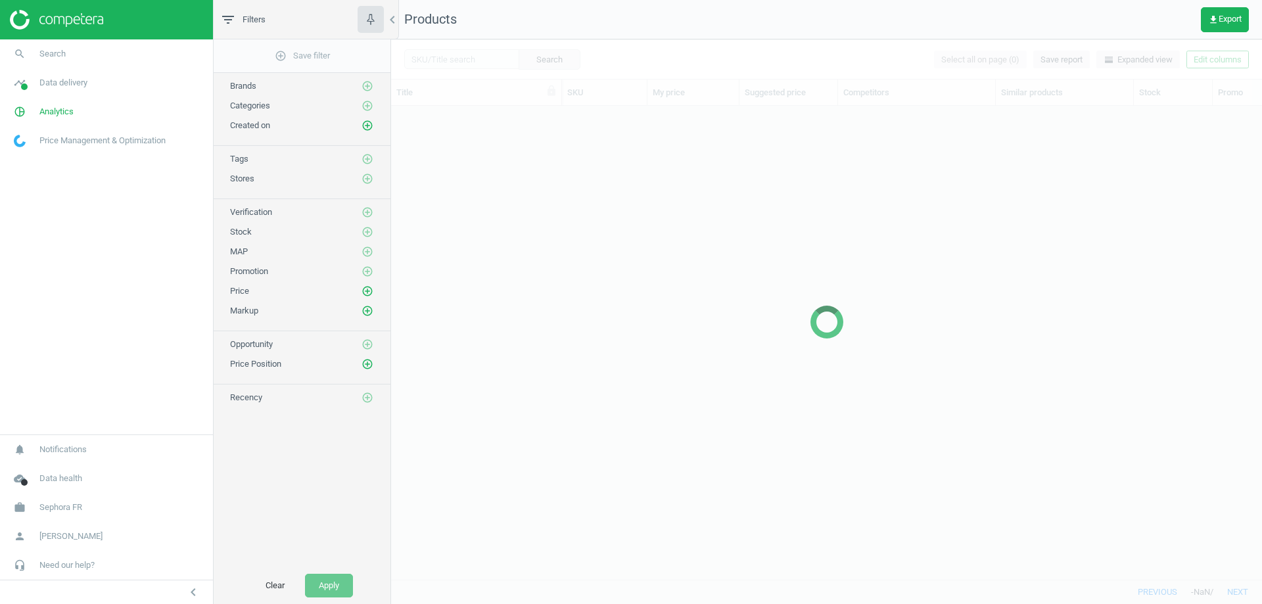
scroll to position [453, 861]
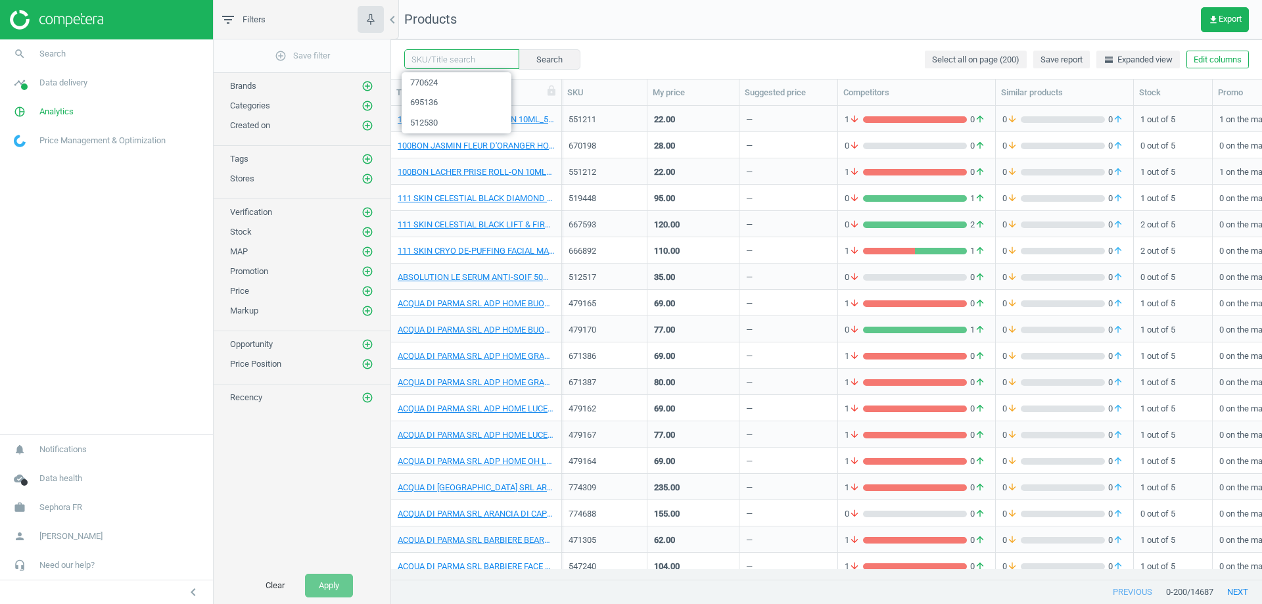
click at [445, 56] on input "text" at bounding box center [461, 59] width 115 height 20
paste input "530778"
type input "530778"
click at [541, 60] on button "Search" at bounding box center [549, 59] width 62 height 20
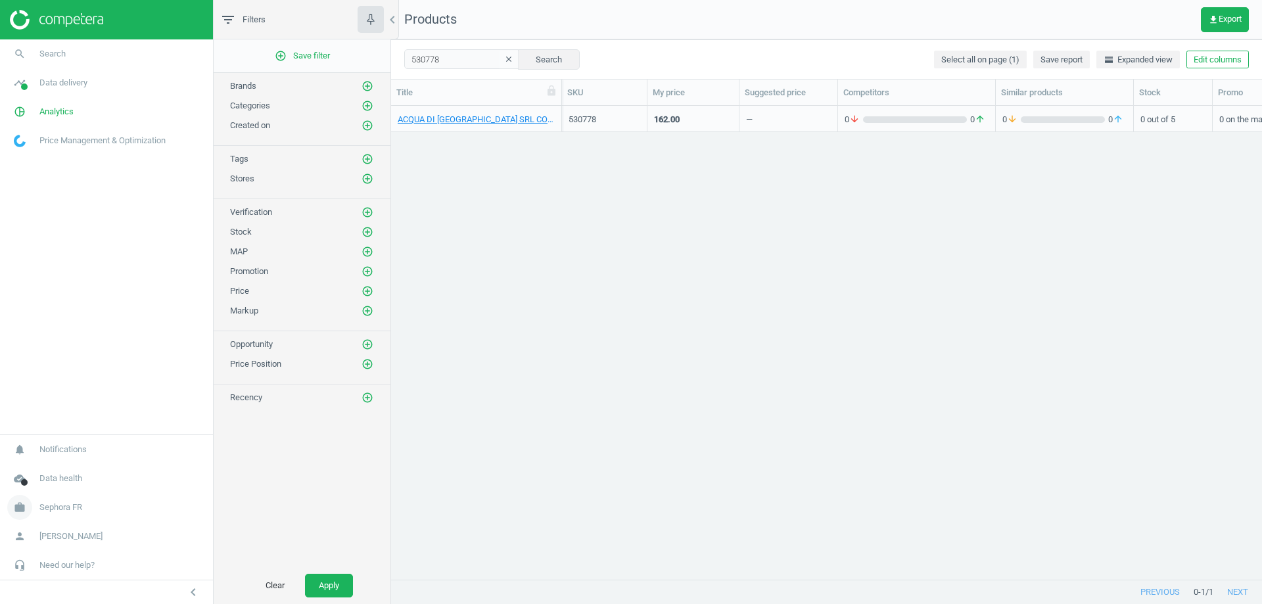
click at [69, 503] on span "Sephora FR" at bounding box center [60, 507] width 43 height 12
click at [54, 469] on span "Switch campaign" at bounding box center [43, 468] width 58 height 11
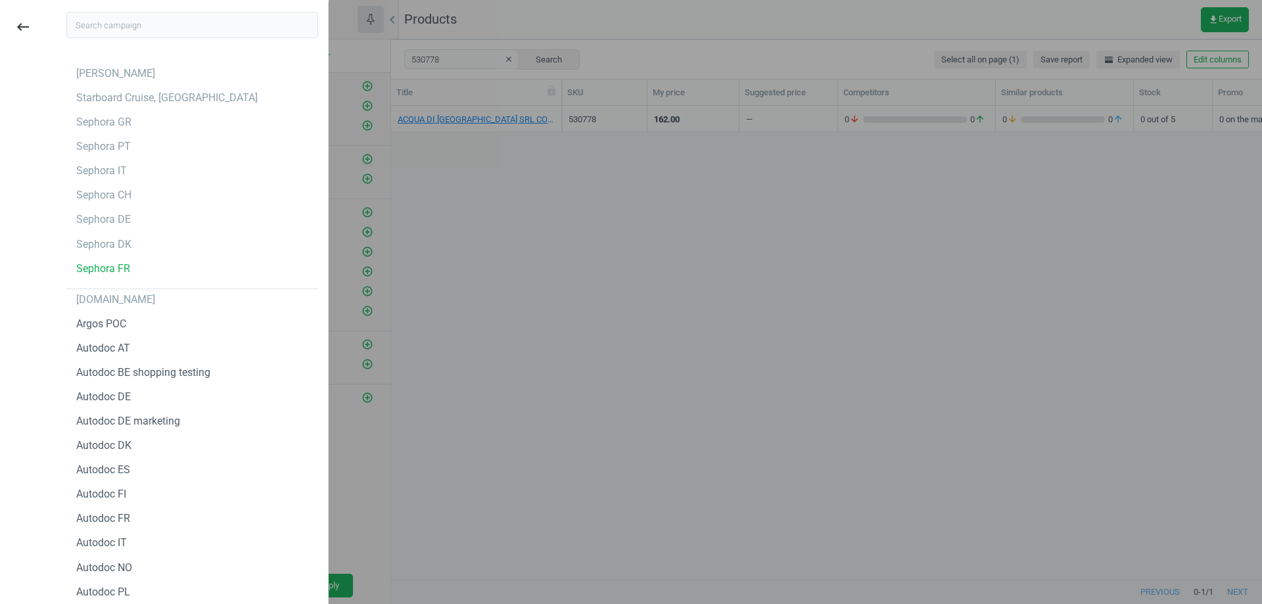
click at [208, 32] on input "text" at bounding box center [192, 25] width 252 height 26
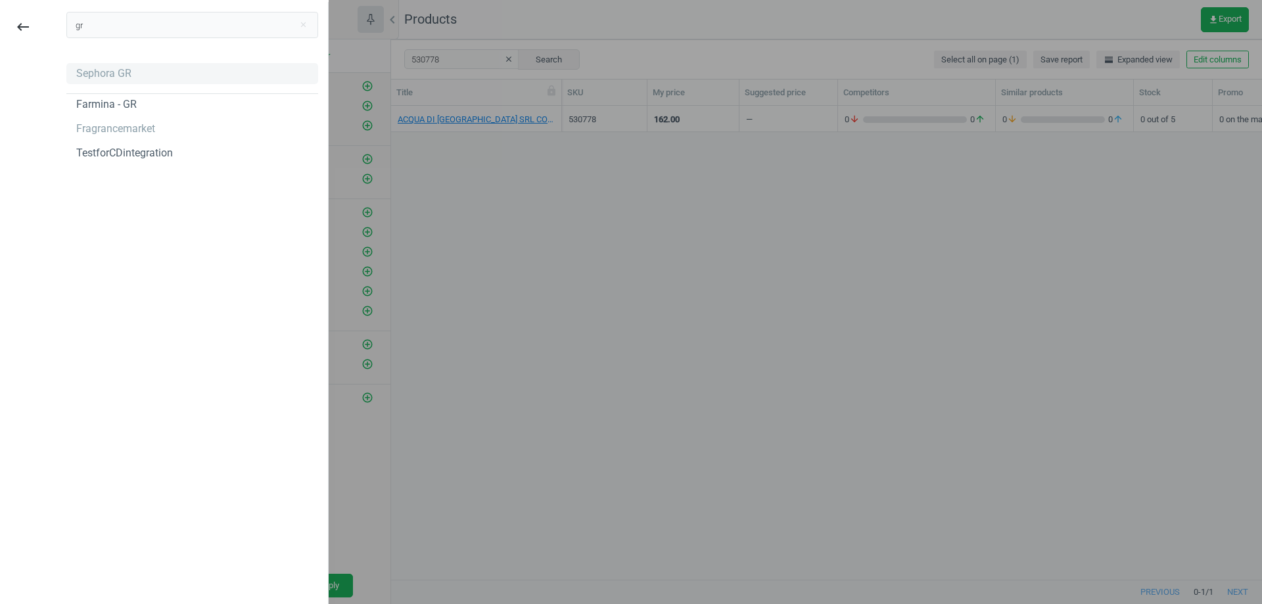
type input "gr"
click at [130, 74] on div "Sephora GR" at bounding box center [192, 73] width 252 height 21
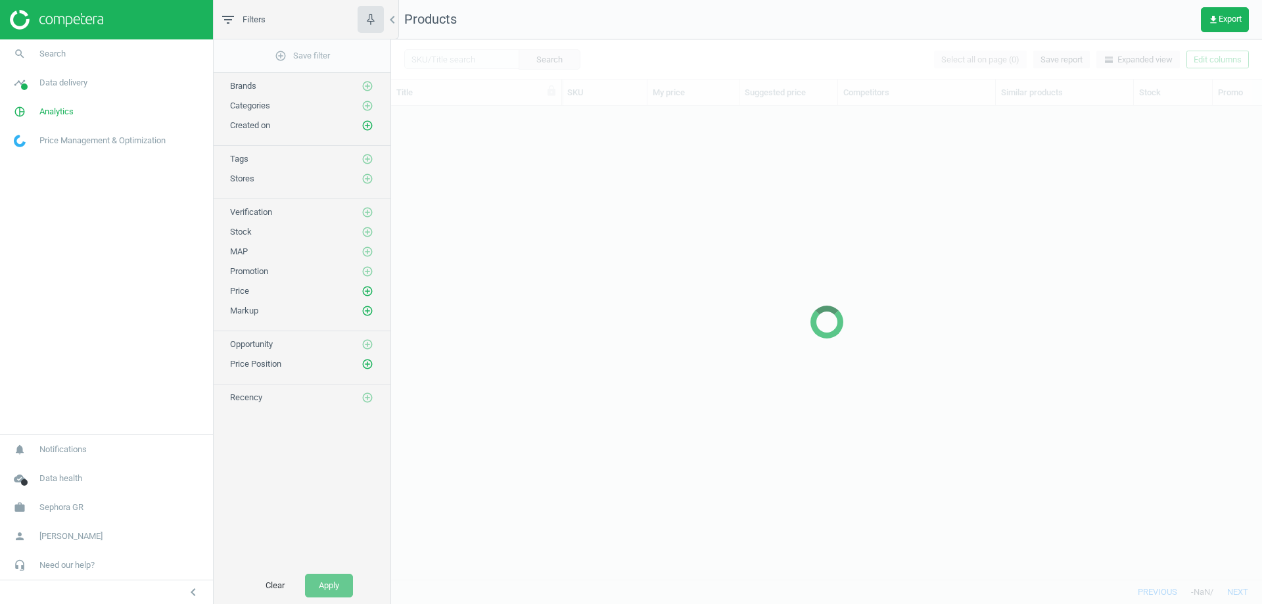
scroll to position [453, 861]
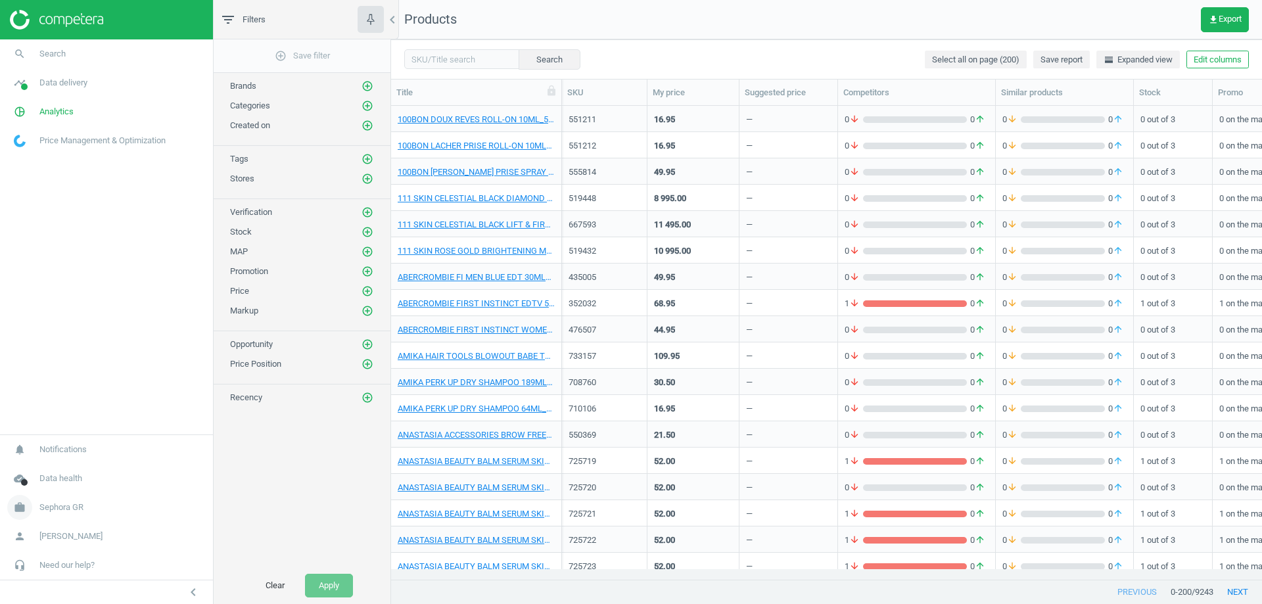
click at [71, 509] on span "Sephora GR" at bounding box center [61, 507] width 44 height 12
click at [57, 468] on span "Switch campaign" at bounding box center [43, 468] width 58 height 11
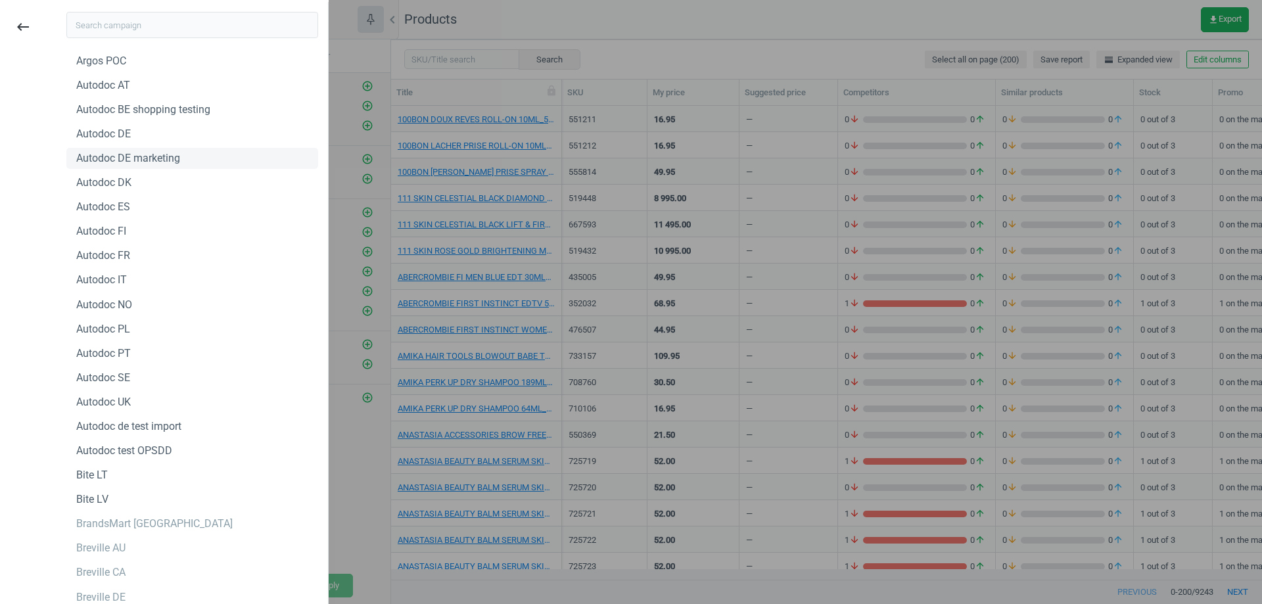
scroll to position [0, 0]
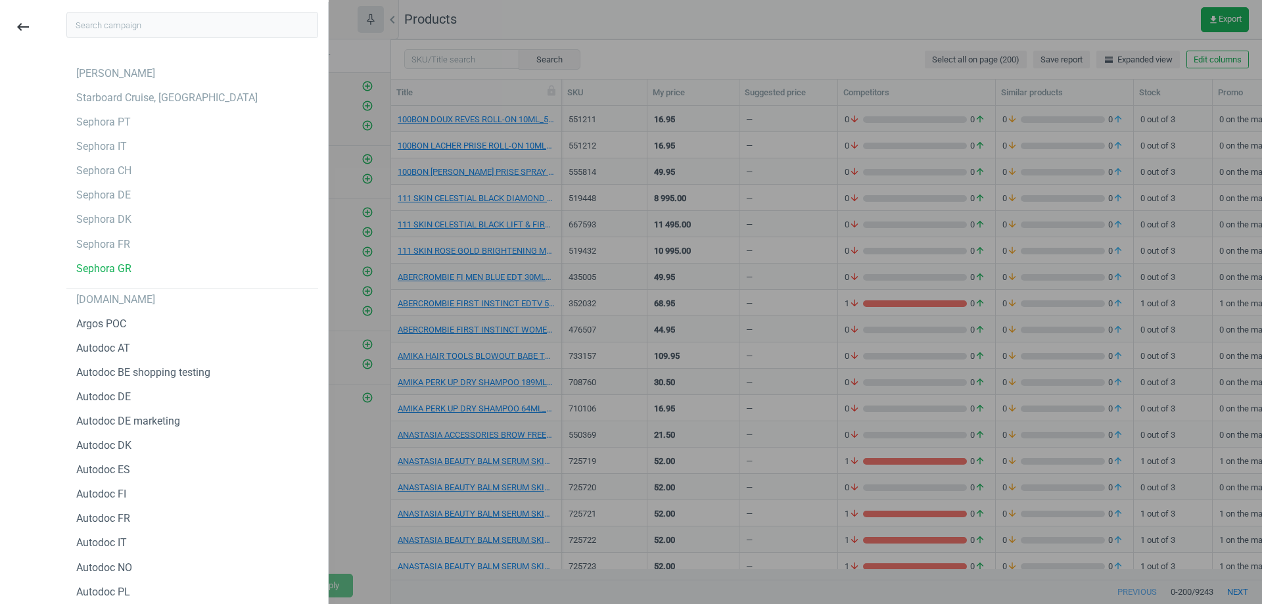
click at [147, 20] on input "text" at bounding box center [192, 25] width 252 height 26
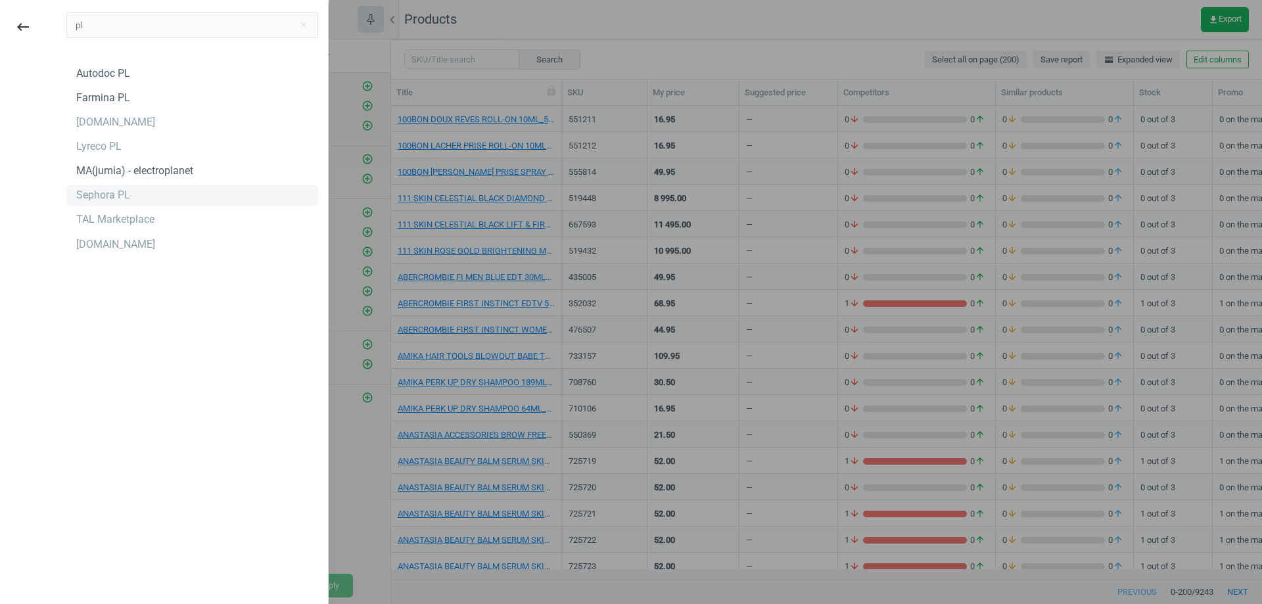
type input "pl"
click at [108, 195] on div "Sephora PL" at bounding box center [103, 195] width 54 height 14
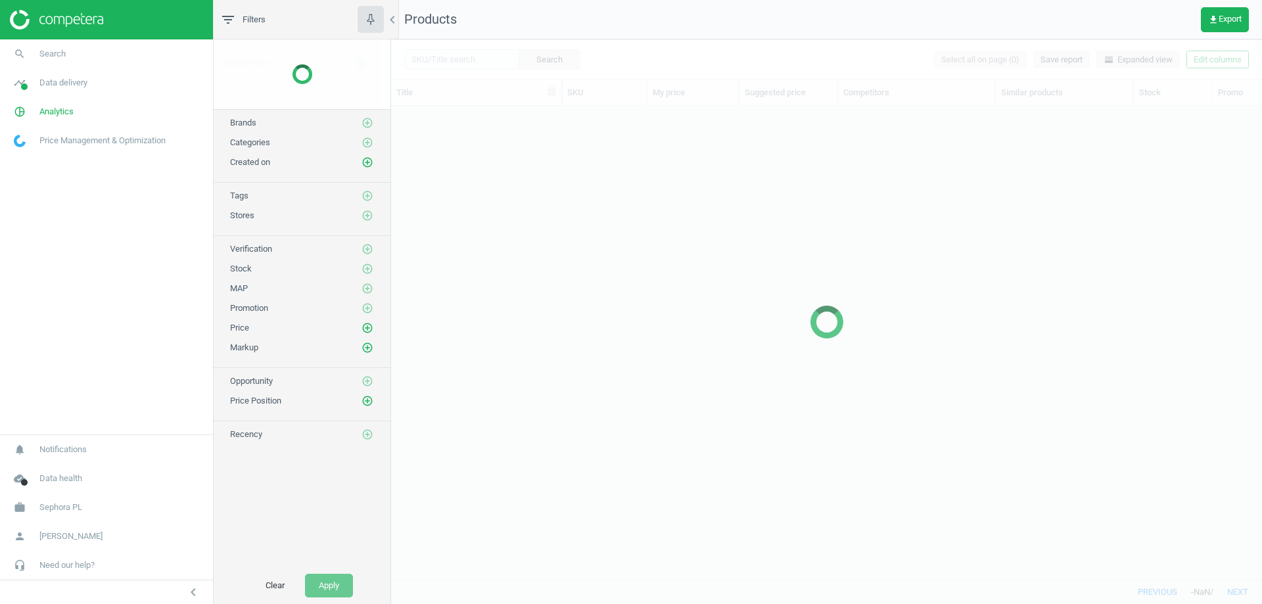
scroll to position [453, 861]
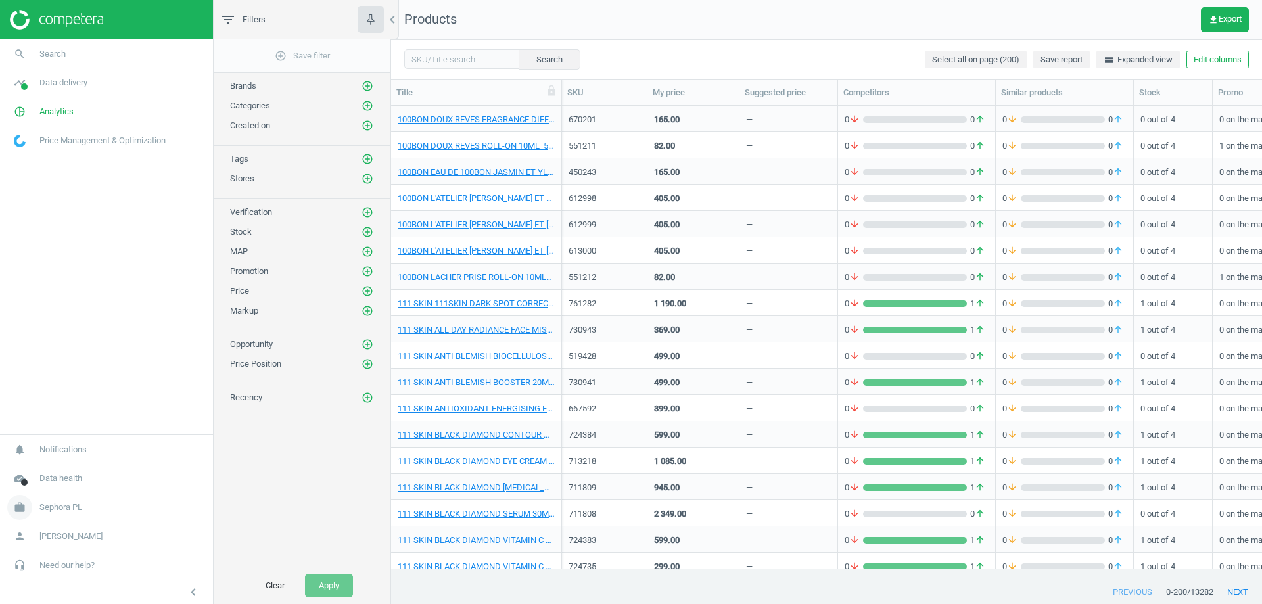
click at [71, 512] on span "Sephora PL" at bounding box center [60, 507] width 43 height 12
click at [58, 470] on span "Switch campaign" at bounding box center [43, 468] width 58 height 11
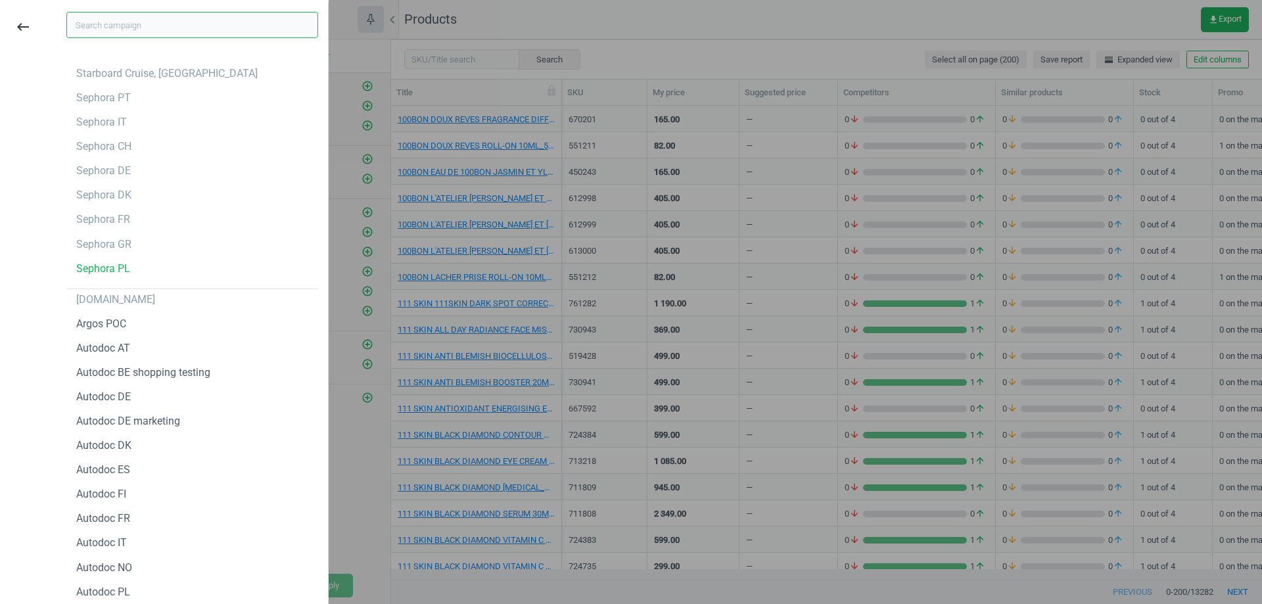
click at [156, 30] on input "text" at bounding box center [192, 25] width 252 height 26
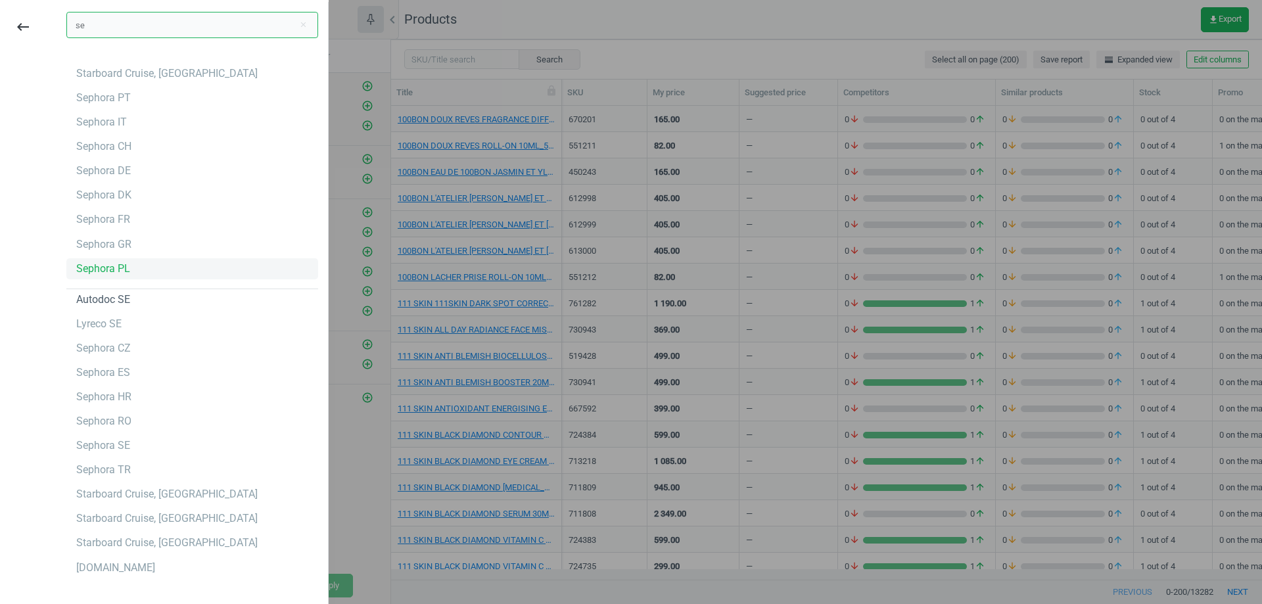
scroll to position [2, 0]
type input "se"
click at [120, 442] on div "Sephora SE" at bounding box center [103, 443] width 54 height 14
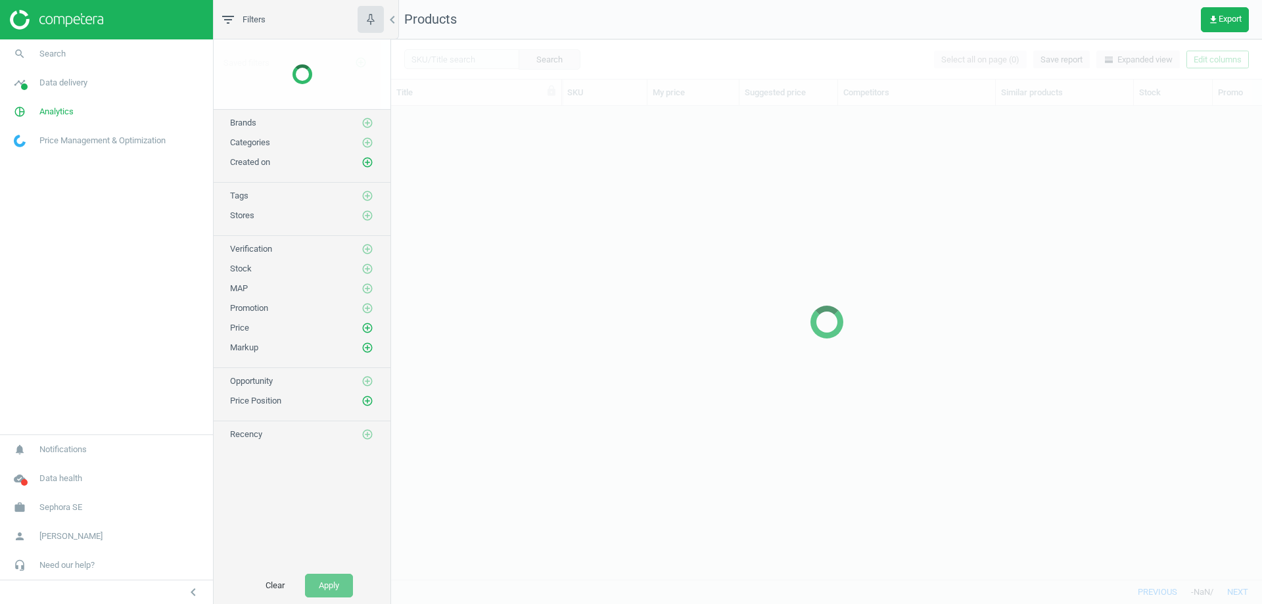
scroll to position [453, 861]
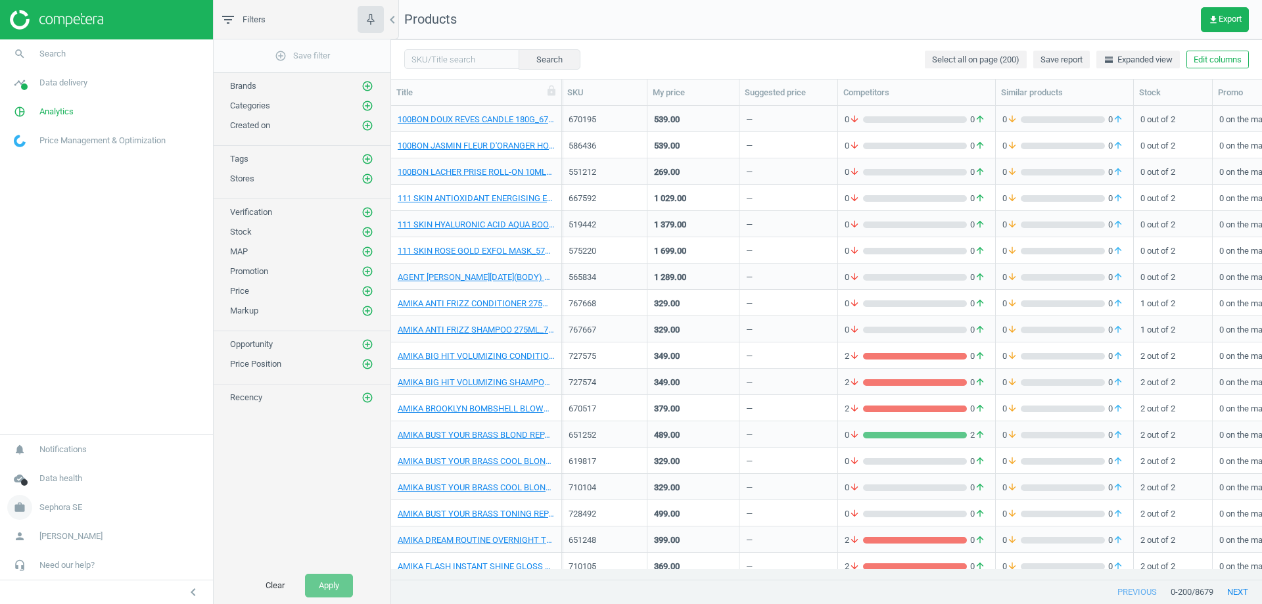
click at [65, 512] on span "Sephora SE" at bounding box center [60, 507] width 43 height 12
click at [57, 471] on span "Switch campaign" at bounding box center [43, 468] width 58 height 11
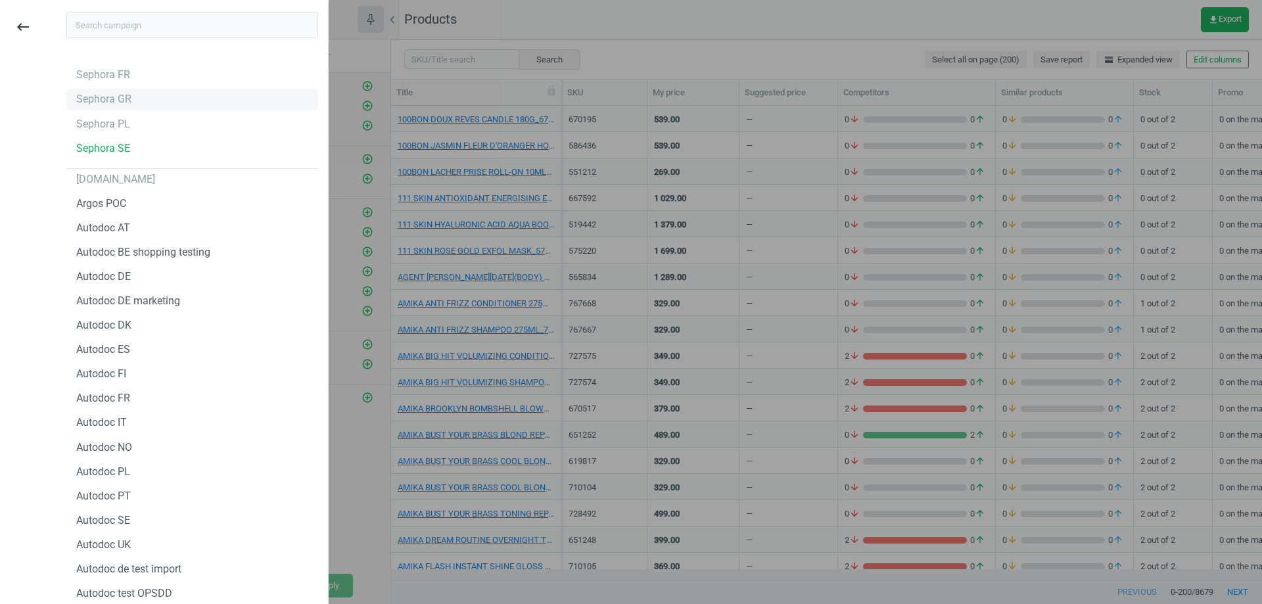
scroll to position [0, 0]
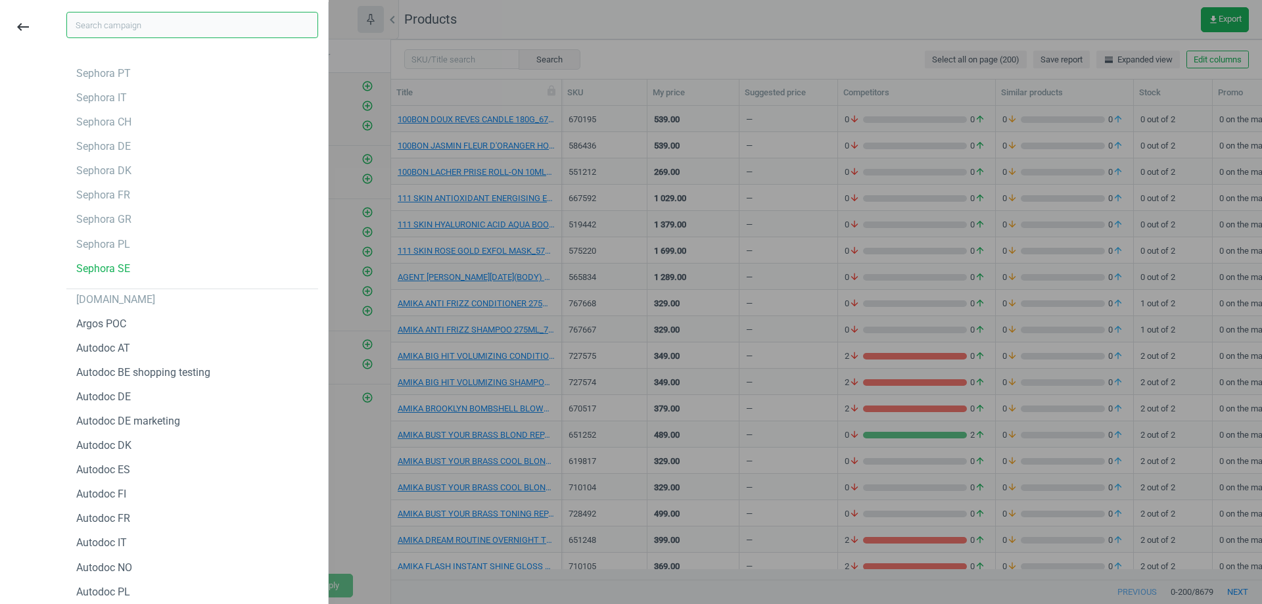
click at [154, 30] on input "text" at bounding box center [192, 25] width 252 height 26
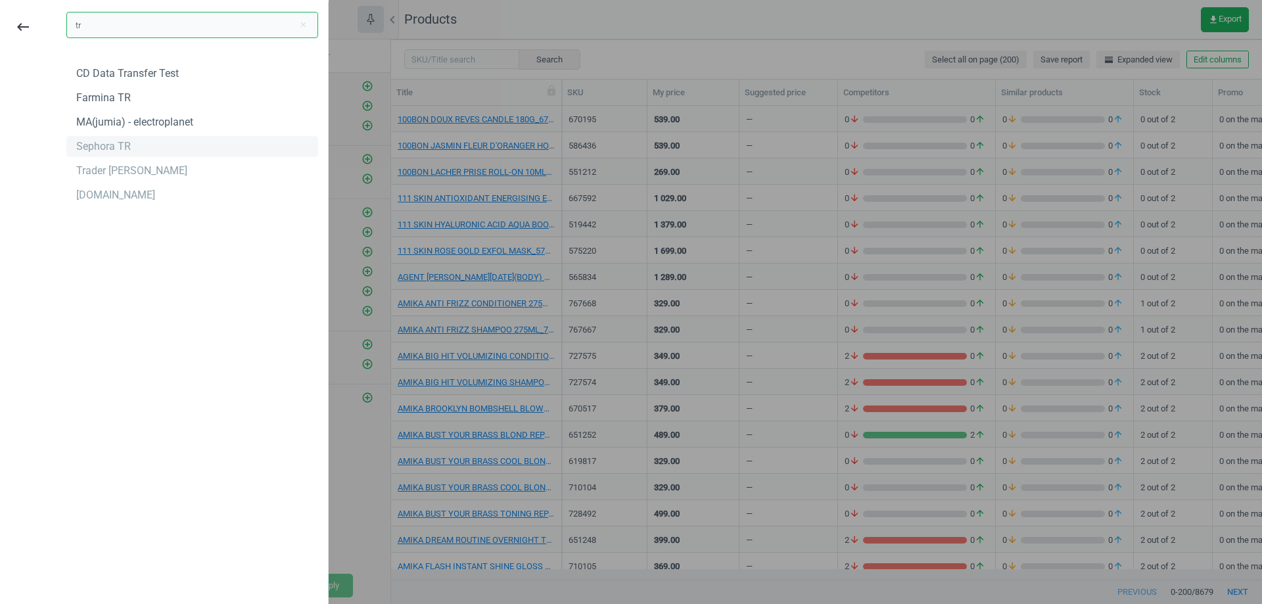
type input "tr"
click at [124, 145] on div "Sephora TR" at bounding box center [103, 146] width 55 height 14
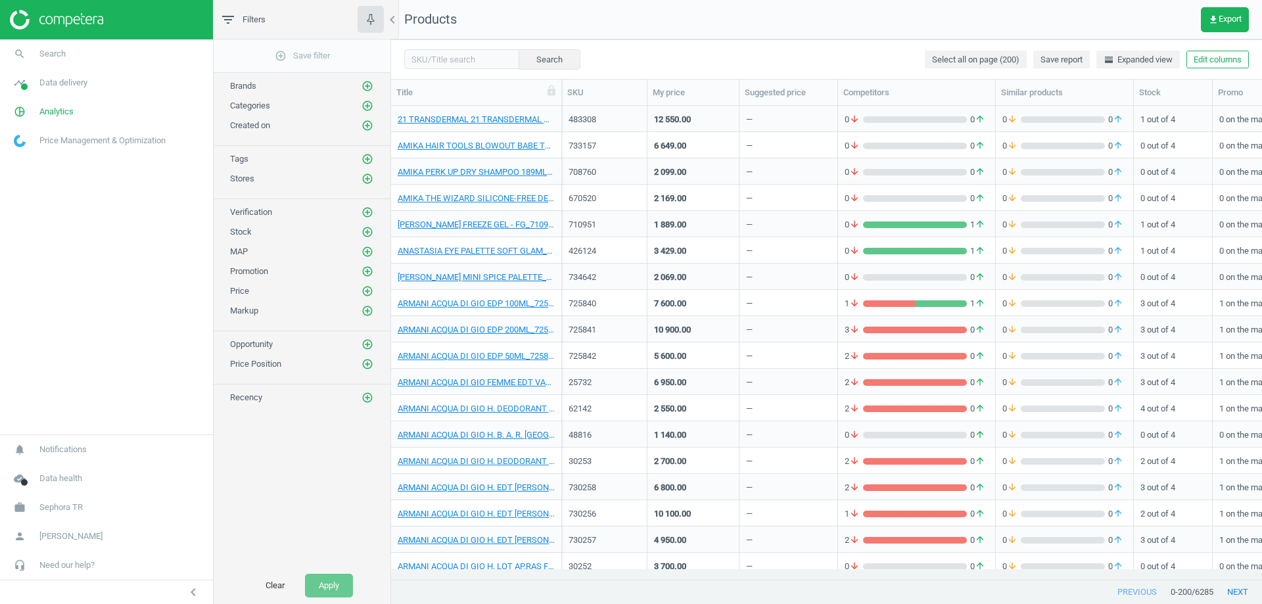
scroll to position [453, 861]
click at [468, 63] on input "text" at bounding box center [461, 59] width 115 height 20
paste input "2592"
click at [555, 65] on button "Search" at bounding box center [549, 59] width 62 height 20
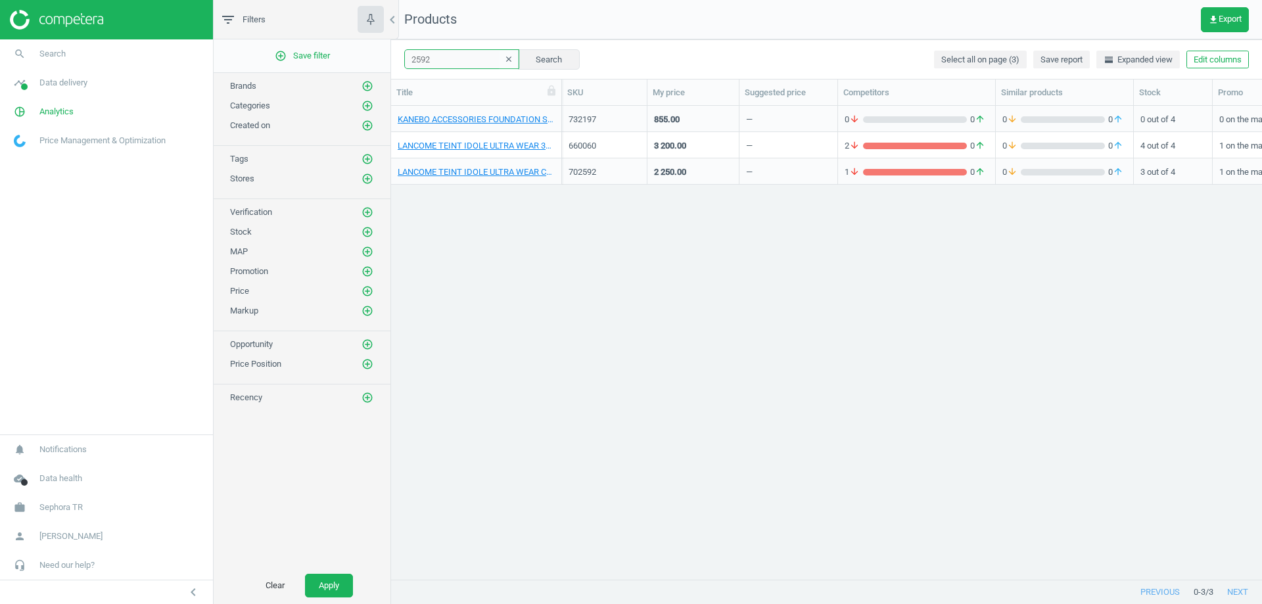
click at [466, 58] on input "2592" at bounding box center [461, 59] width 115 height 20
paste input "731304"
type input "731304"
click at [539, 57] on button "Search" at bounding box center [549, 59] width 62 height 20
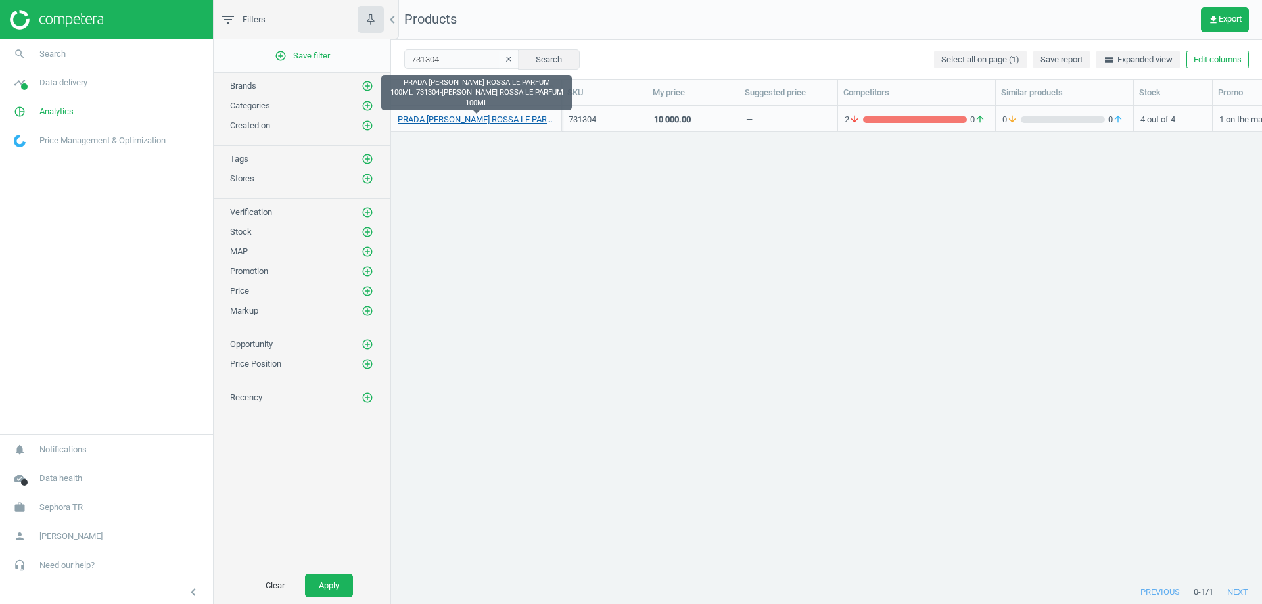
click at [453, 120] on link "PRADA LUNA ROSSA LE PARFUM 100ML_731304-LUNA ROSSA LE PARFUM 100ML" at bounding box center [476, 120] width 157 height 12
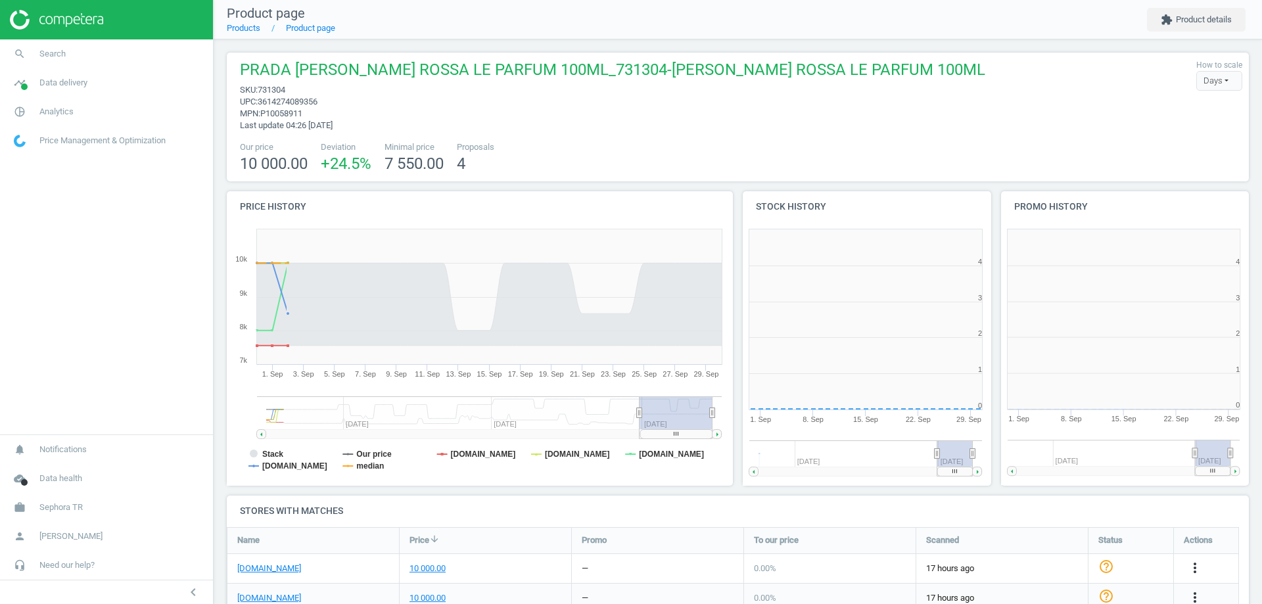
scroll to position [283, 266]
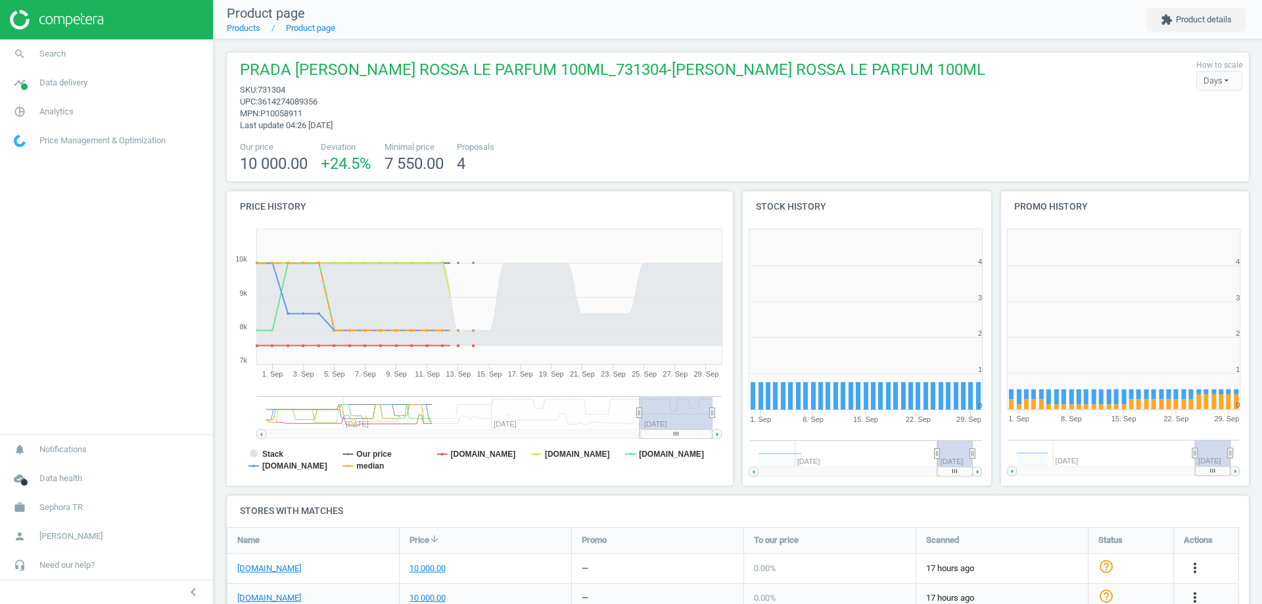
click at [306, 97] on span "3614274089356" at bounding box center [288, 102] width 60 height 10
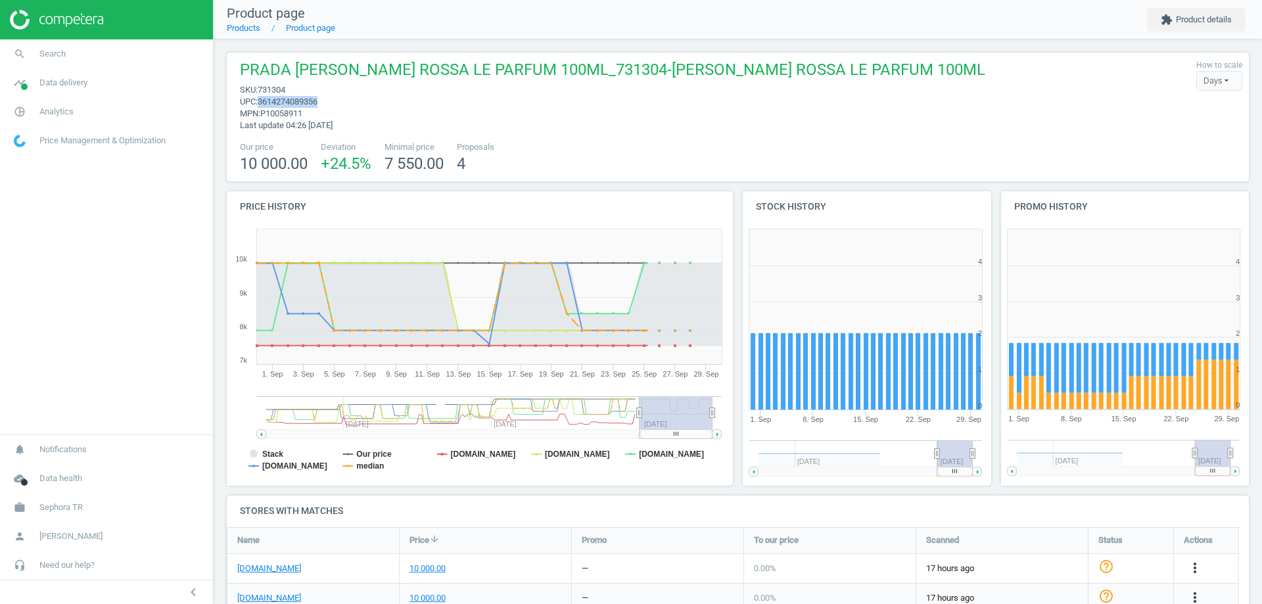
click at [306, 97] on span "3614274089356" at bounding box center [288, 102] width 60 height 10
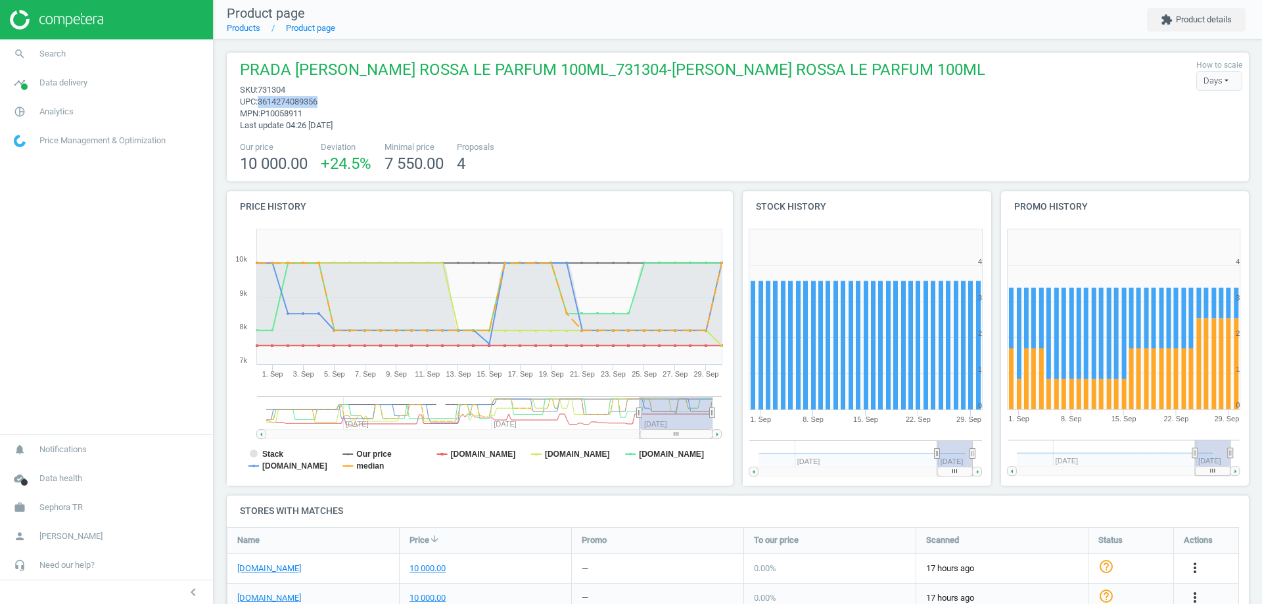
copy span "3614274089356"
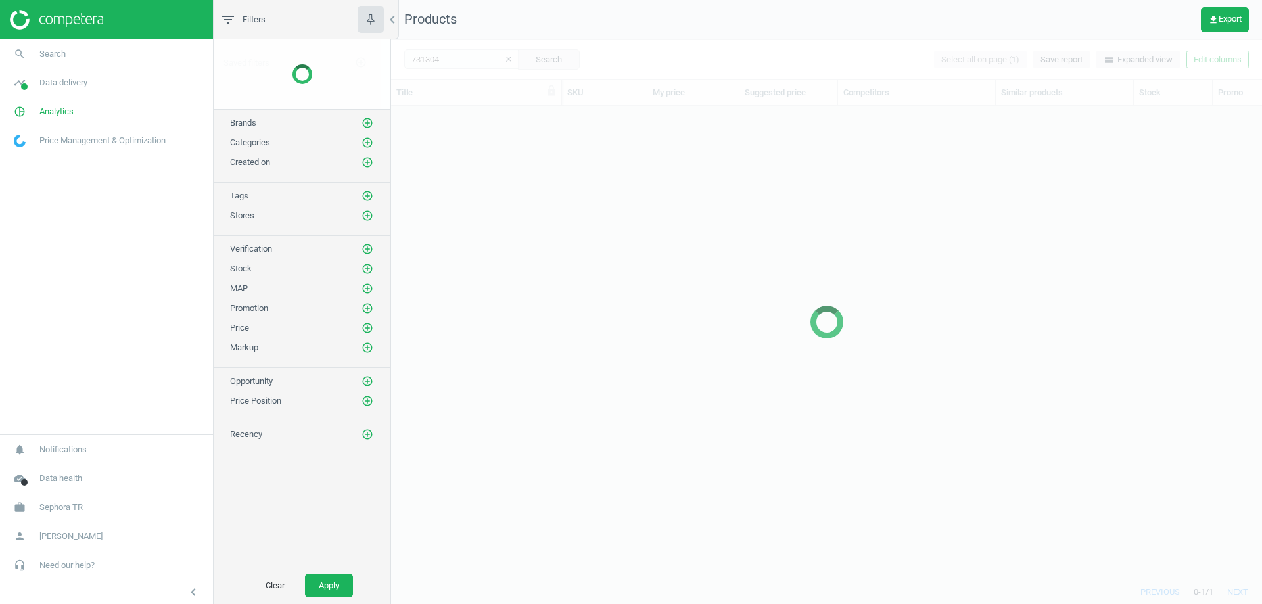
scroll to position [453, 861]
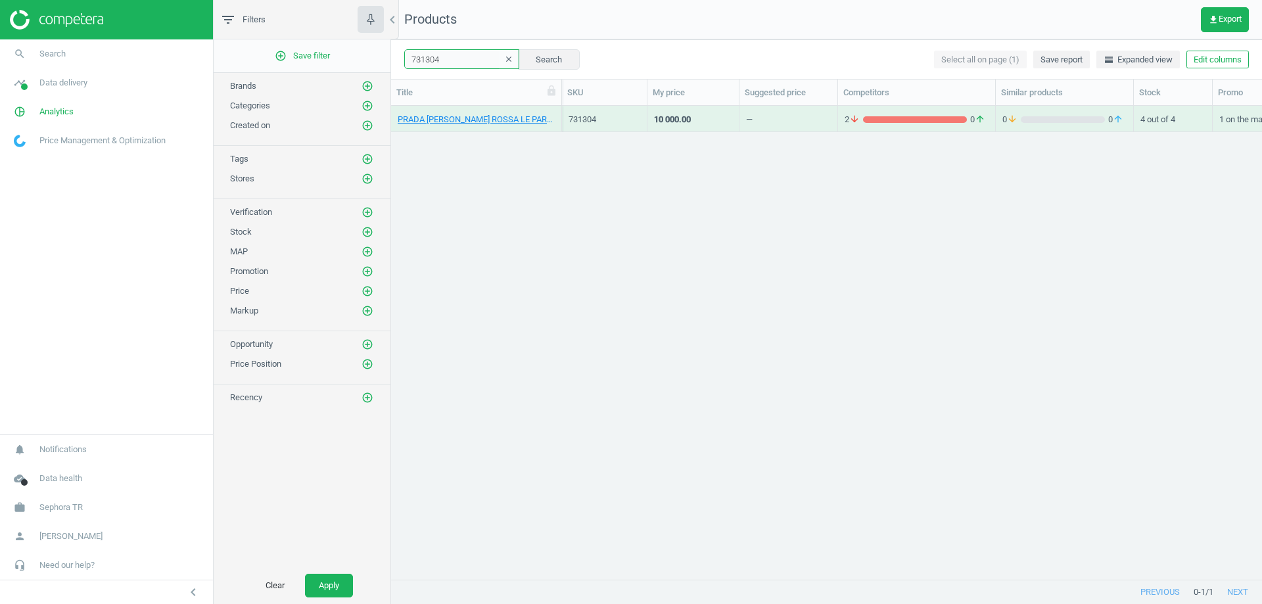
click at [453, 62] on input "731304" at bounding box center [461, 59] width 115 height 20
click at [453, 60] on input "731304" at bounding box center [461, 59] width 115 height 20
paste input "477951"
type input "477951"
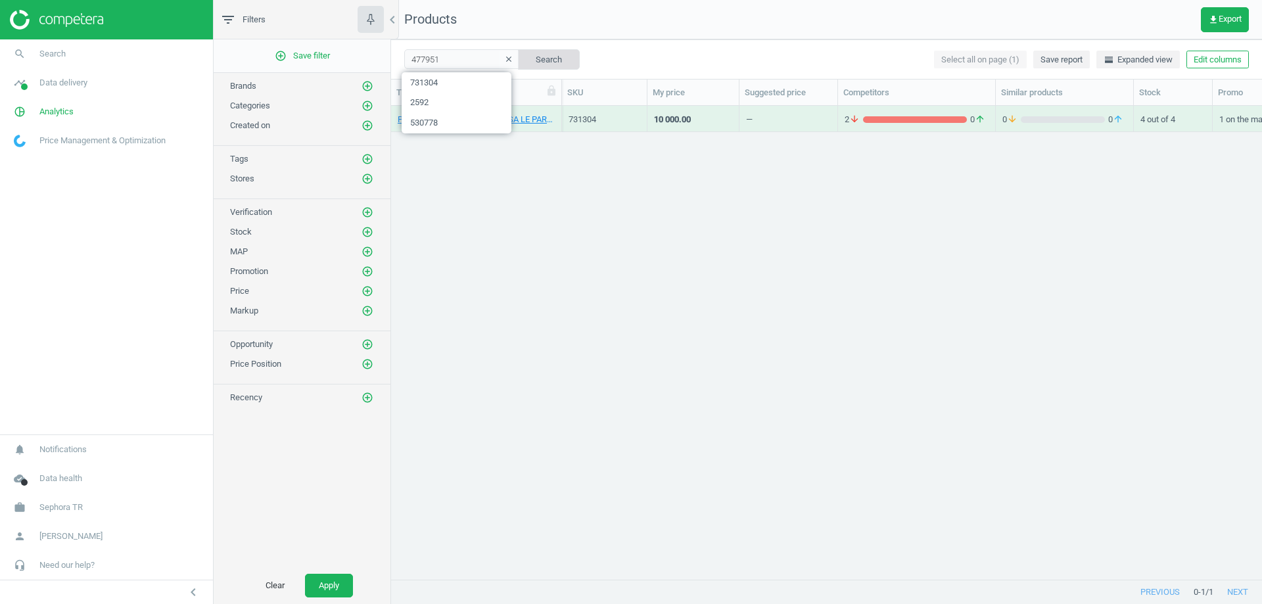
click at [539, 58] on button "Search" at bounding box center [549, 59] width 62 height 20
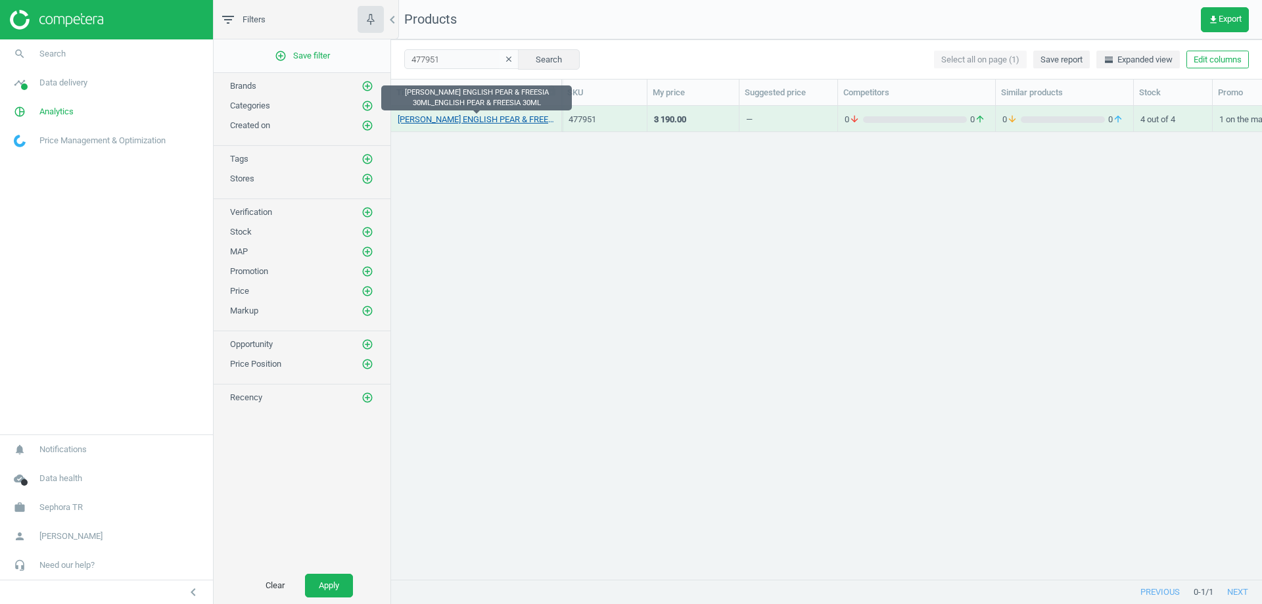
click at [505, 116] on link "JO MALONE ENGLISH PEAR & FREESIA 30ML_ENGLISH PEAR & FREESIA 30ML" at bounding box center [476, 120] width 157 height 12
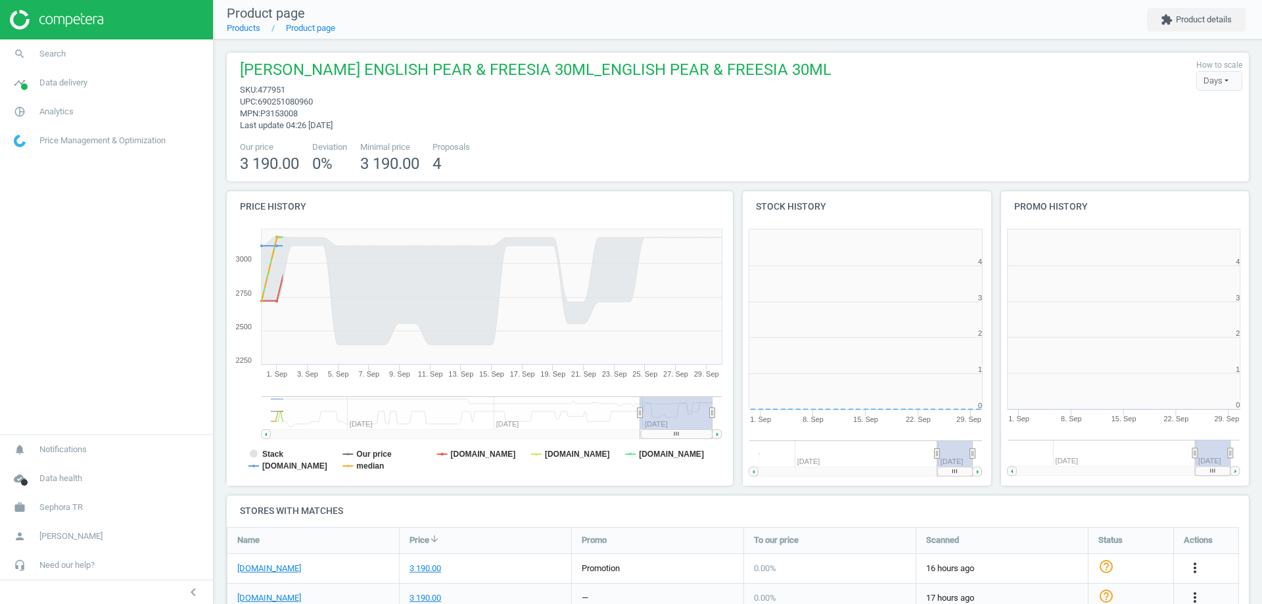
scroll to position [283, 266]
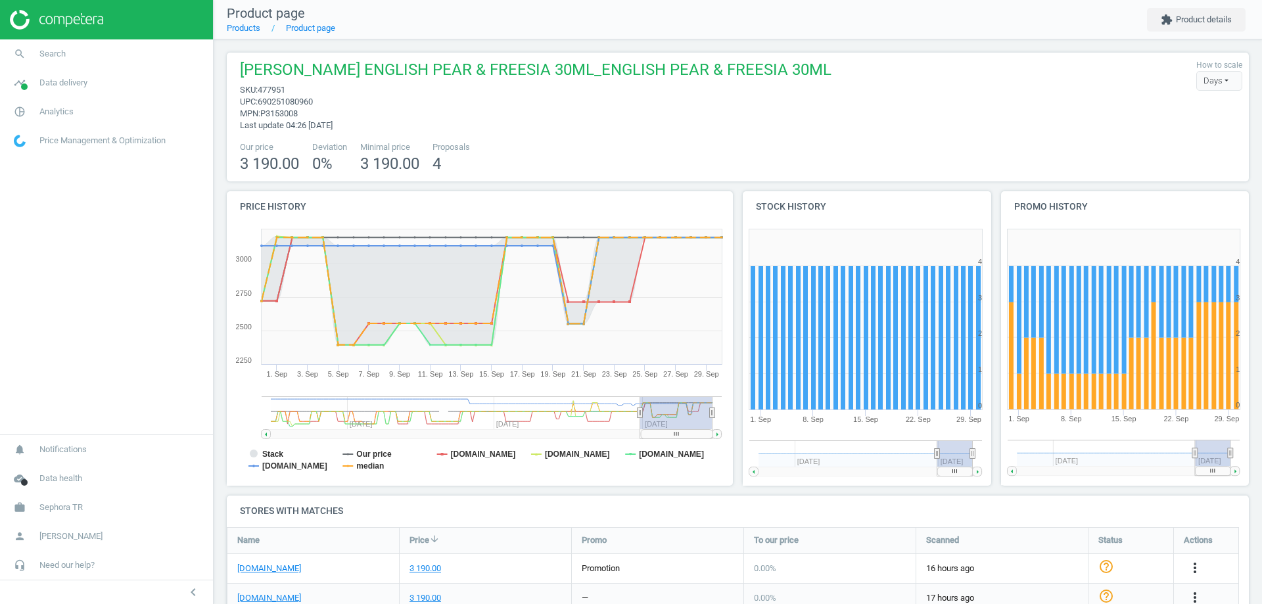
click at [293, 105] on span "690251080960" at bounding box center [285, 102] width 55 height 10
click at [295, 99] on span "690251080960" at bounding box center [285, 102] width 55 height 10
copy span "690251080960"
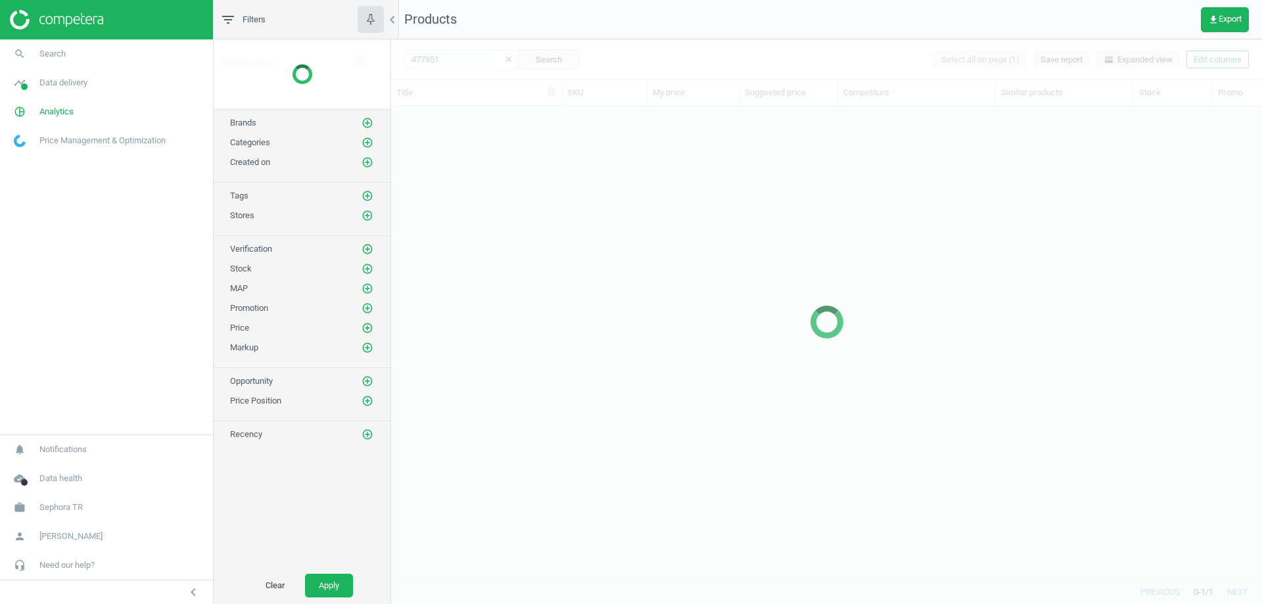
scroll to position [453, 861]
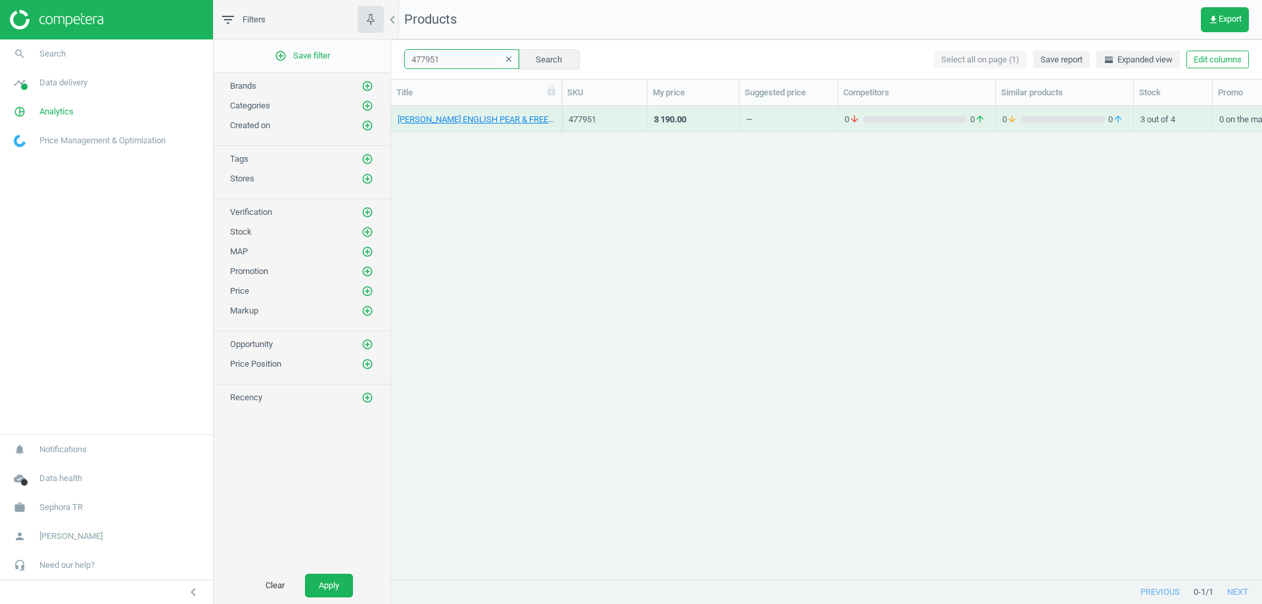
click at [430, 52] on input "477951" at bounding box center [461, 59] width 115 height 20
paste input "718247"
type input "718247"
click at [538, 55] on button "Search" at bounding box center [549, 59] width 62 height 20
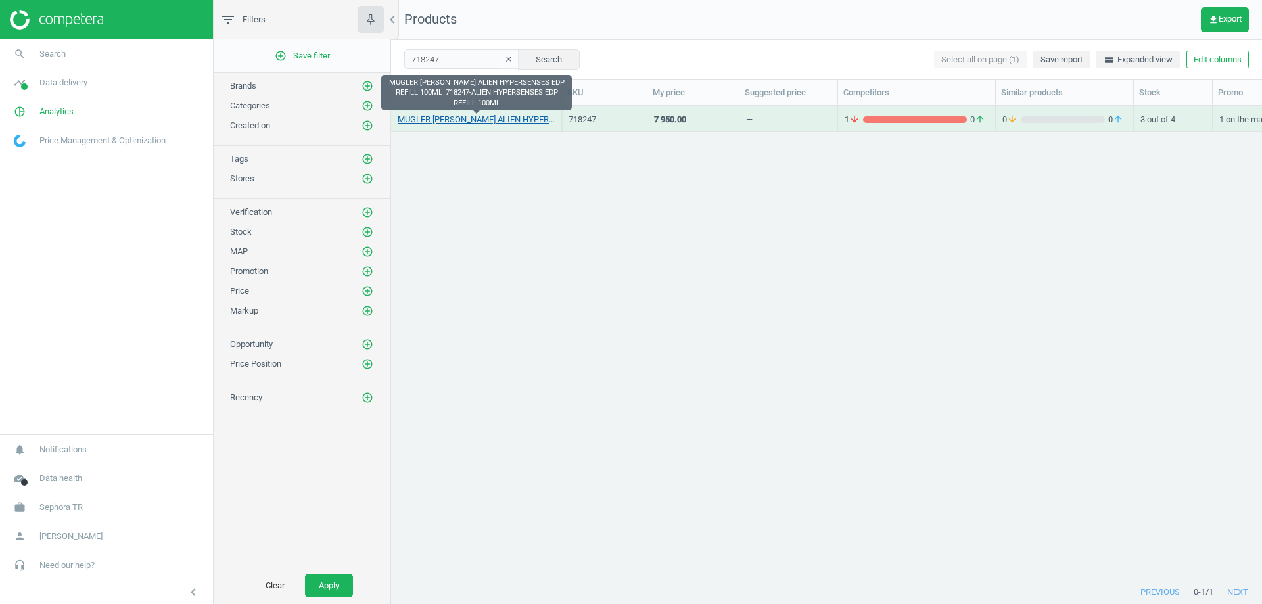
click at [477, 118] on link "MUGLER THIERRY ALIEN HYPERSENSES EDP REFILL 100ML_718247-ALIEN HYPERSENSES EDP …" at bounding box center [476, 120] width 157 height 12
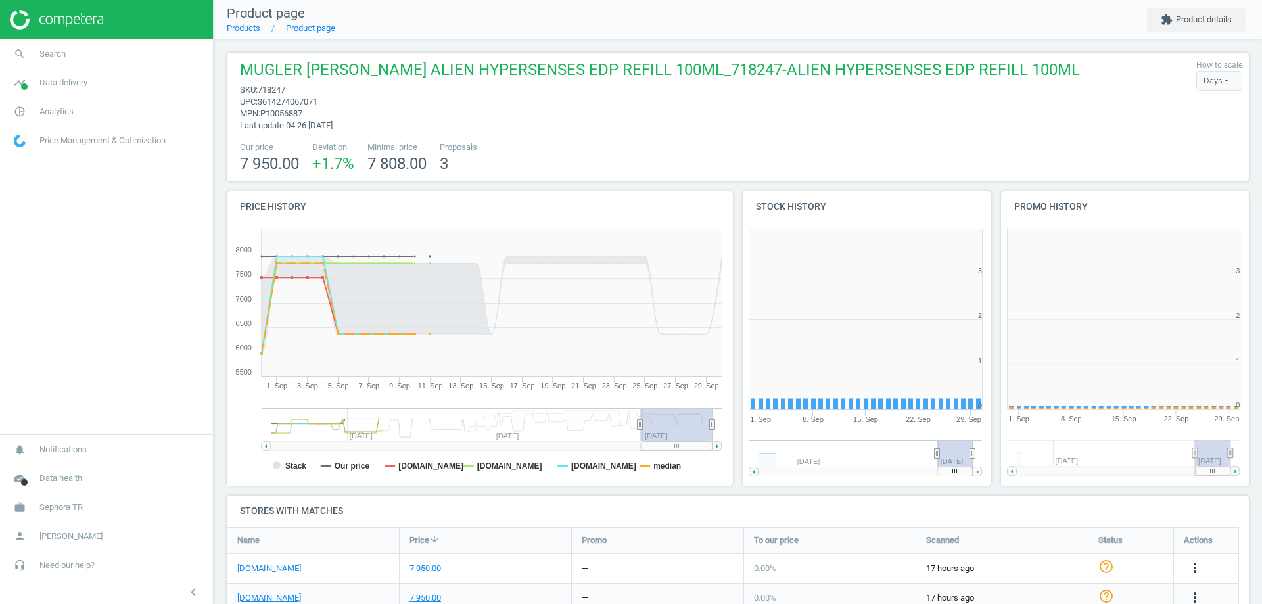
scroll to position [283, 266]
